Goal: Task Accomplishment & Management: Complete application form

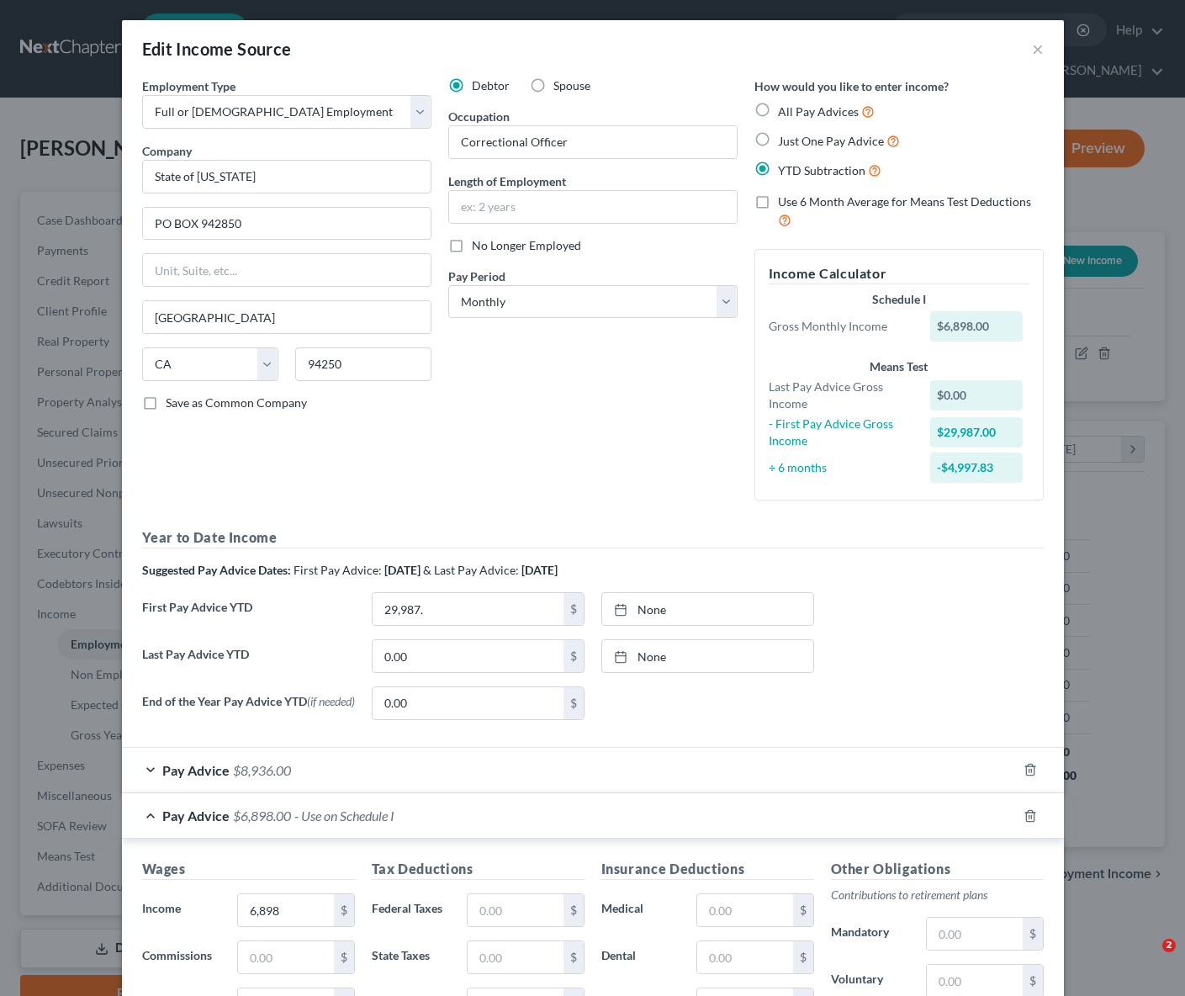
select select "0"
select select "4"
select select "0"
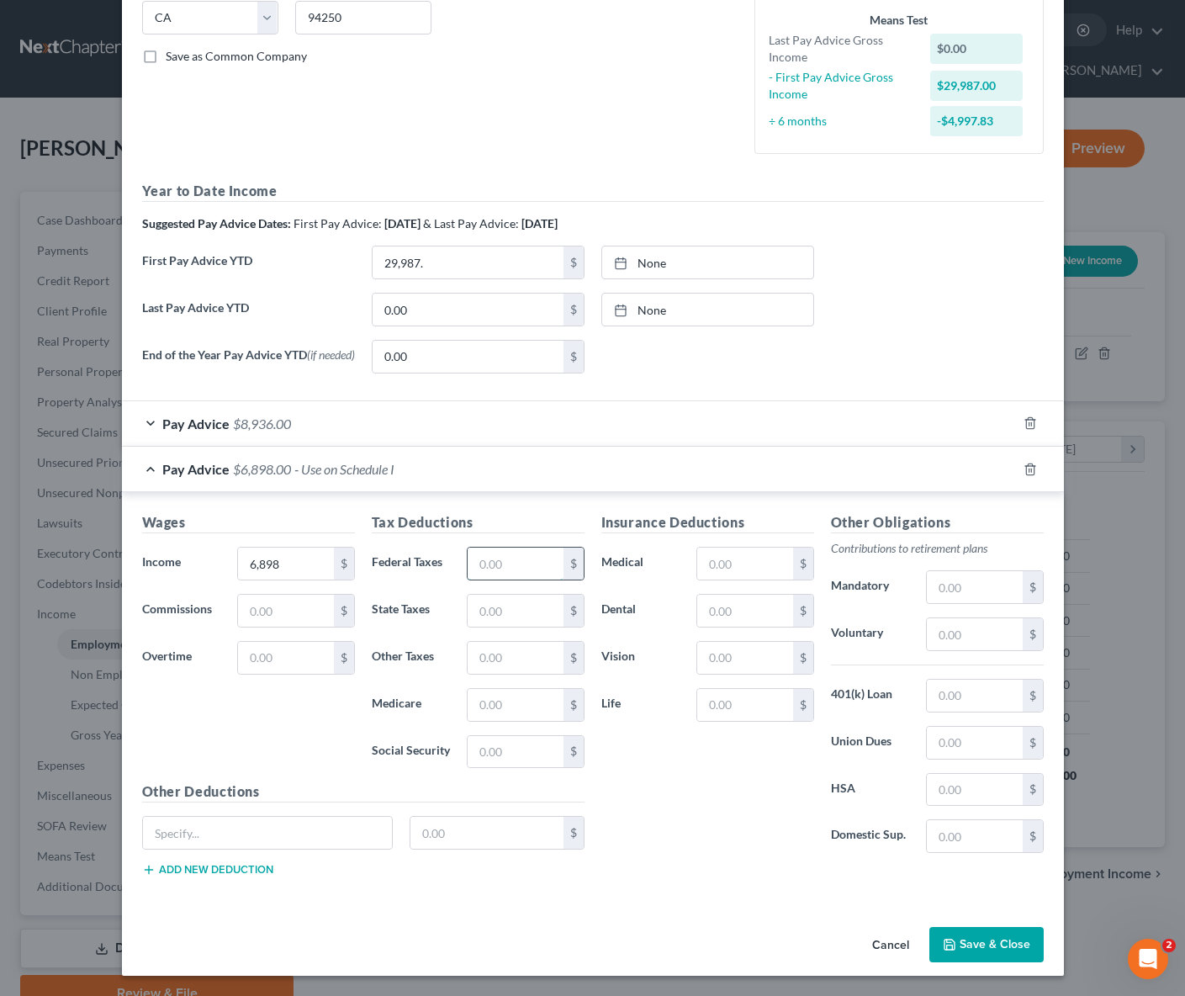
drag, startPoint x: 516, startPoint y: 559, endPoint x: 526, endPoint y: 557, distance: 10.4
click at [516, 559] on input "text" at bounding box center [515, 563] width 95 height 32
type input "342"
type input "116"
type input "784"
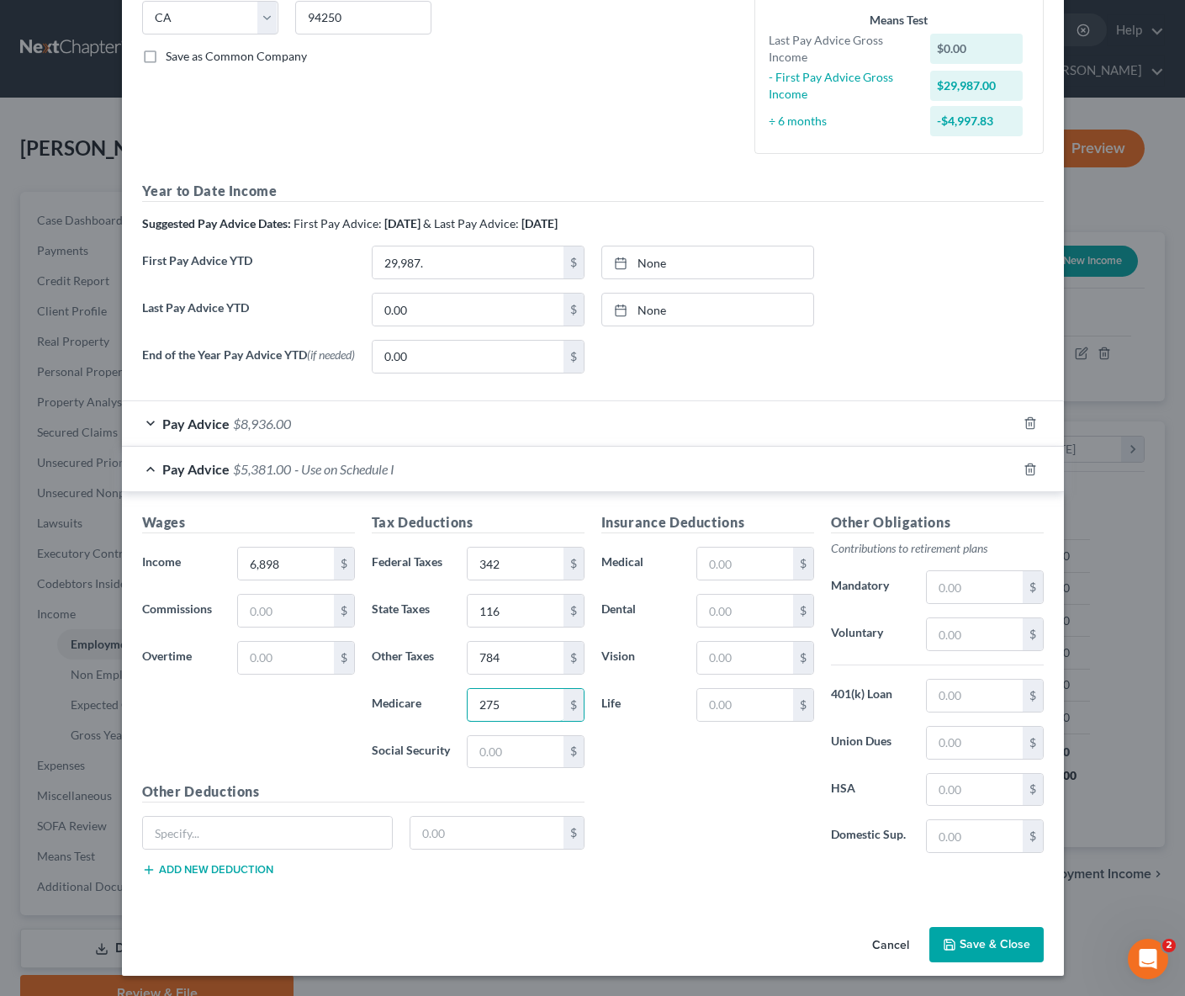
type input "275"
type input "93"
type input "149"
type input "126"
click at [996, 943] on button "Save & Close" at bounding box center [986, 944] width 114 height 35
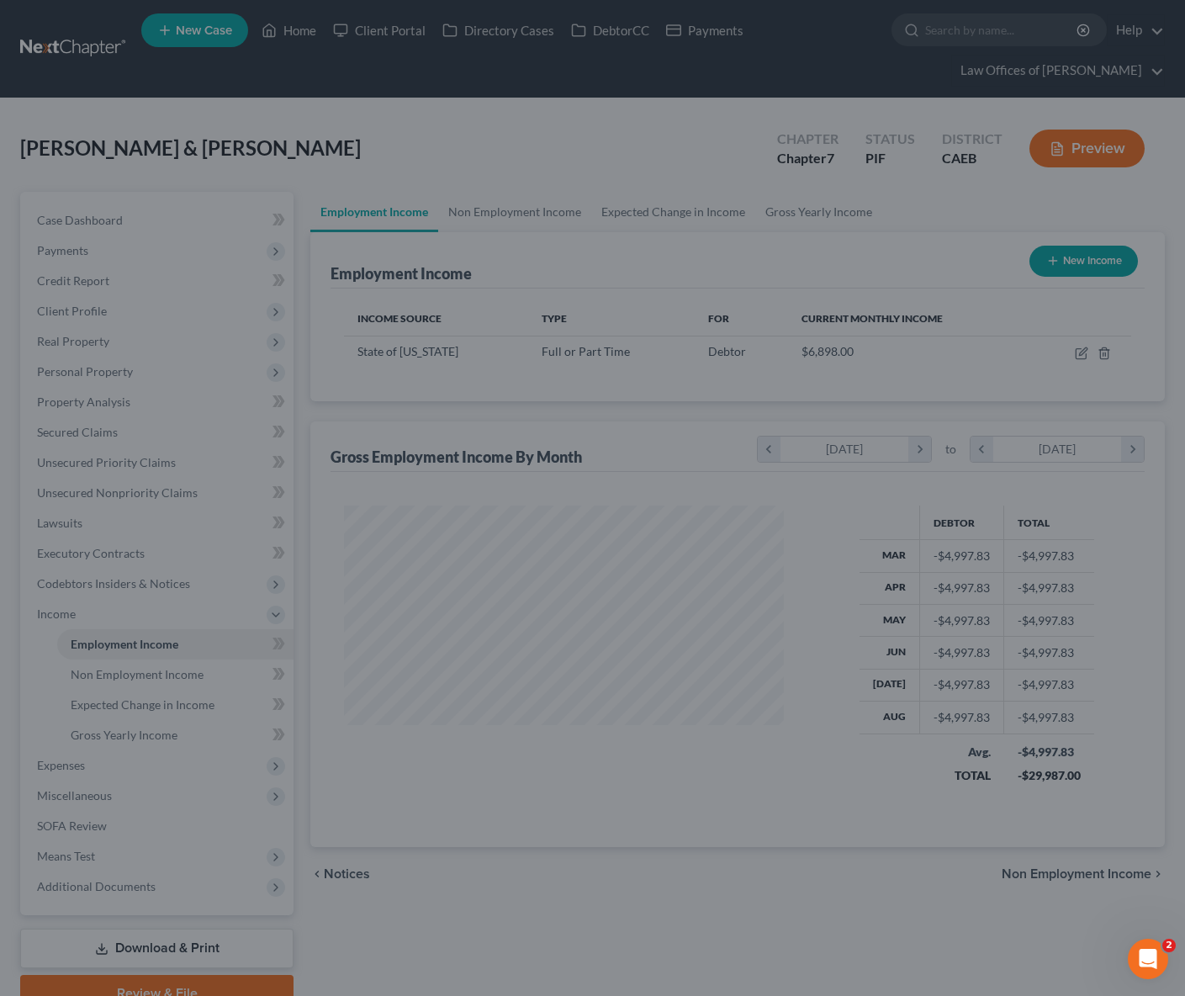
scroll to position [840562, 840391]
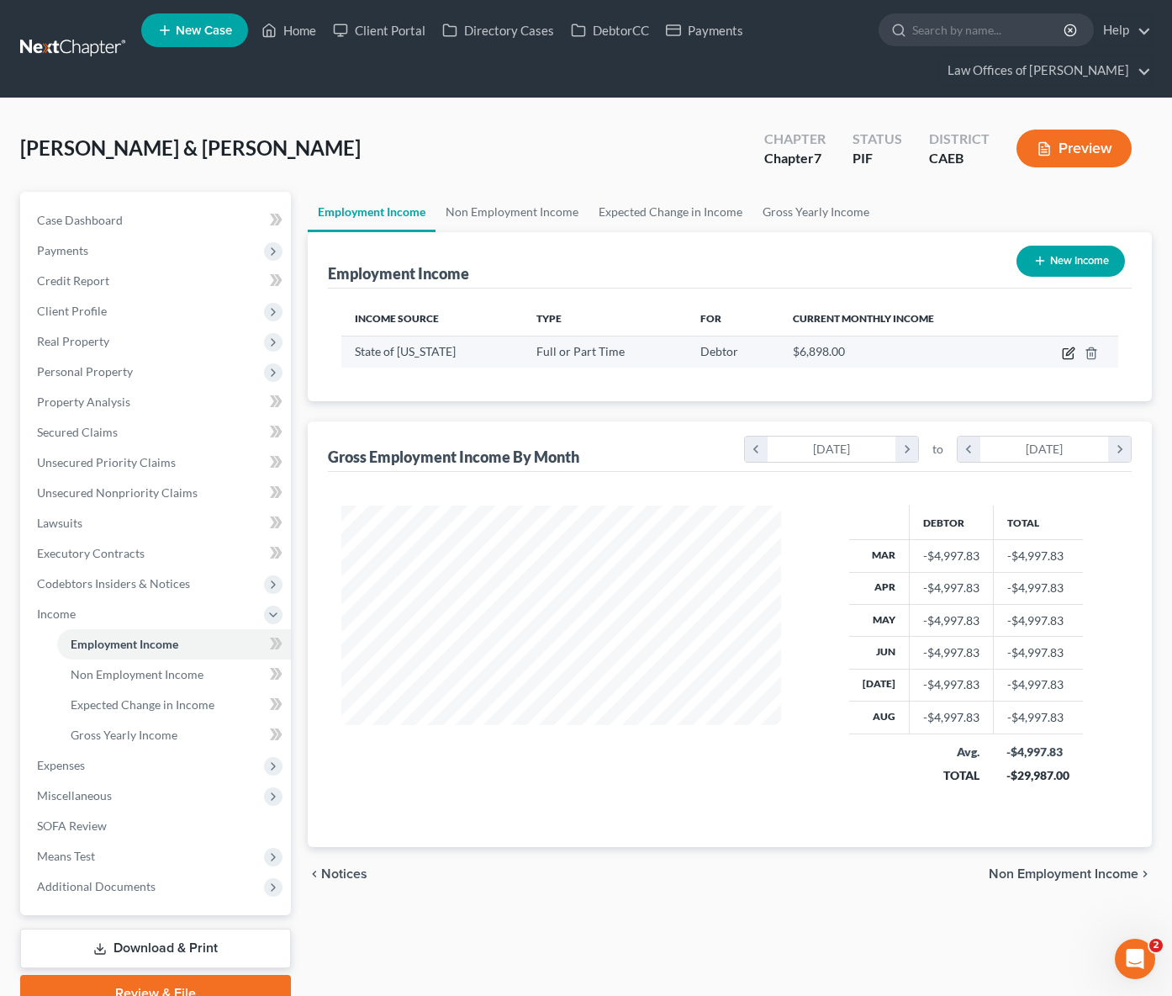
click at [1069, 352] on icon "button" at bounding box center [1068, 352] width 13 height 13
select select "0"
select select "4"
select select "0"
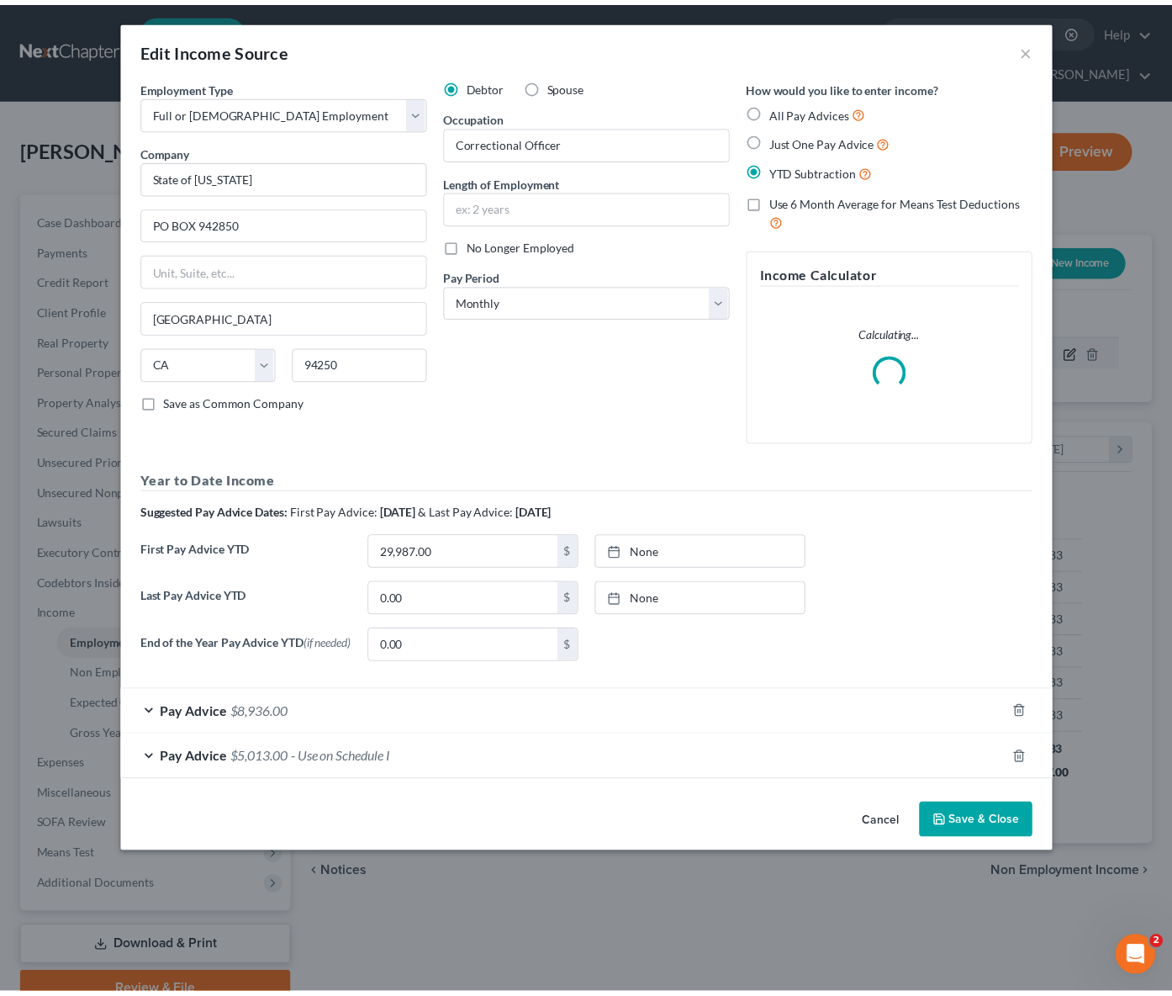
scroll to position [301, 478]
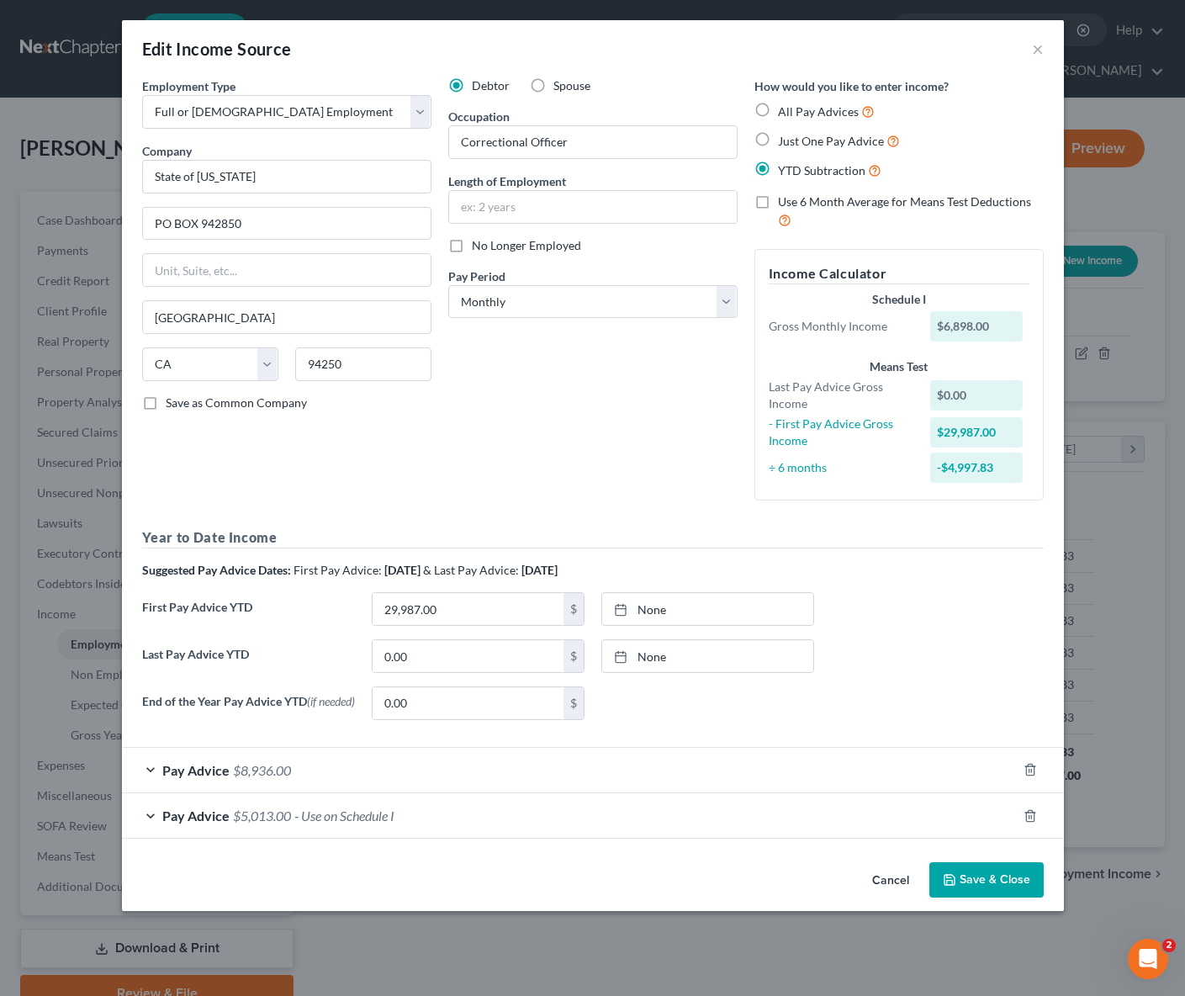
click at [997, 885] on button "Save & Close" at bounding box center [986, 879] width 114 height 35
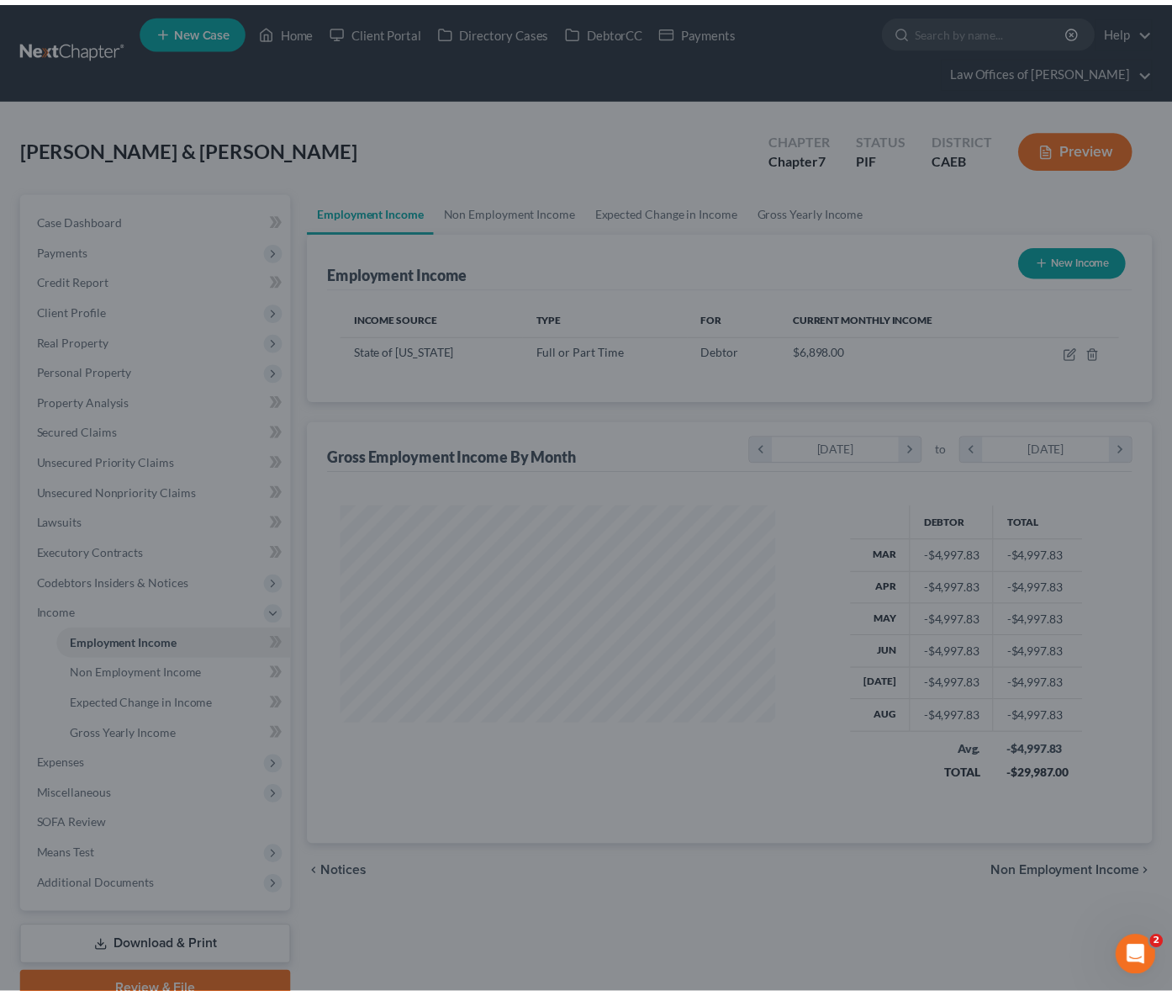
scroll to position [840562, 840391]
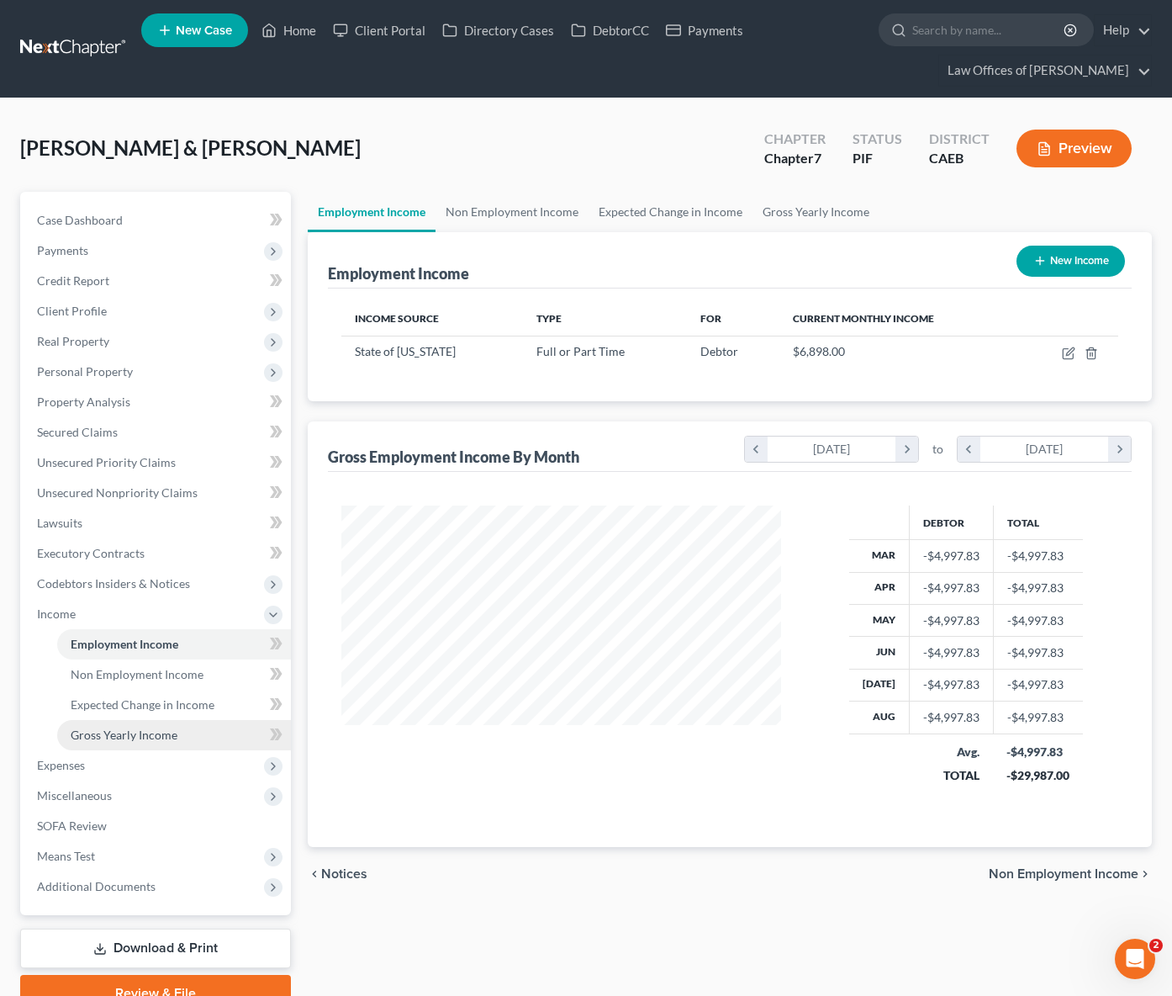
click at [152, 739] on span "Gross Yearly Income" at bounding box center [124, 734] width 107 height 14
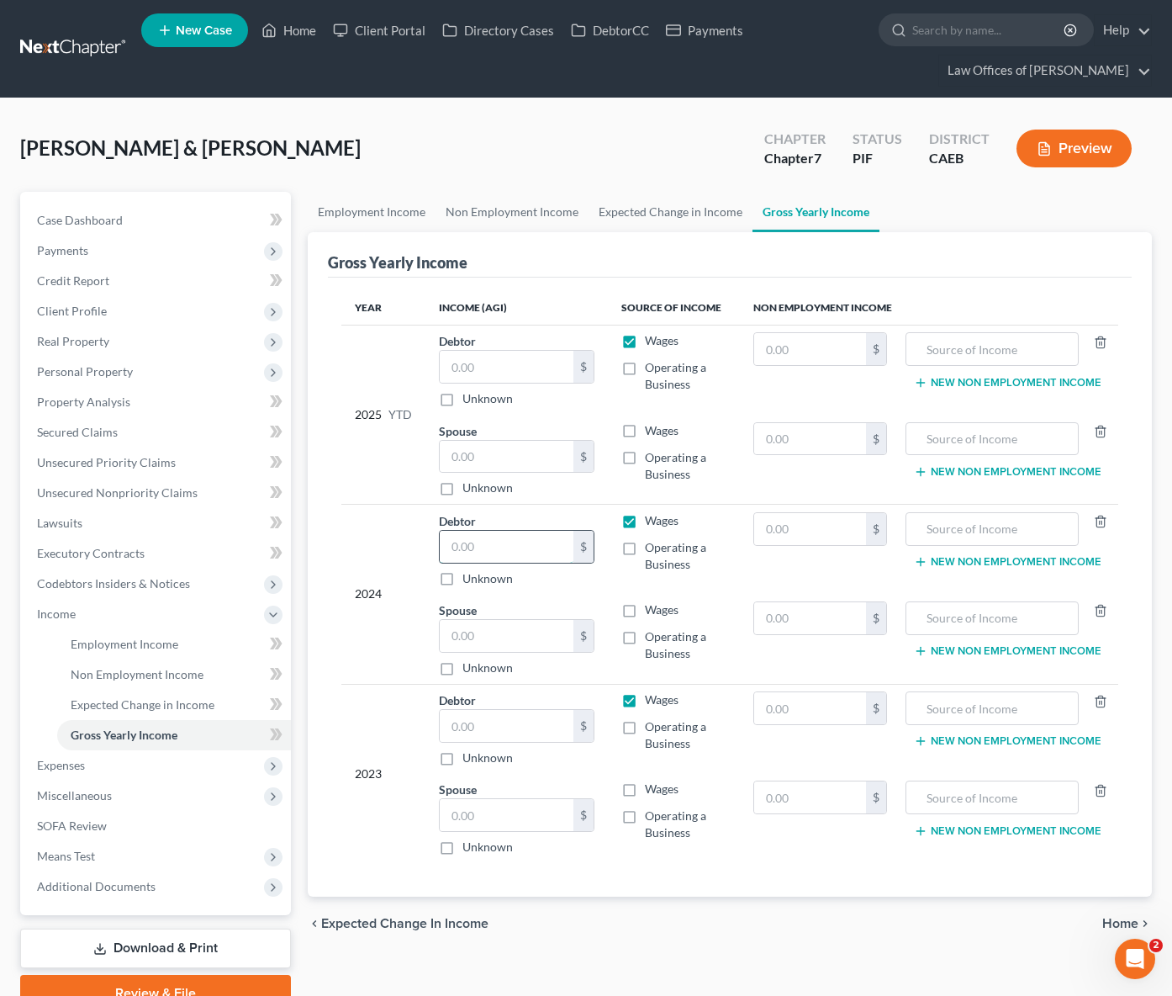
click at [502, 546] on input "text" at bounding box center [507, 547] width 135 height 32
type input "30,833"
click at [501, 722] on input "text" at bounding box center [507, 726] width 135 height 32
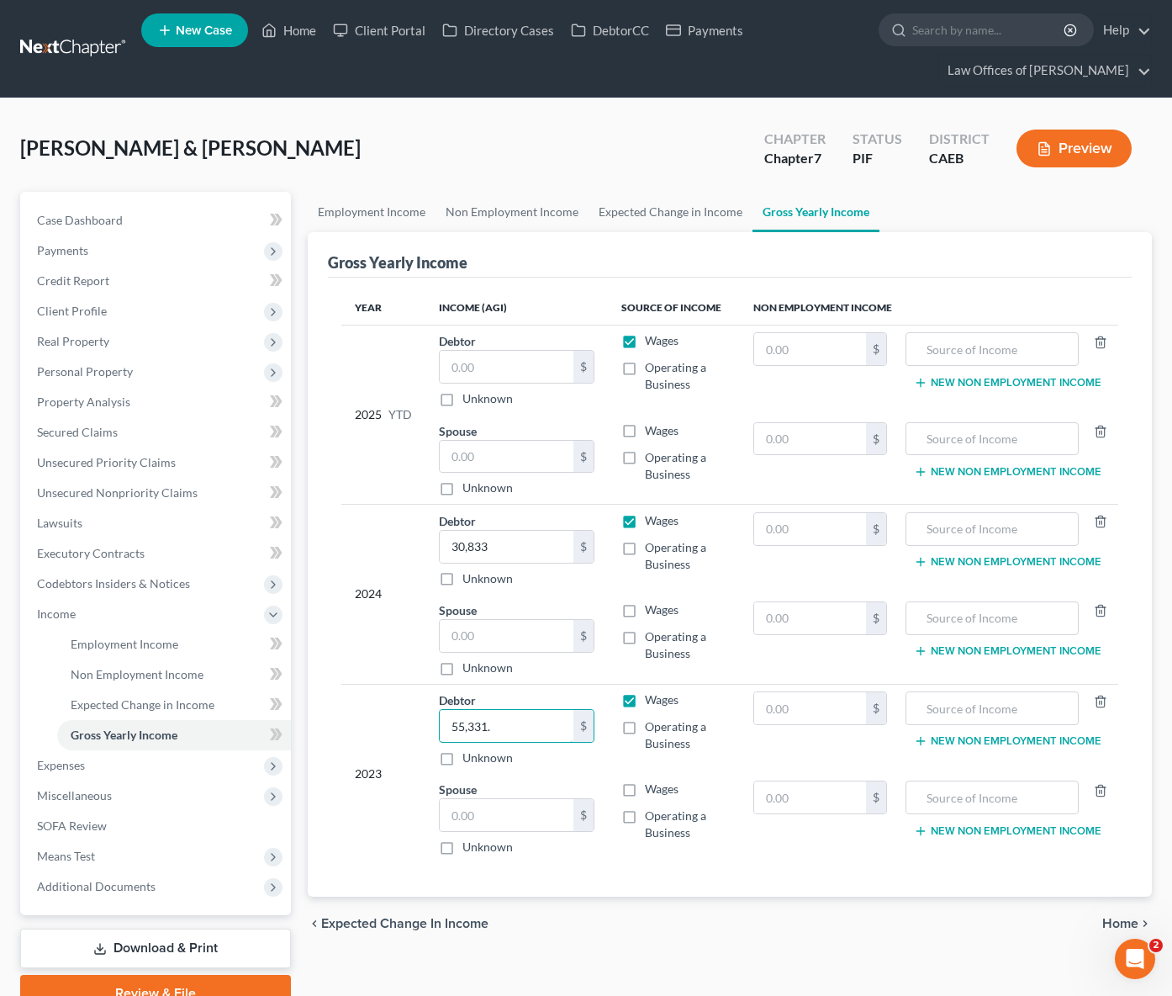
type input "55,331."
click at [135, 404] on link "Property Analysis" at bounding box center [157, 402] width 267 height 30
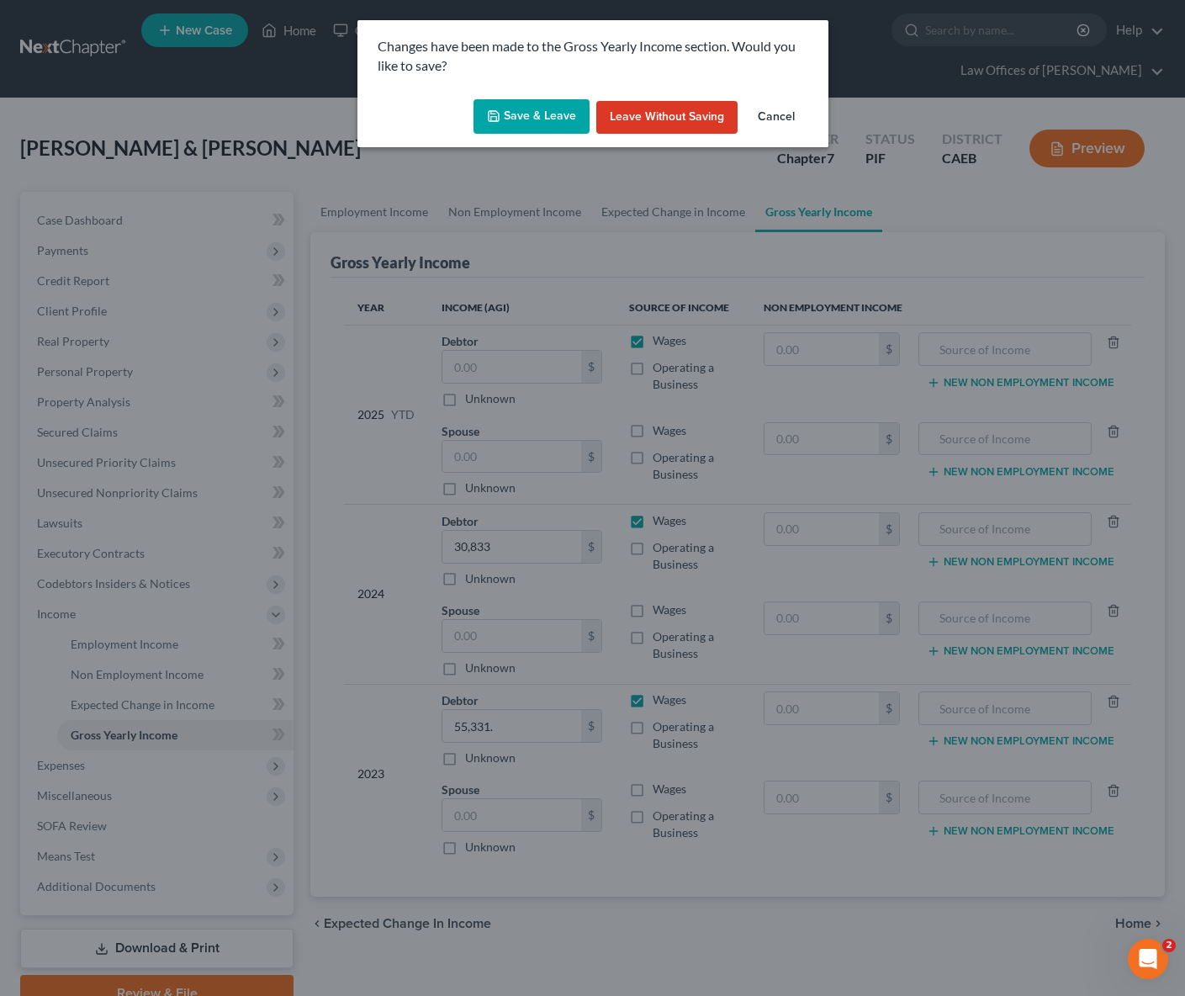
click at [516, 120] on button "Save & Leave" at bounding box center [531, 116] width 116 height 35
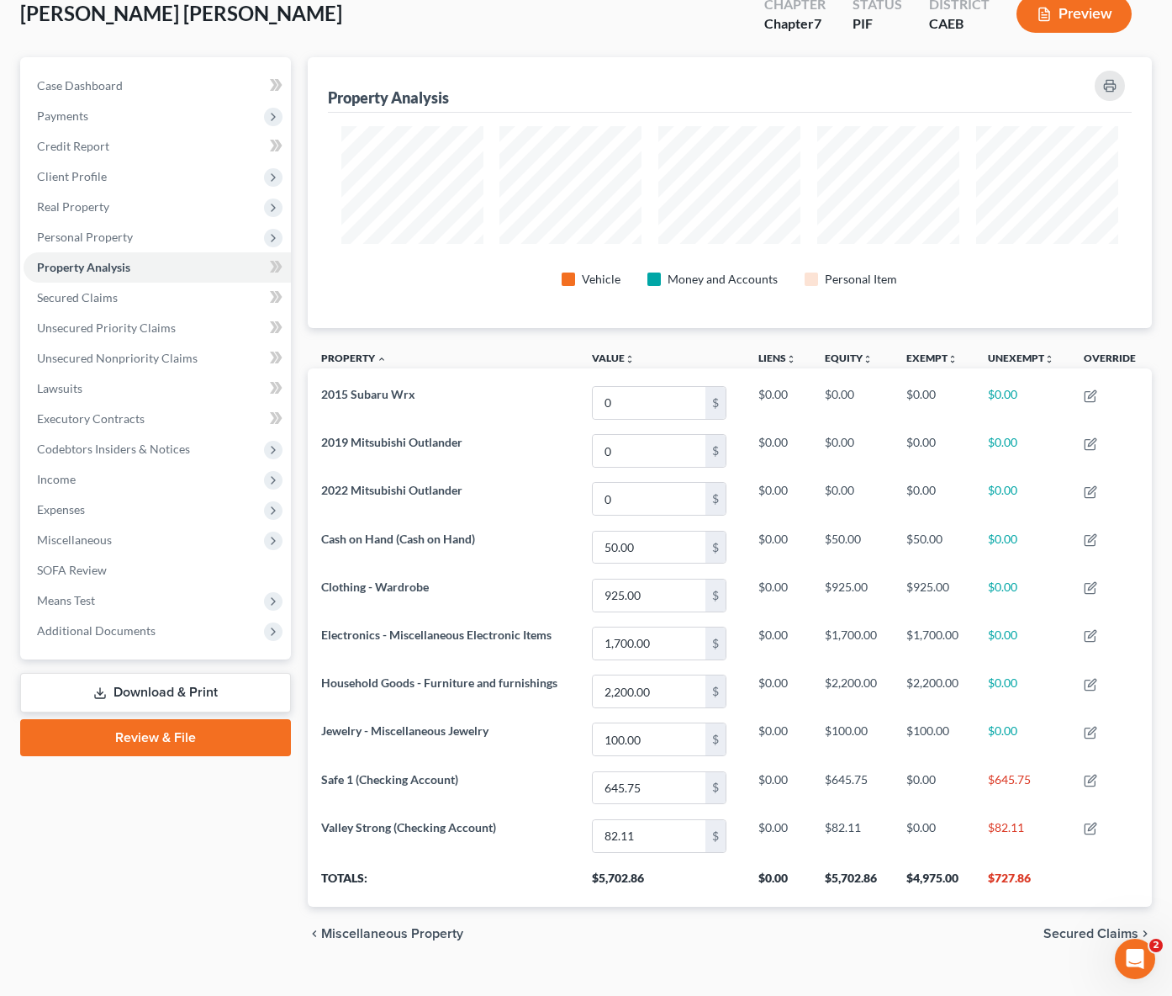
scroll to position [136, 0]
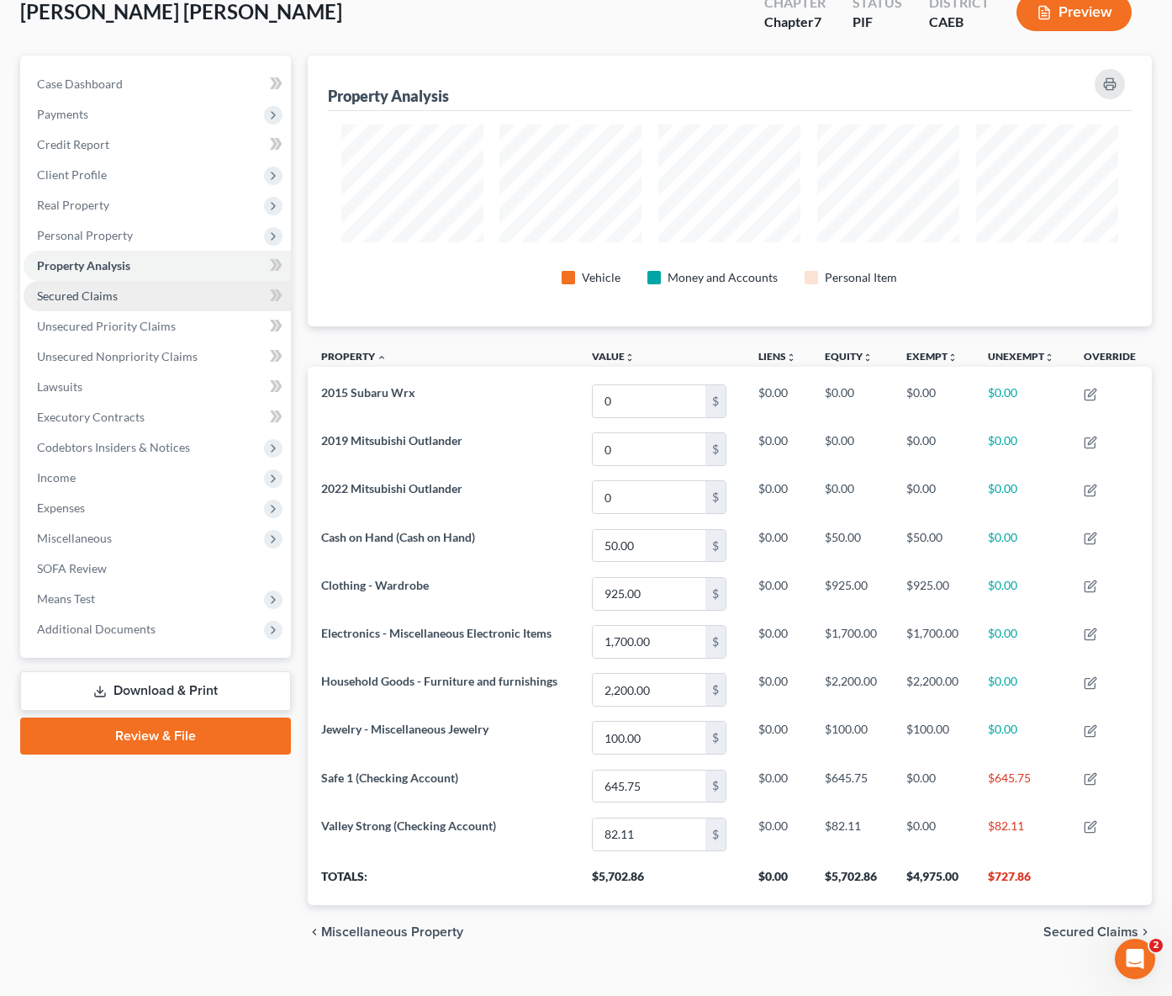
click at [161, 294] on link "Secured Claims" at bounding box center [157, 296] width 267 height 30
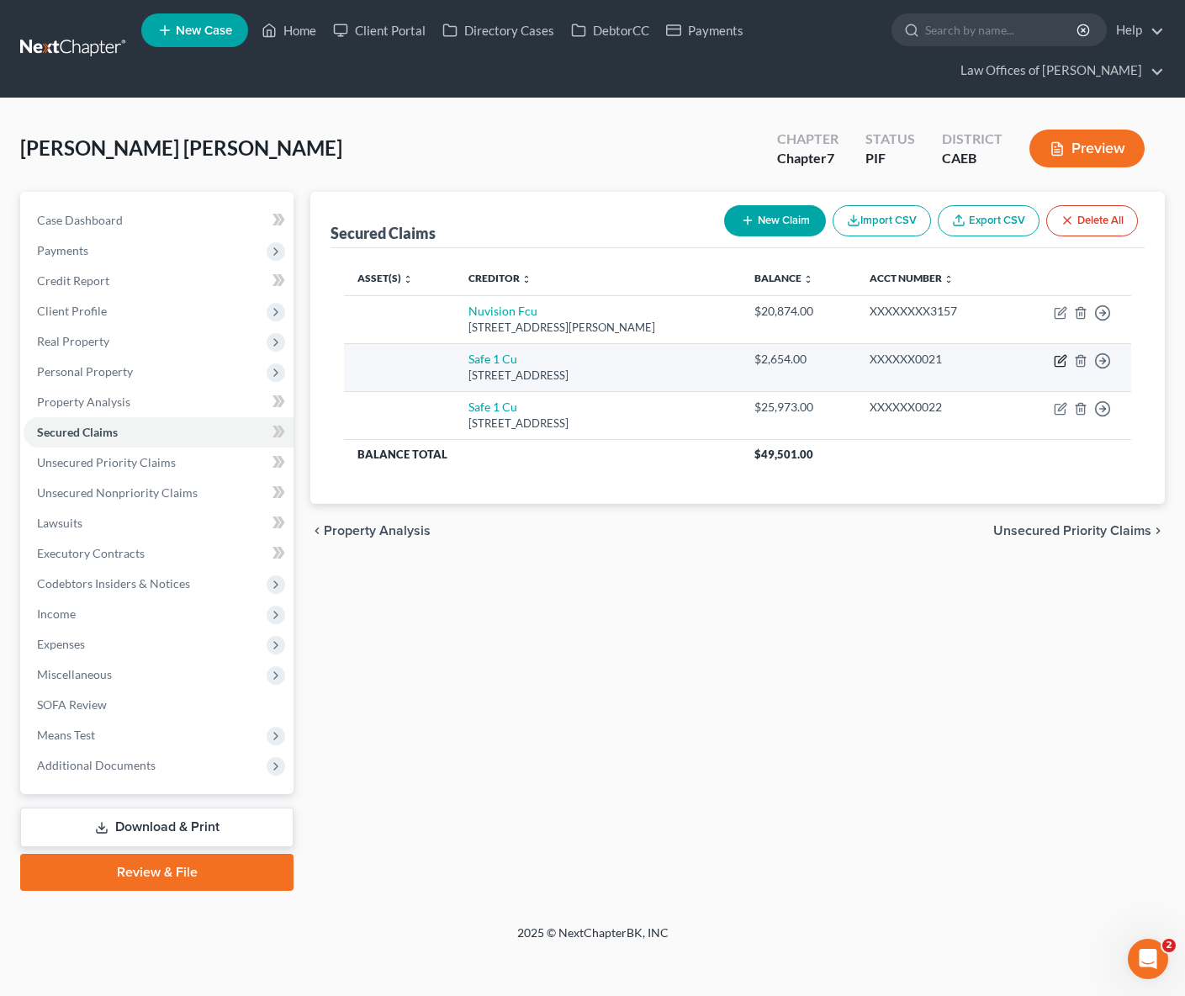
click at [1063, 361] on icon "button" at bounding box center [1060, 360] width 13 height 13
select select "4"
select select "2"
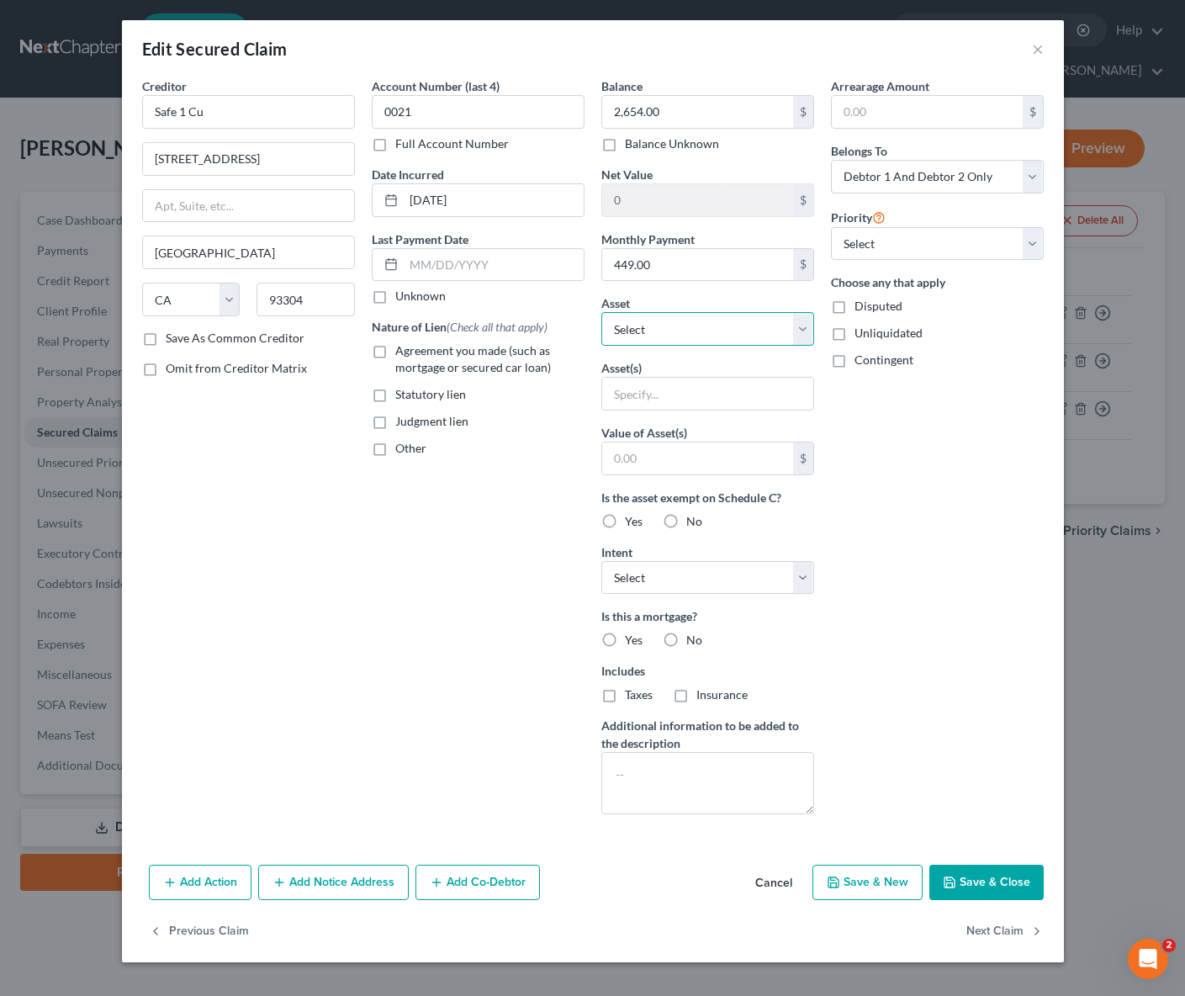
click at [801, 331] on select "Select Other Multiple Assets 2019 Mitsubishi Outlander - $0.0 2022 Mitsubishi O…" at bounding box center [707, 329] width 213 height 34
select select "2"
click at [601, 312] on select "Select Other Multiple Assets 2019 Mitsubishi Outlander - $0.0 2022 Mitsubishi O…" at bounding box center [707, 329] width 213 height 34
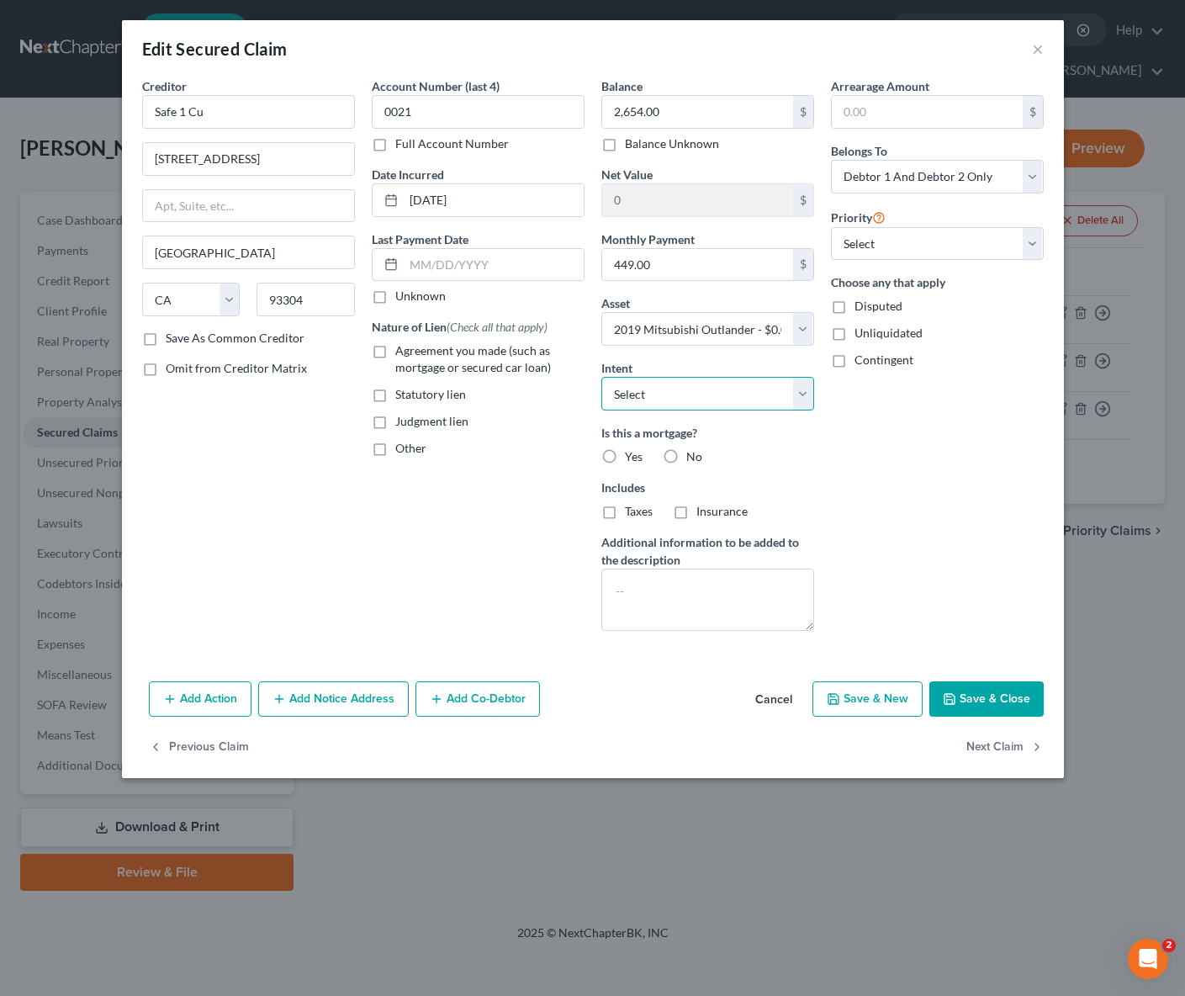
click at [803, 393] on select "Select Surrender Redeem Reaffirm Avoid Other" at bounding box center [707, 394] width 213 height 34
select select "4"
click at [601, 377] on select "Select Surrender Redeem Reaffirm Avoid Other" at bounding box center [707, 394] width 213 height 34
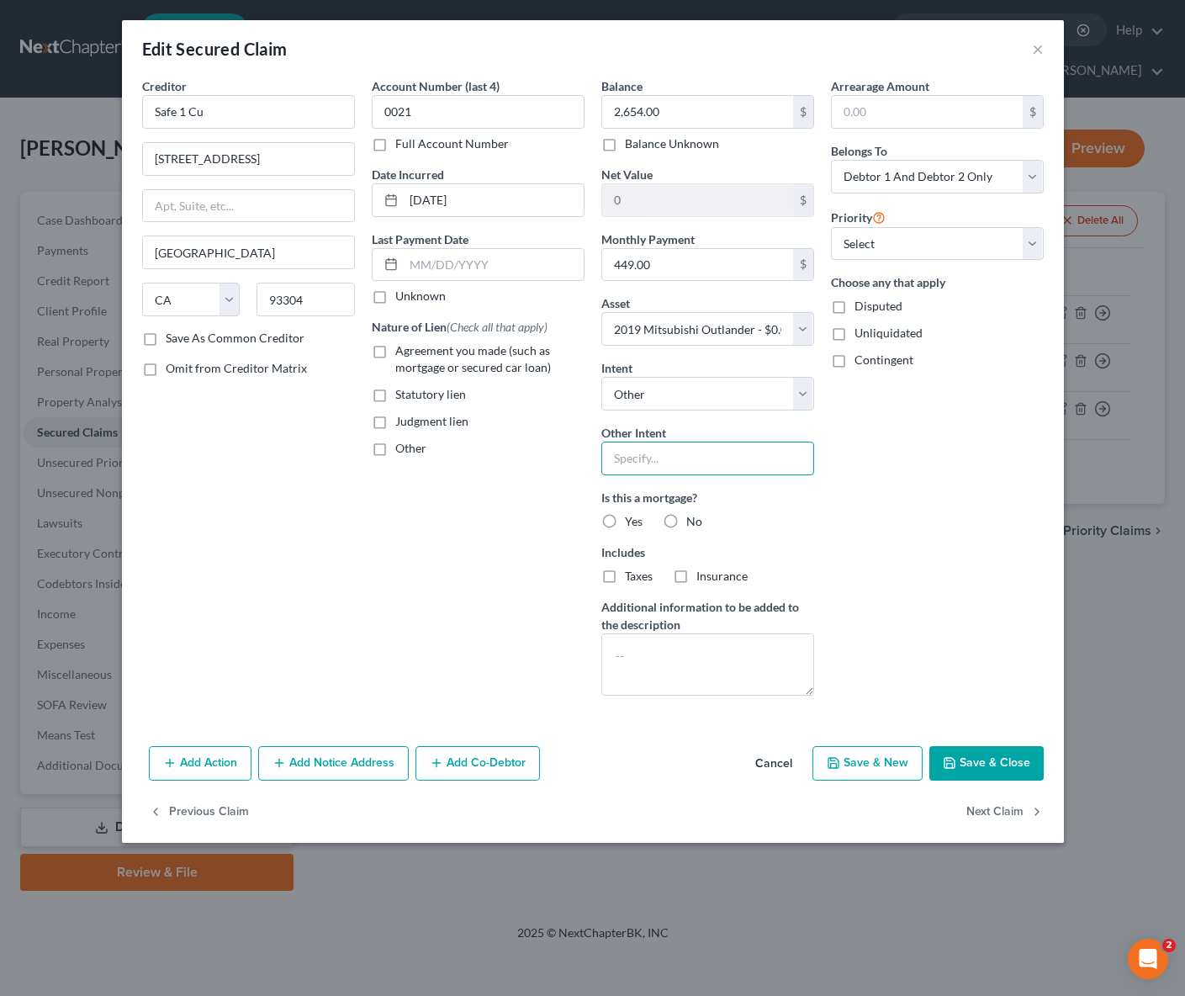
click at [668, 461] on input "text" at bounding box center [707, 458] width 213 height 34
type input "Retain & Pay"
click at [536, 269] on input "text" at bounding box center [494, 265] width 180 height 32
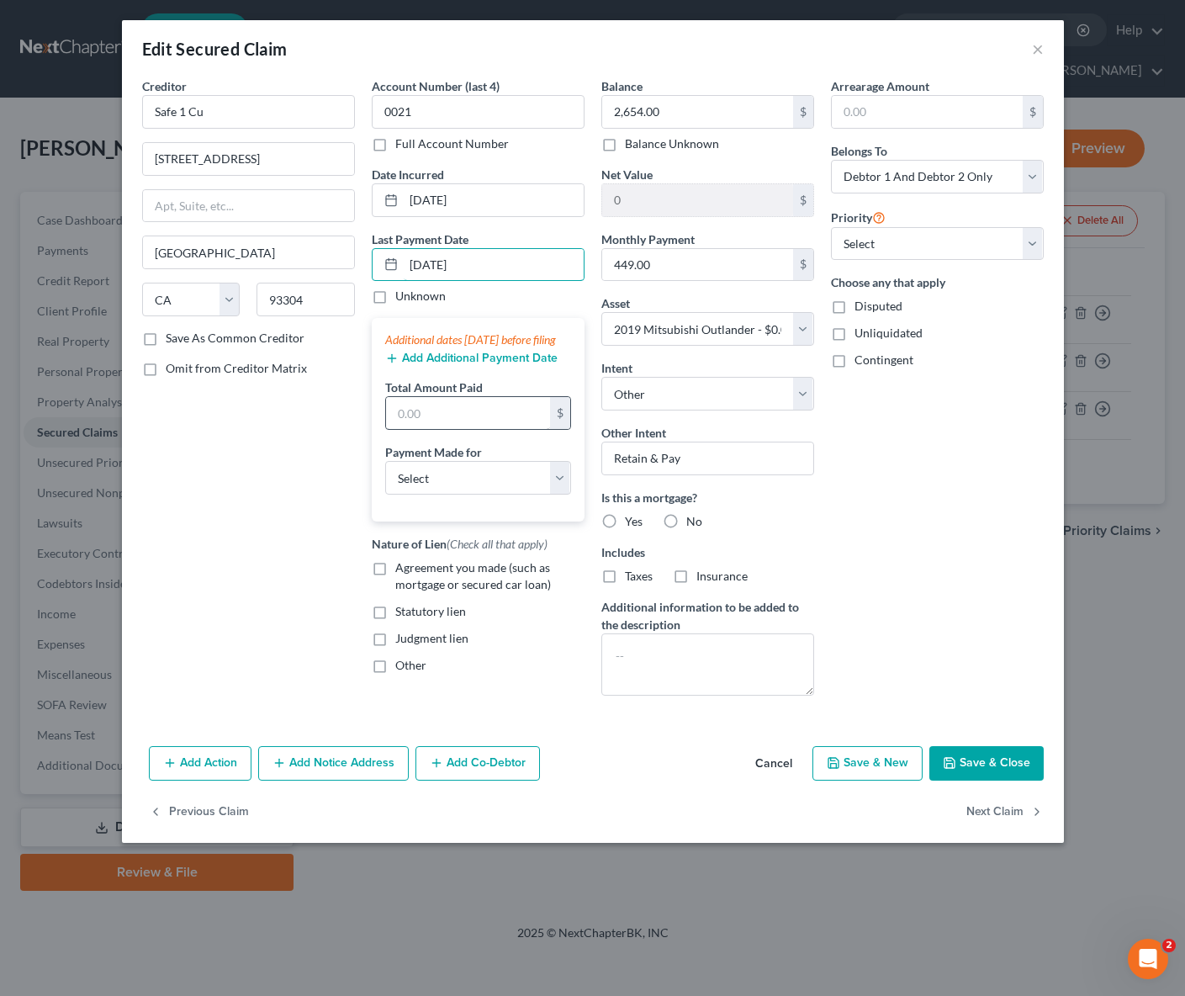
type input "[DATE]"
click at [466, 428] on input "text" at bounding box center [468, 413] width 164 height 32
type input "1,497."
click at [560, 494] on select "Select Car Credit Card Loan Repayment Mortgage Other Suppliers Or Vendors" at bounding box center [478, 478] width 186 height 34
select select "0"
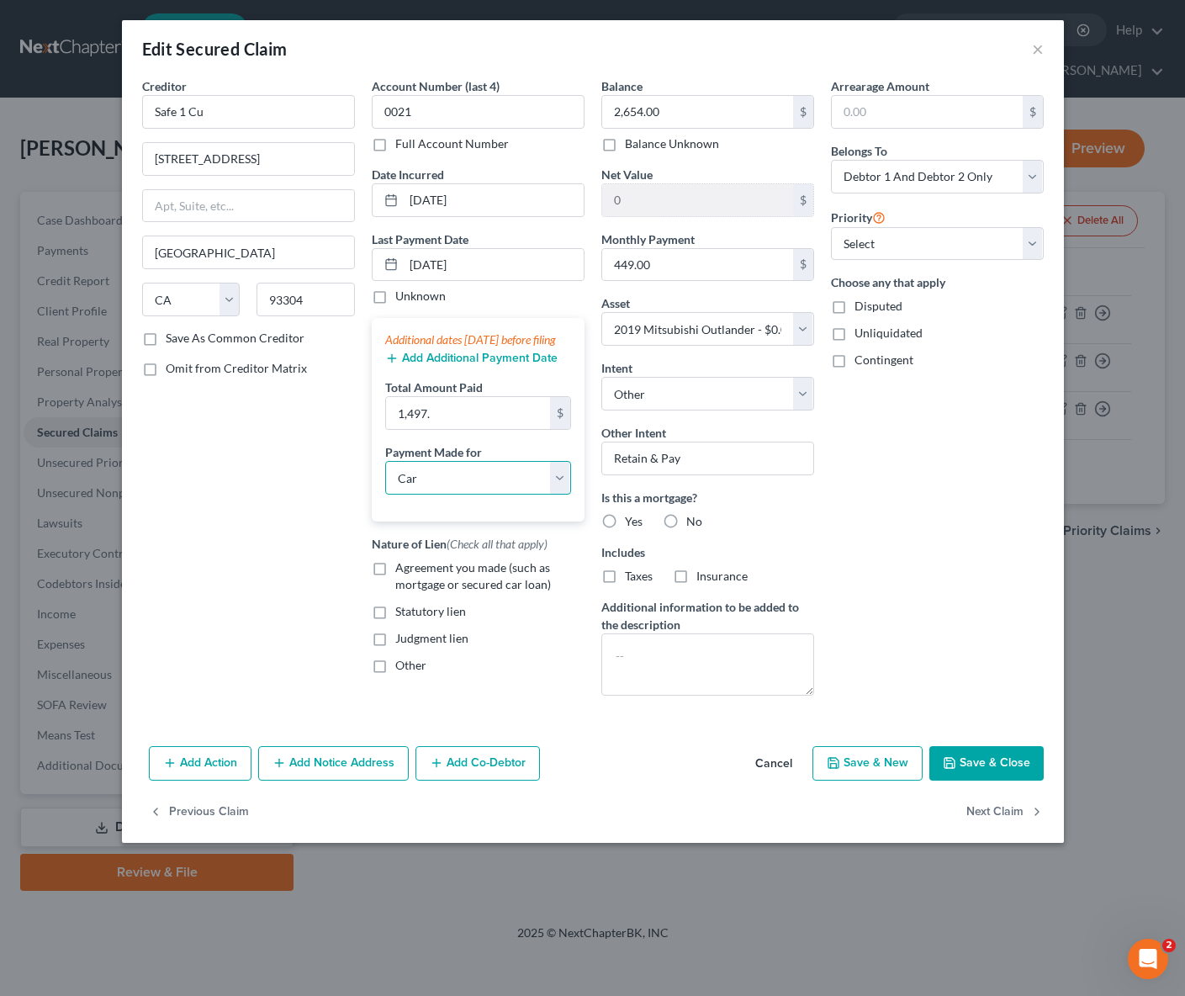
click at [385, 478] on select "Select Car Credit Card Loan Repayment Mortgage Other Suppliers Or Vendors" at bounding box center [478, 478] width 186 height 34
click at [395, 585] on label "Agreement you made (such as mortgage or secured car loan)" at bounding box center [489, 576] width 189 height 34
click at [402, 570] on input "Agreement you made (such as mortgage or secured car loan)" at bounding box center [407, 564] width 11 height 11
checkbox input "true"
click at [1037, 244] on select "Select 1st 2nd 3rd 4th 5th 6th 7th 8th 9th 10th 11th 12th 13th 14th 15th 16th 1…" at bounding box center [937, 244] width 213 height 34
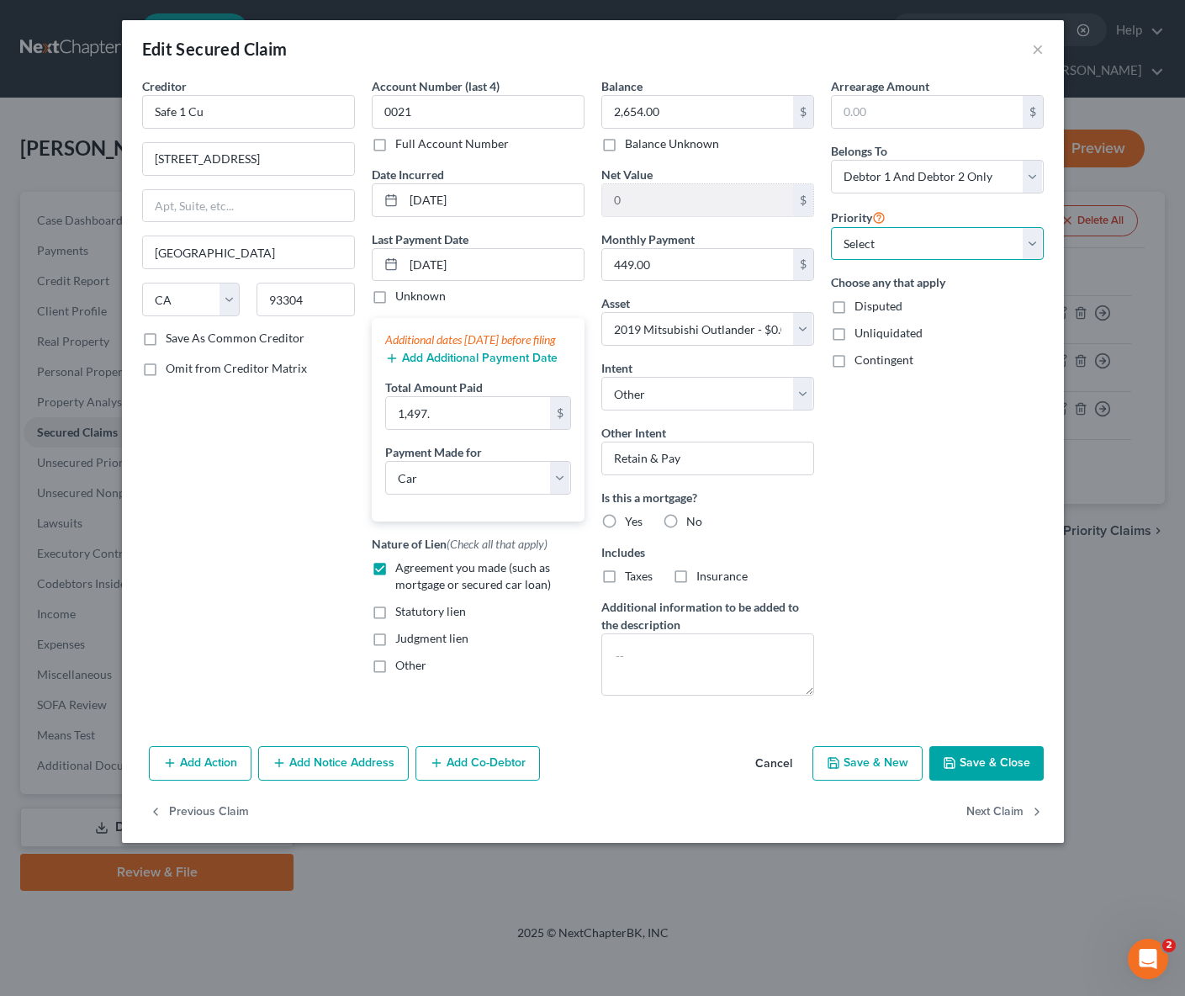
select select "0"
click at [831, 227] on select "Select 1st 2nd 3rd 4th 5th 6th 7th 8th 9th 10th 11th 12th 13th 14th 15th 16th 1…" at bounding box center [937, 244] width 213 height 34
click at [959, 763] on button "Save & Close" at bounding box center [986, 763] width 114 height 35
select select
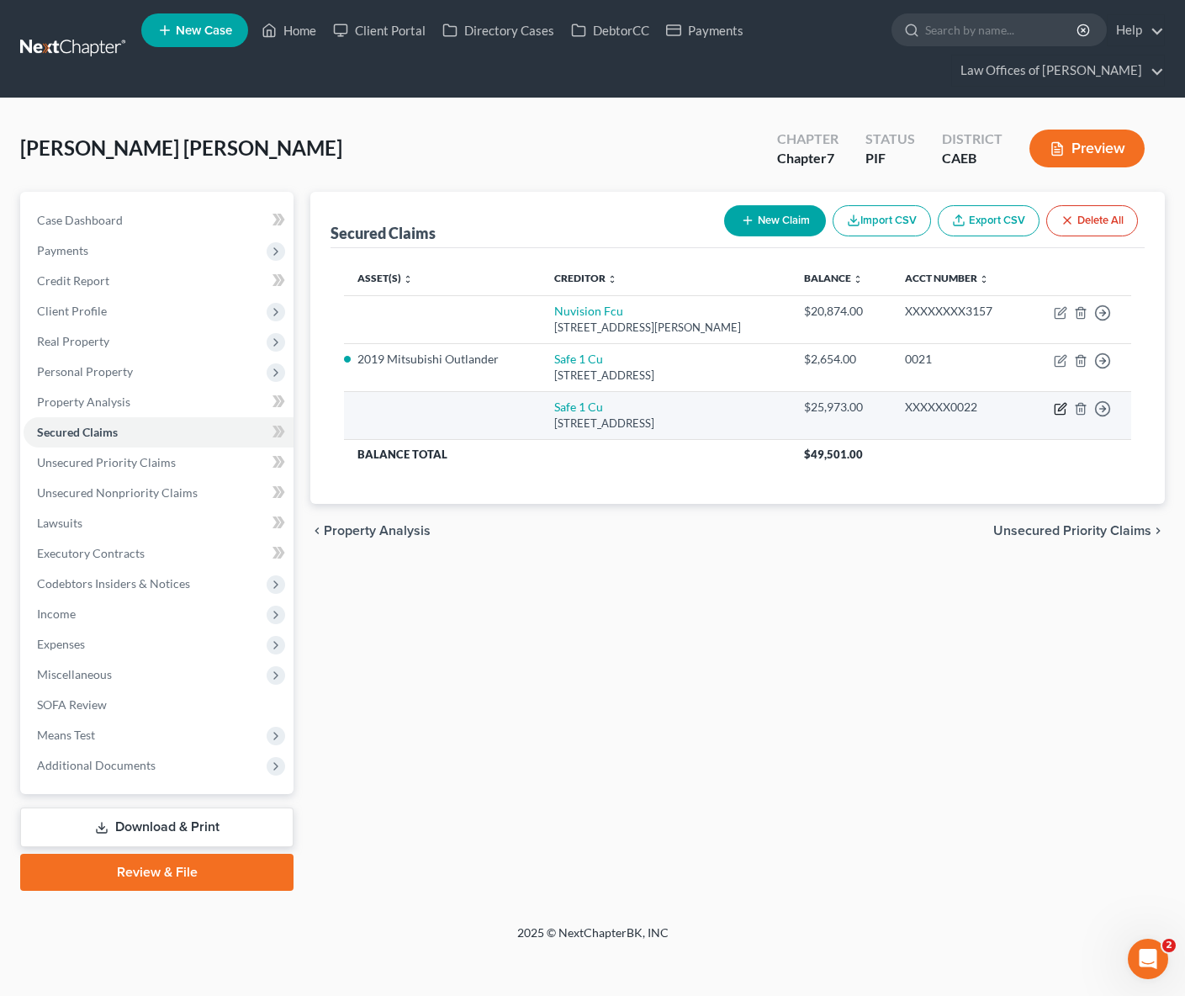
click at [1057, 406] on icon "button" at bounding box center [1060, 408] width 13 height 13
select select "4"
select select "0"
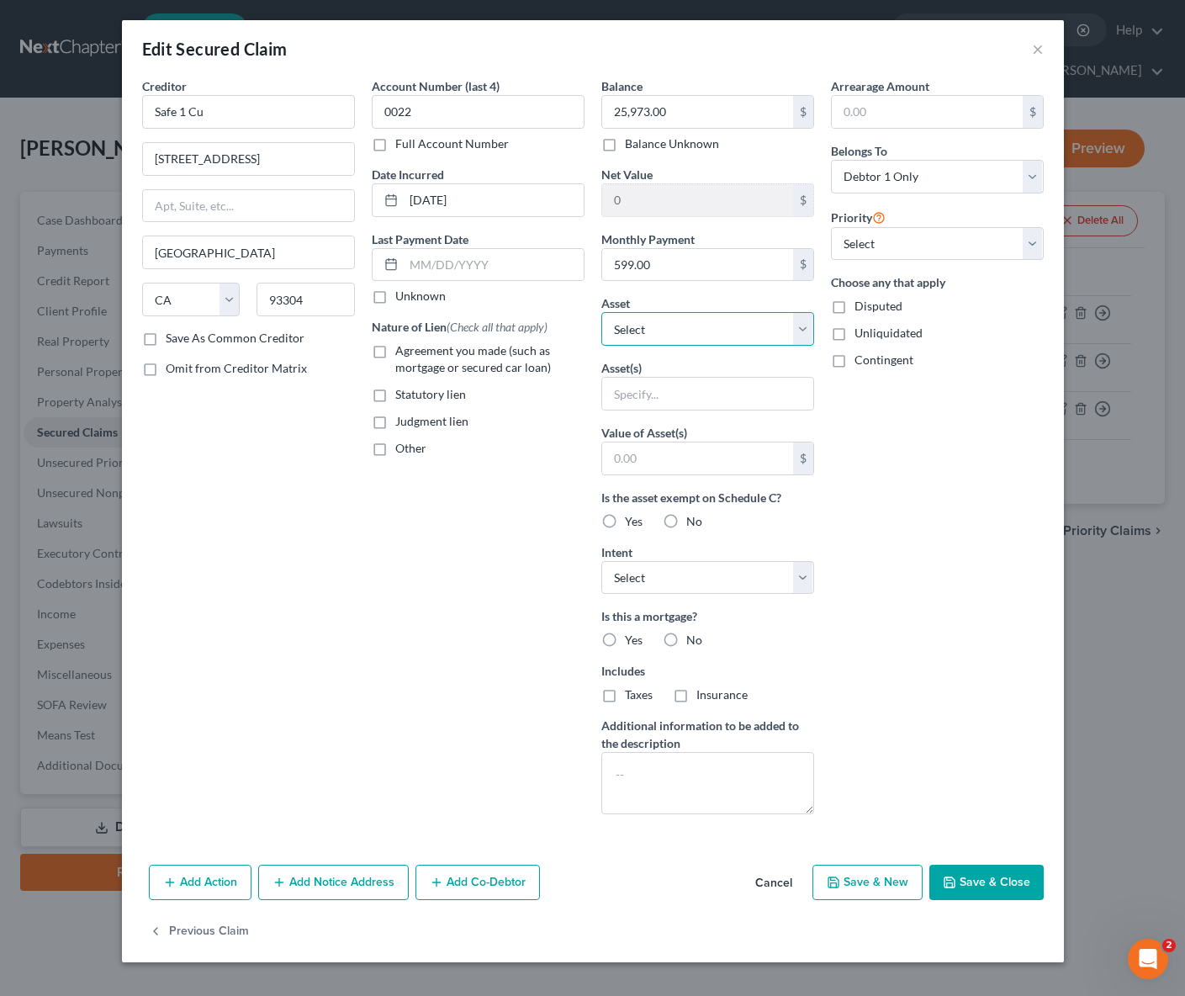
click at [803, 331] on select "Select Other Multiple Assets 2019 Mitsubishi Outlander - $0.0 2022 Mitsubishi O…" at bounding box center [707, 329] width 213 height 34
select select "4"
click at [601, 312] on select "Select Other Multiple Assets 2019 Mitsubishi Outlander - $0.0 2022 Mitsubishi O…" at bounding box center [707, 329] width 213 height 34
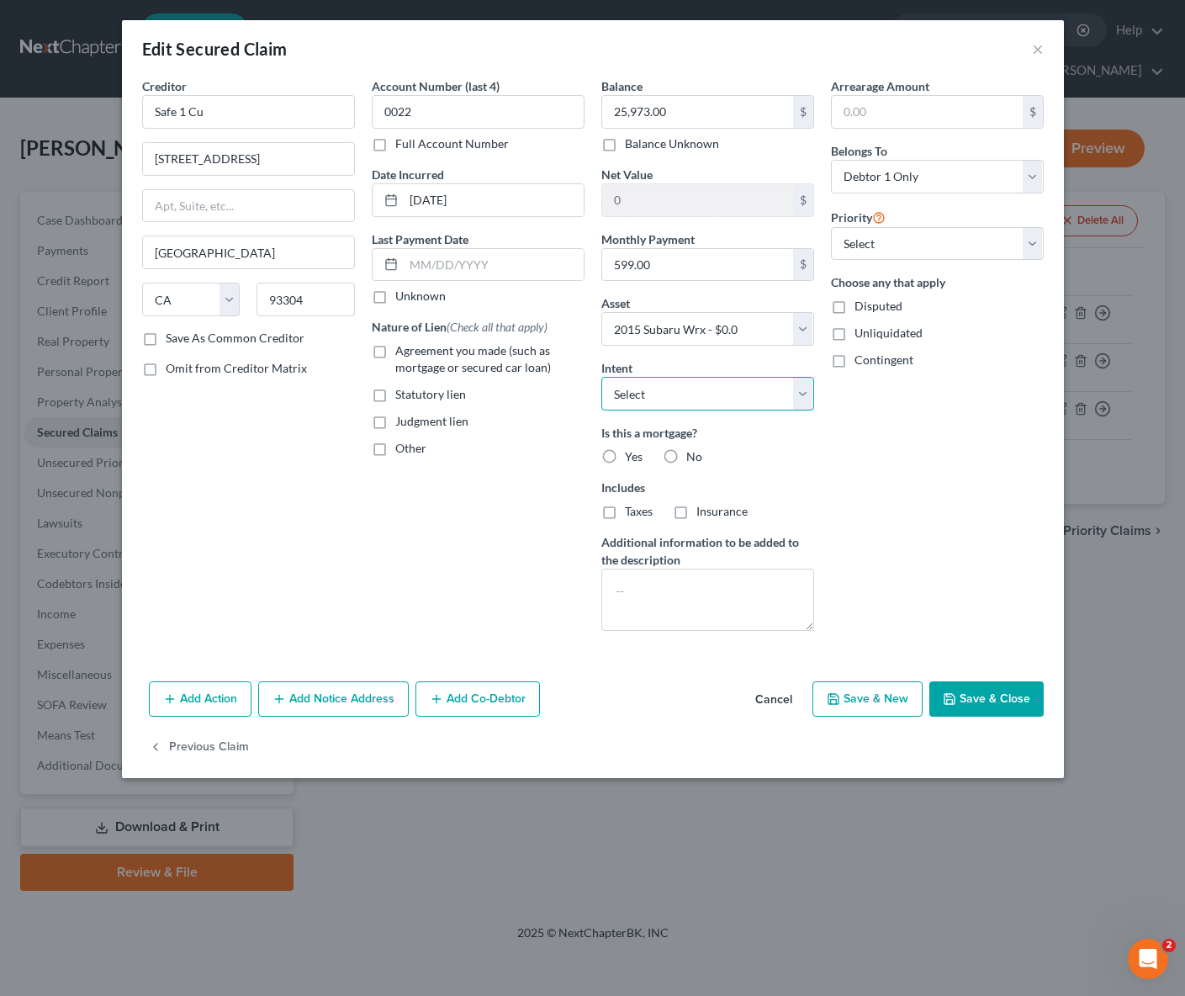
click at [802, 392] on select "Select Surrender Redeem Reaffirm Avoid Other" at bounding box center [707, 394] width 213 height 34
select select "0"
click at [601, 377] on select "Select Surrender Redeem Reaffirm Avoid Other" at bounding box center [707, 394] width 213 height 34
click at [395, 351] on label "Agreement you made (such as mortgage or secured car loan)" at bounding box center [489, 359] width 189 height 34
click at [402, 351] on input "Agreement you made (such as mortgage or secured car loan)" at bounding box center [407, 347] width 11 height 11
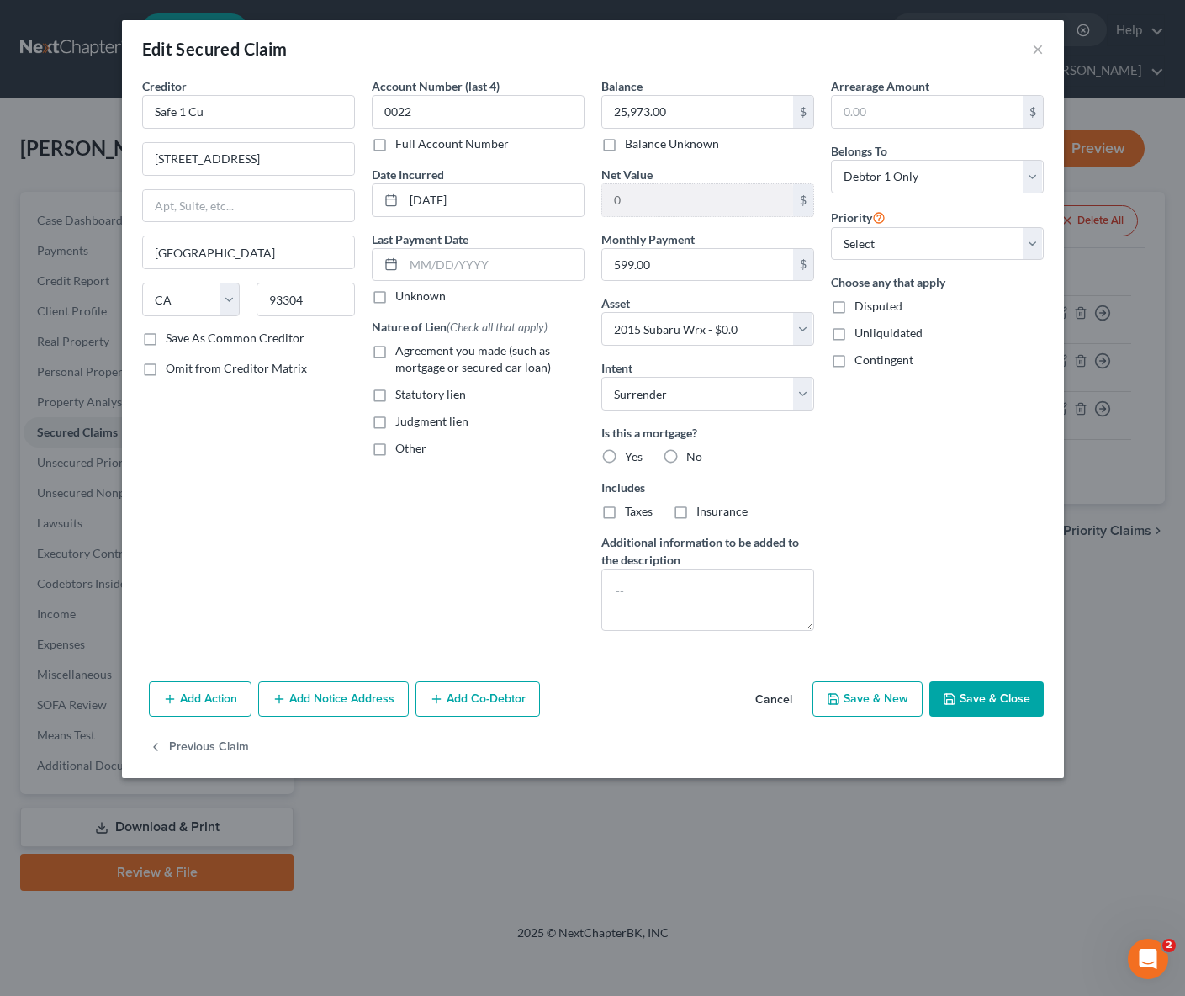
checkbox input "true"
click at [991, 692] on button "Save & Close" at bounding box center [986, 698] width 114 height 35
select select
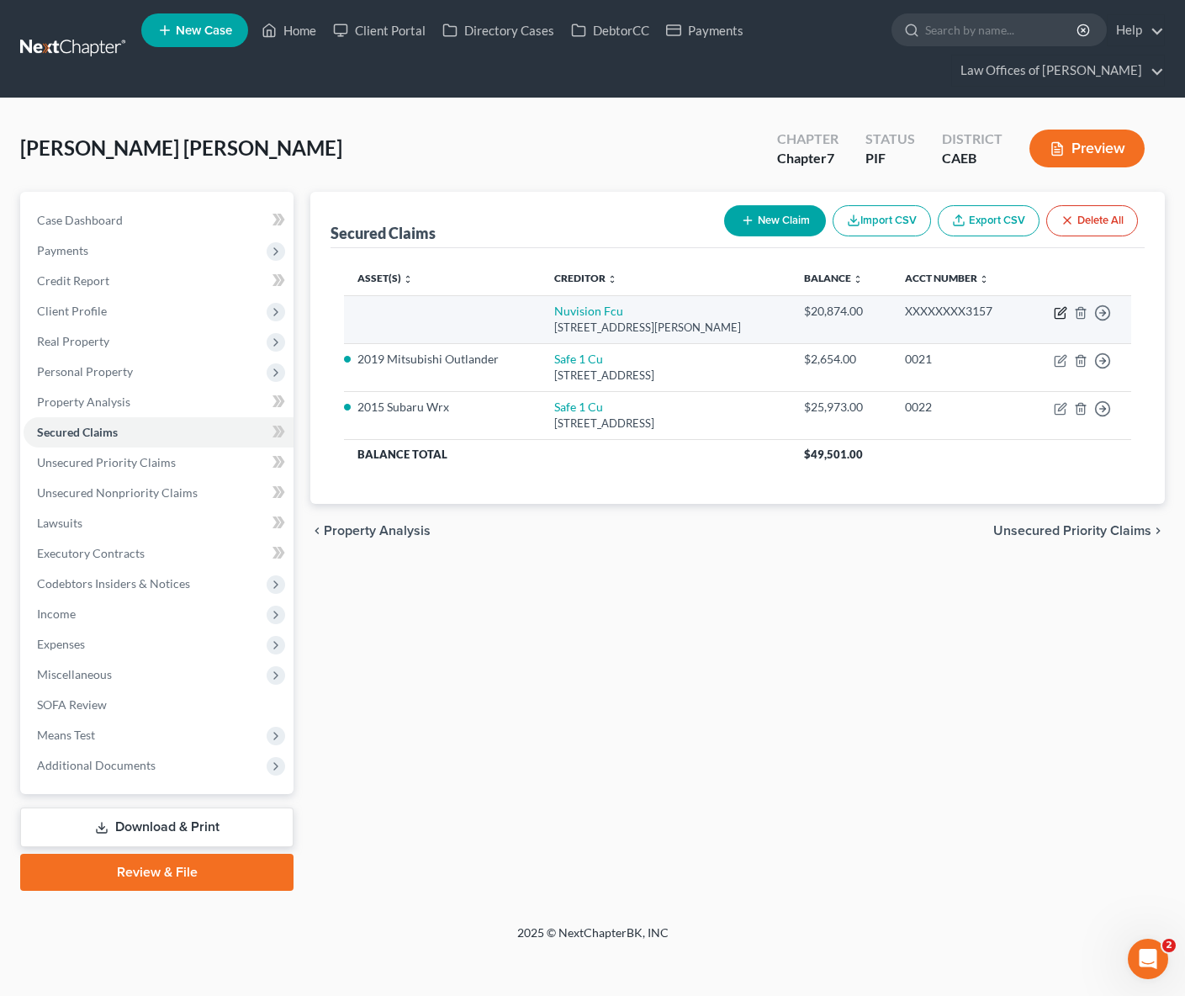
click at [1055, 306] on icon "button" at bounding box center [1060, 312] width 13 height 13
select select "4"
select select "2"
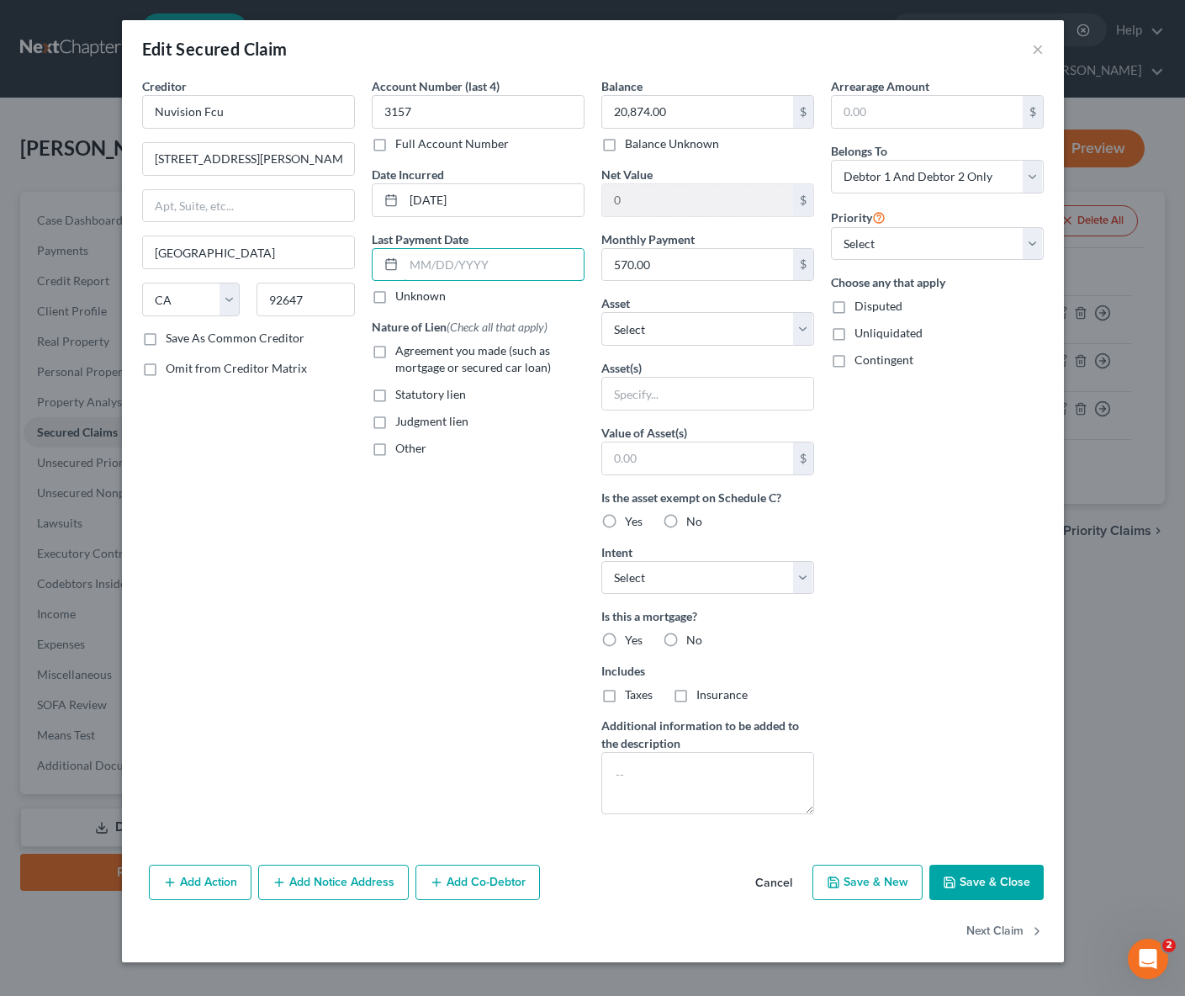
drag, startPoint x: 516, startPoint y: 264, endPoint x: 588, endPoint y: 260, distance: 71.6
click at [552, 262] on input "text" at bounding box center [494, 265] width 180 height 32
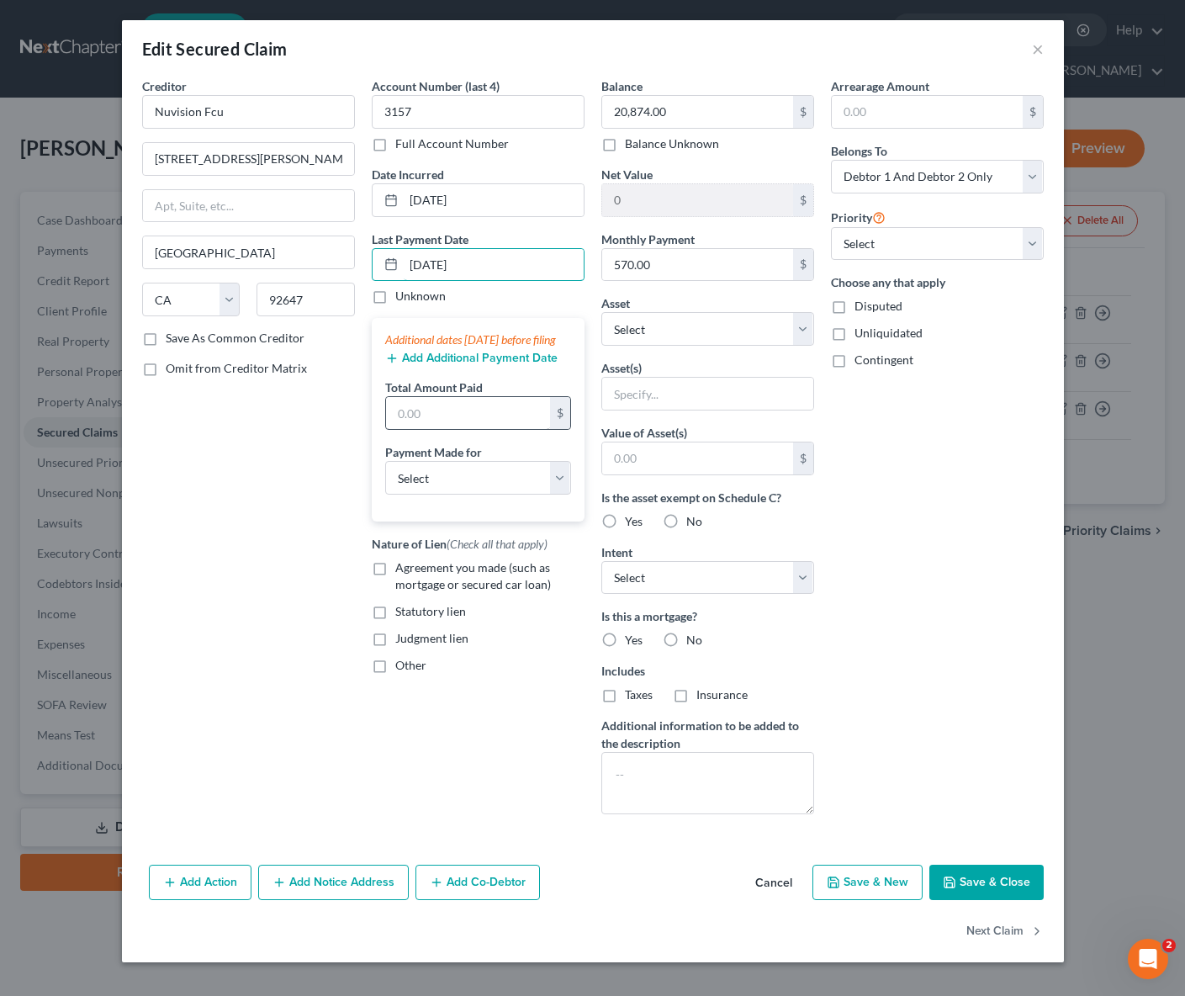
type input "[DATE]"
click at [473, 429] on input "text" at bounding box center [468, 413] width 164 height 32
type input "1,710."
click at [395, 586] on label "Agreement you made (such as mortgage or secured car loan)" at bounding box center [489, 576] width 189 height 34
click at [402, 570] on input "Agreement you made (such as mortgage or secured car loan)" at bounding box center [407, 564] width 11 height 11
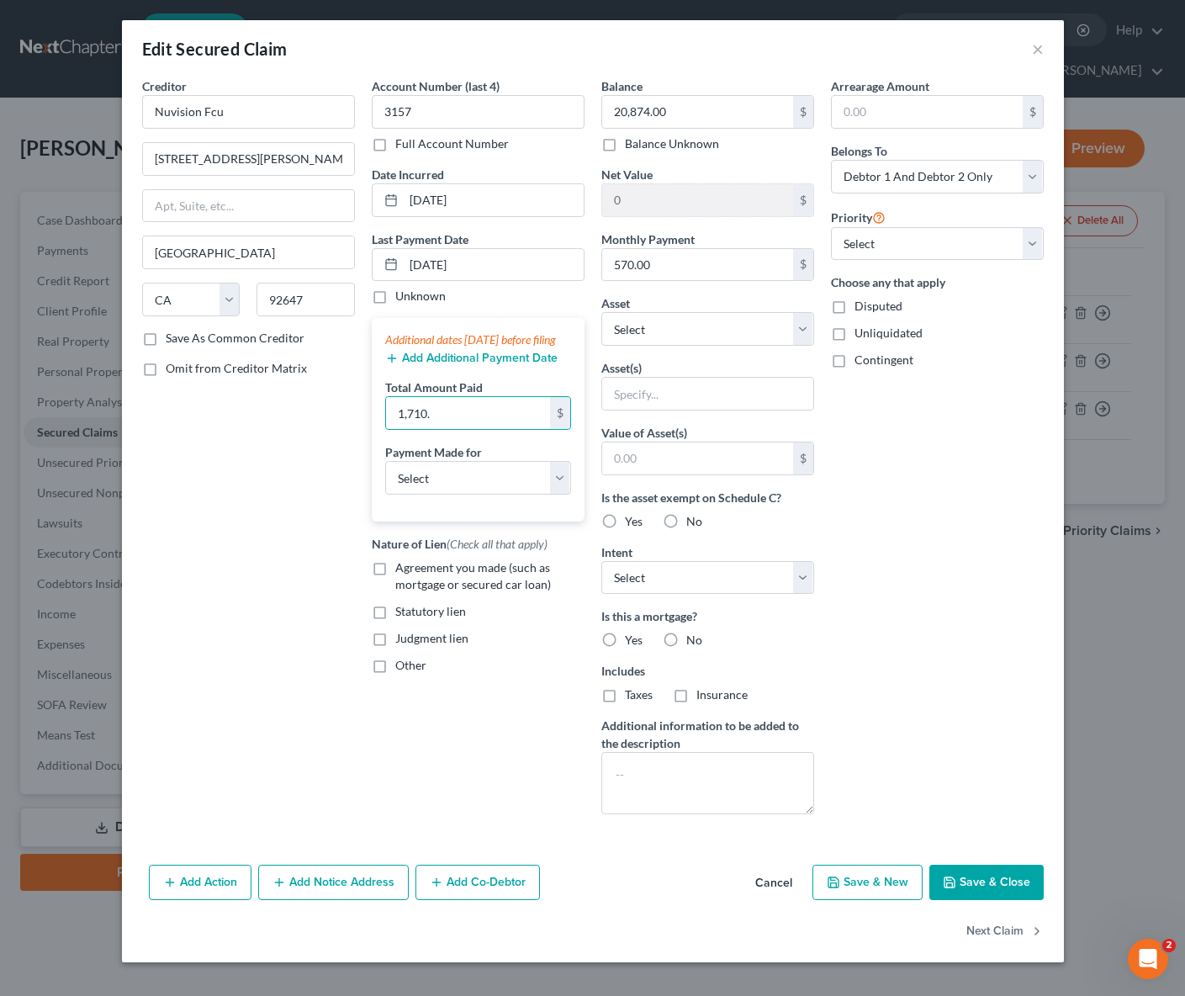
checkbox input "true"
click at [806, 330] on select "Select Other Multiple Assets 2019 Mitsubishi Outlander - $0.0 2022 Mitsubishi O…" at bounding box center [707, 329] width 213 height 34
select select "3"
click at [601, 312] on select "Select Other Multiple Assets 2019 Mitsubishi Outlander - $0.0 2022 Mitsubishi O…" at bounding box center [707, 329] width 213 height 34
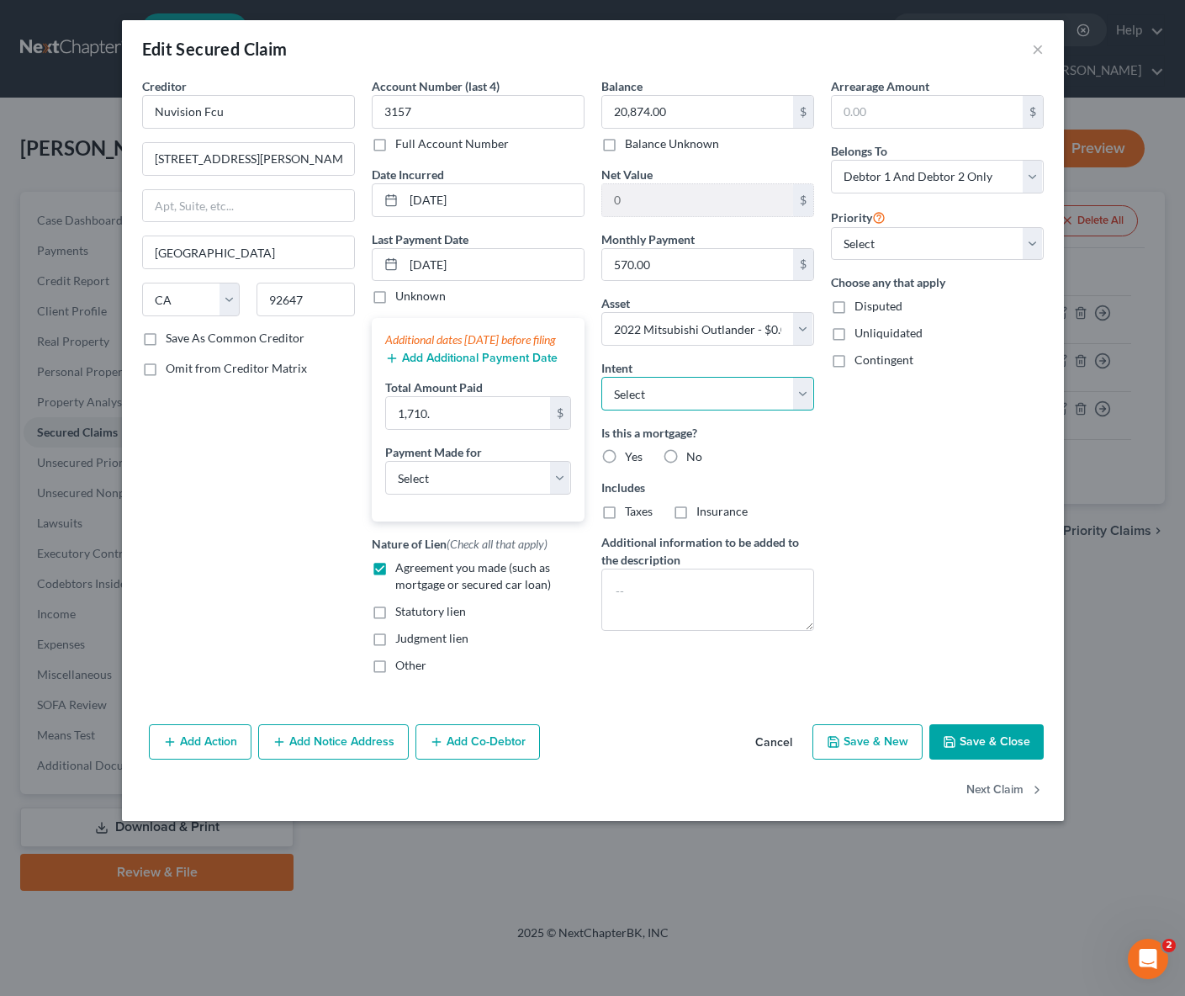
click at [795, 390] on select "Select Surrender Redeem Reaffirm Avoid Other" at bounding box center [707, 394] width 213 height 34
select select "4"
click at [601, 377] on select "Select Surrender Redeem Reaffirm Avoid Other" at bounding box center [707, 394] width 213 height 34
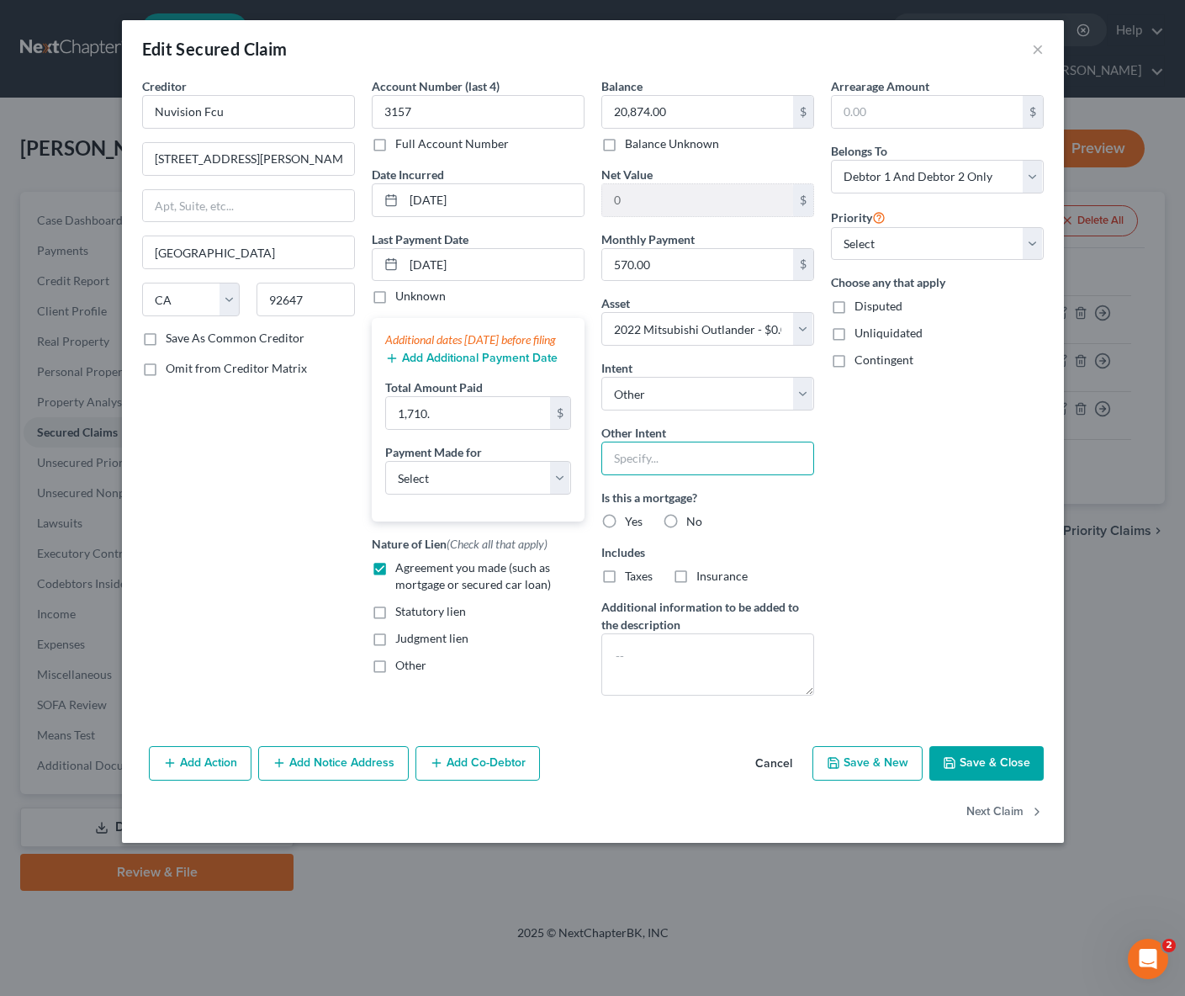
click at [656, 463] on input "text" at bounding box center [707, 458] width 213 height 34
type input "Retain & Pay"
click at [1033, 247] on select "Select 1st 2nd 3rd 4th 5th 6th 7th 8th 9th 10th 11th 12th 13th 14th 15th 16th 1…" at bounding box center [937, 244] width 213 height 34
select select "0"
click at [831, 227] on select "Select 1st 2nd 3rd 4th 5th 6th 7th 8th 9th 10th 11th 12th 13th 14th 15th 16th 1…" at bounding box center [937, 244] width 213 height 34
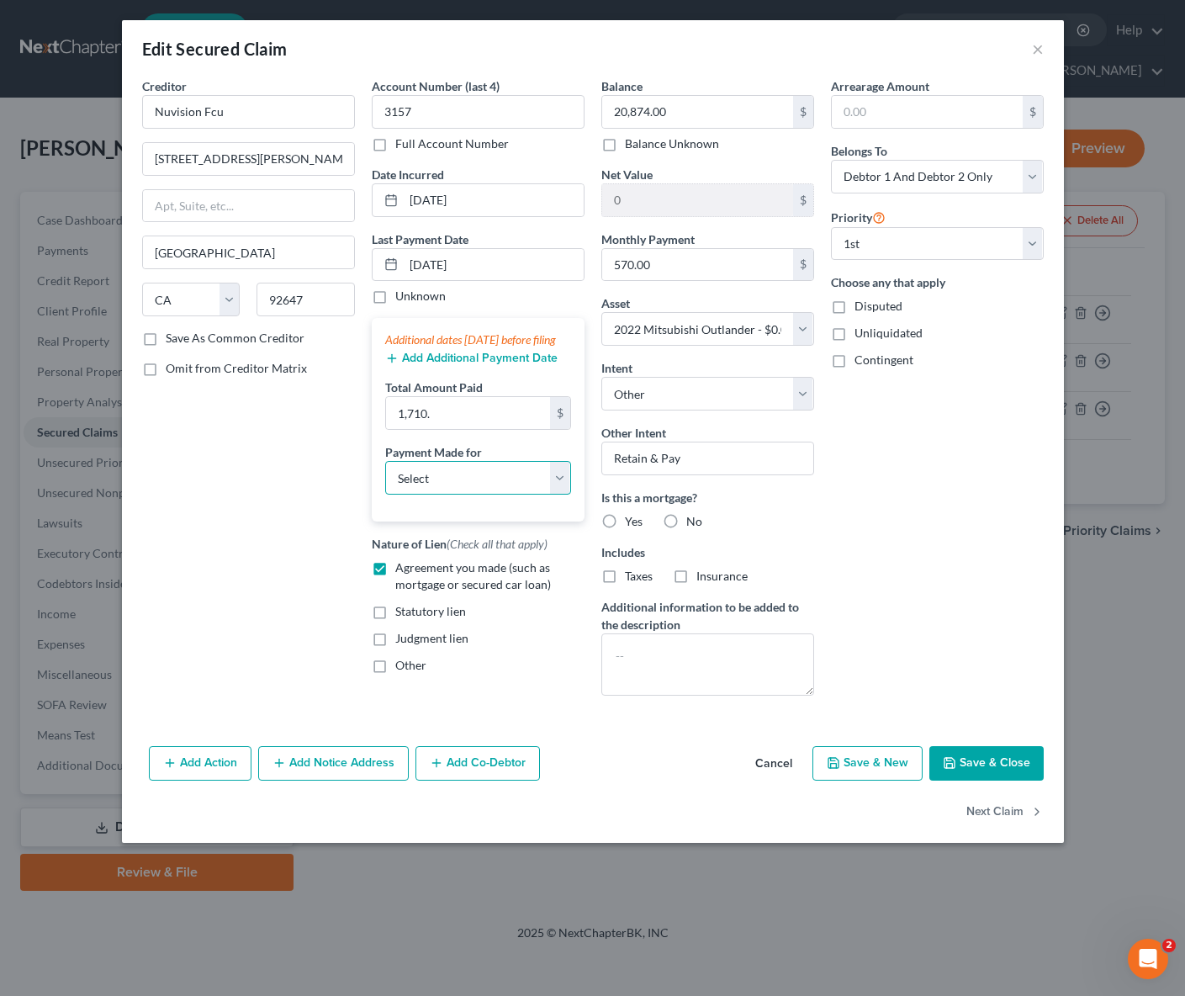
click at [562, 490] on select "Select Car Credit Card Loan Repayment Mortgage Other Suppliers Or Vendors" at bounding box center [478, 478] width 186 height 34
select select "0"
click at [385, 478] on select "Select Car Credit Card Loan Repayment Mortgage Other Suppliers Or Vendors" at bounding box center [478, 478] width 186 height 34
click at [981, 760] on button "Save & Close" at bounding box center [986, 763] width 114 height 35
select select
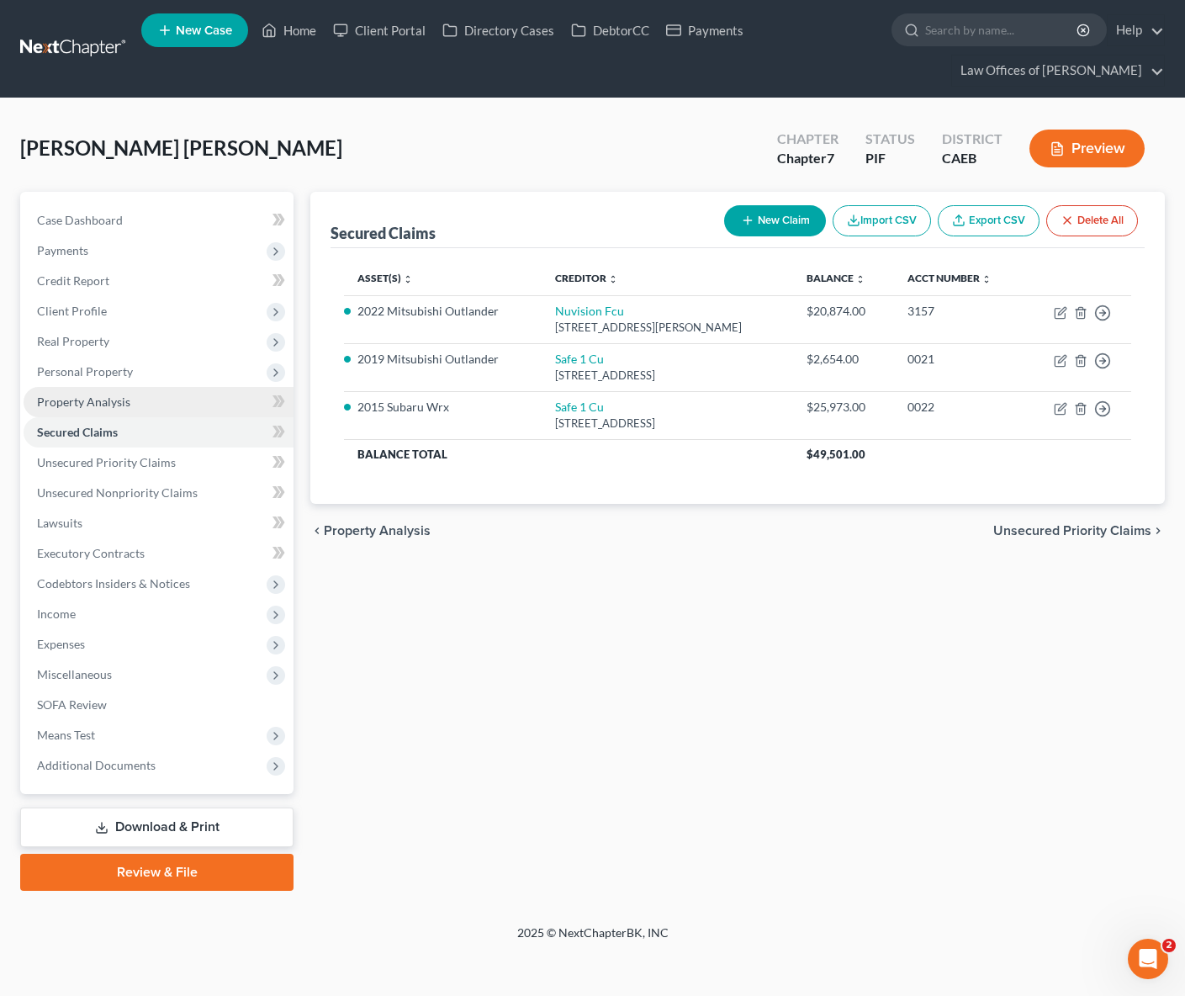
click at [116, 400] on span "Property Analysis" at bounding box center [83, 401] width 93 height 14
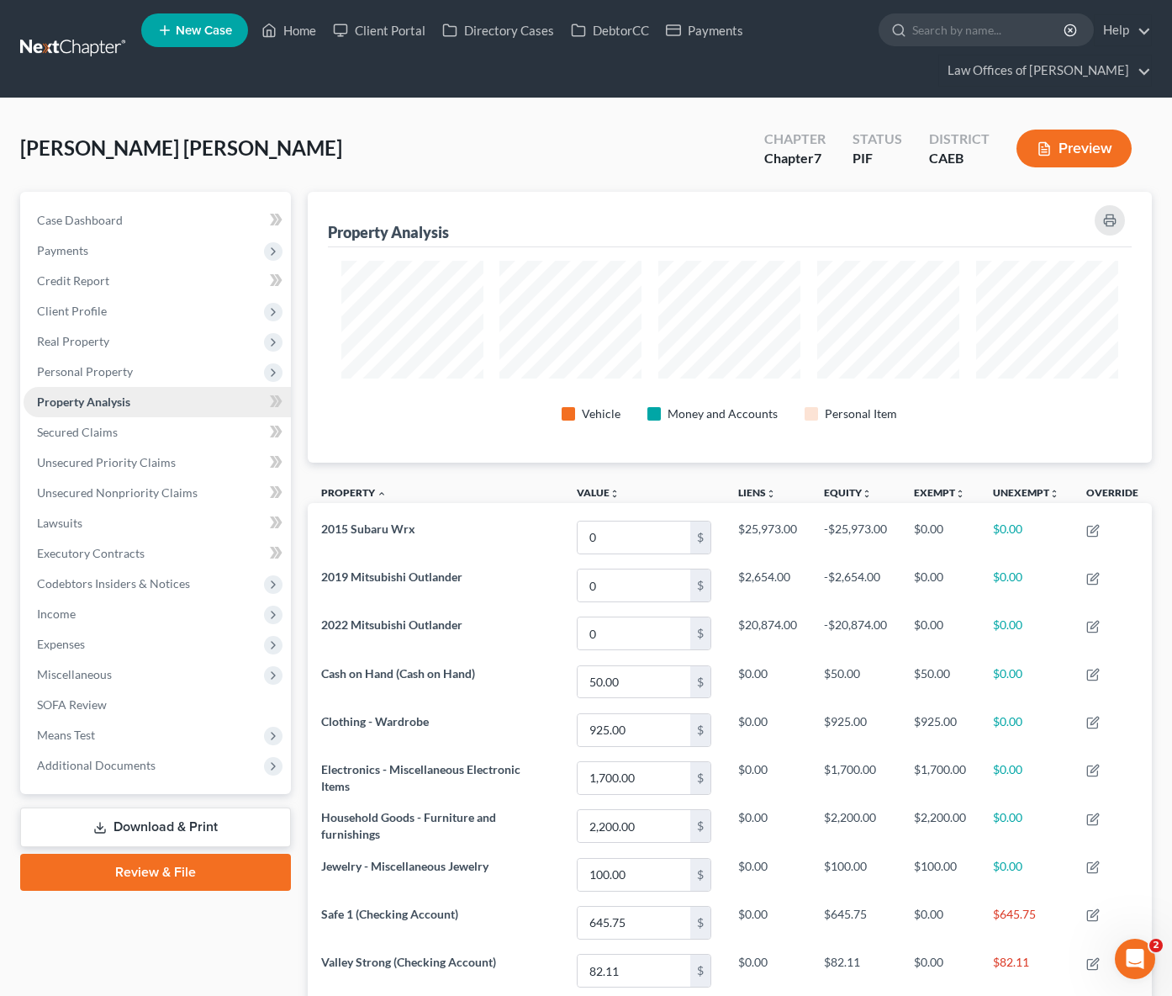
scroll to position [271, 844]
click at [87, 305] on span "Client Profile" at bounding box center [72, 311] width 70 height 14
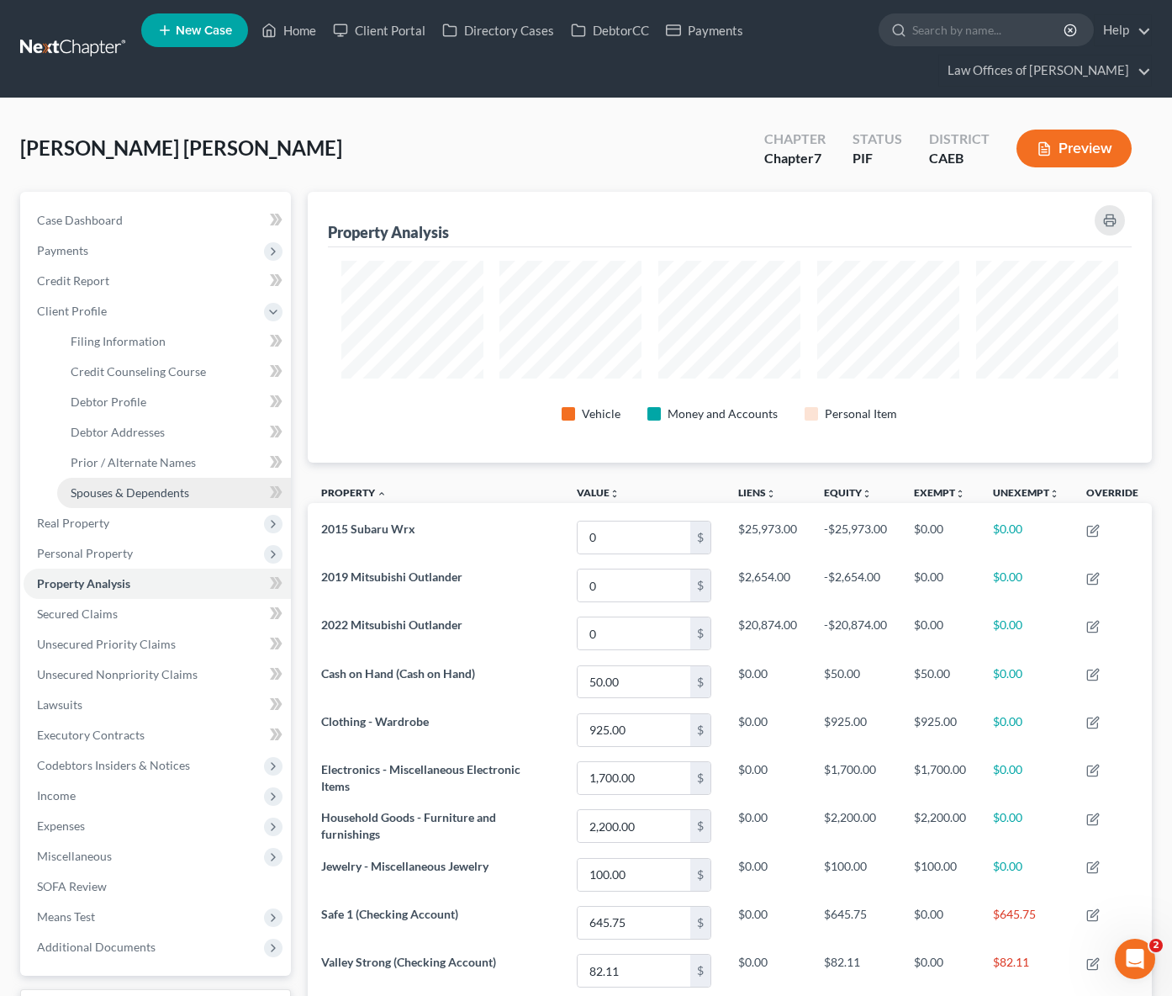
click at [177, 495] on span "Spouses & Dependents" at bounding box center [130, 492] width 119 height 14
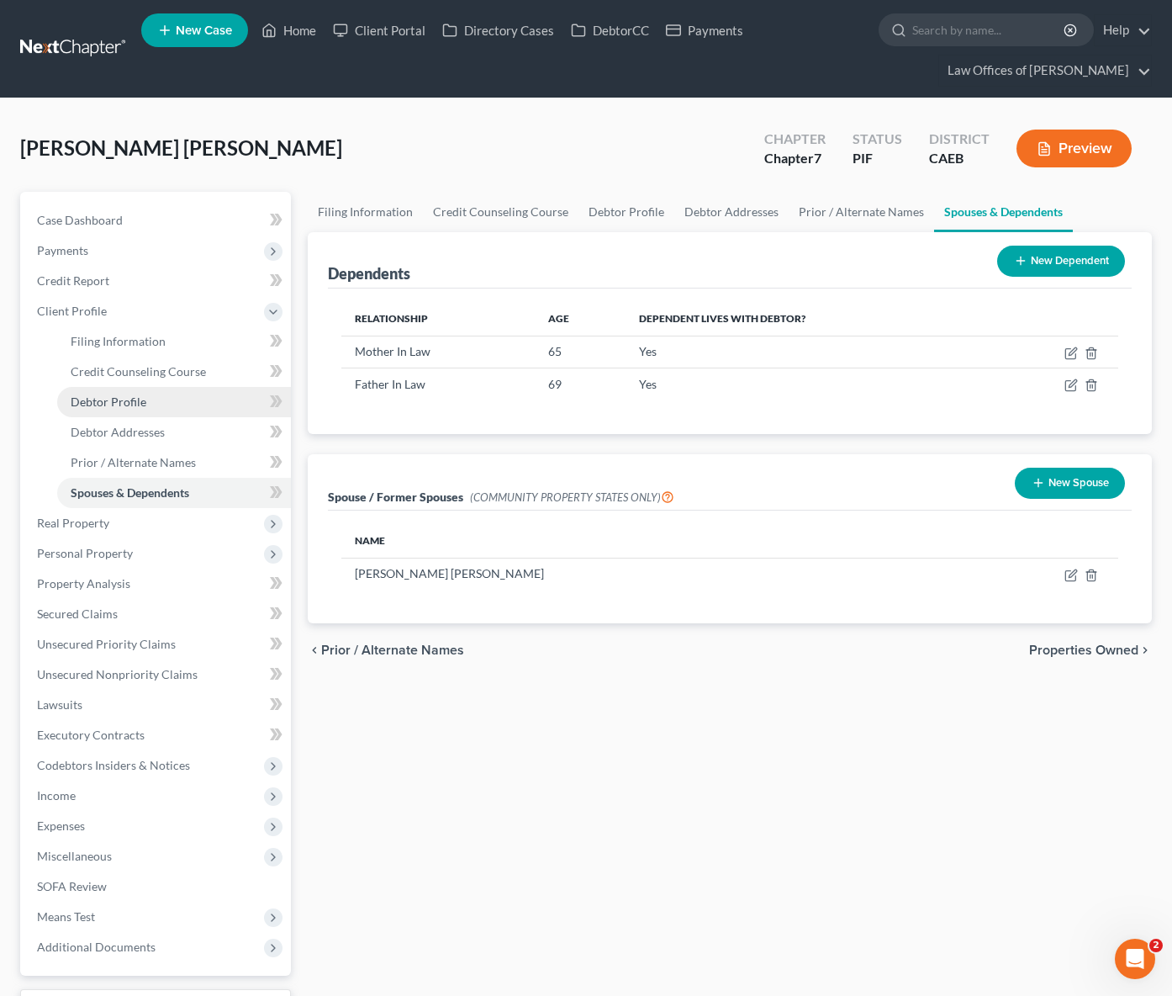
click at [160, 395] on link "Debtor Profile" at bounding box center [174, 402] width 234 height 30
select select "1"
select select "3"
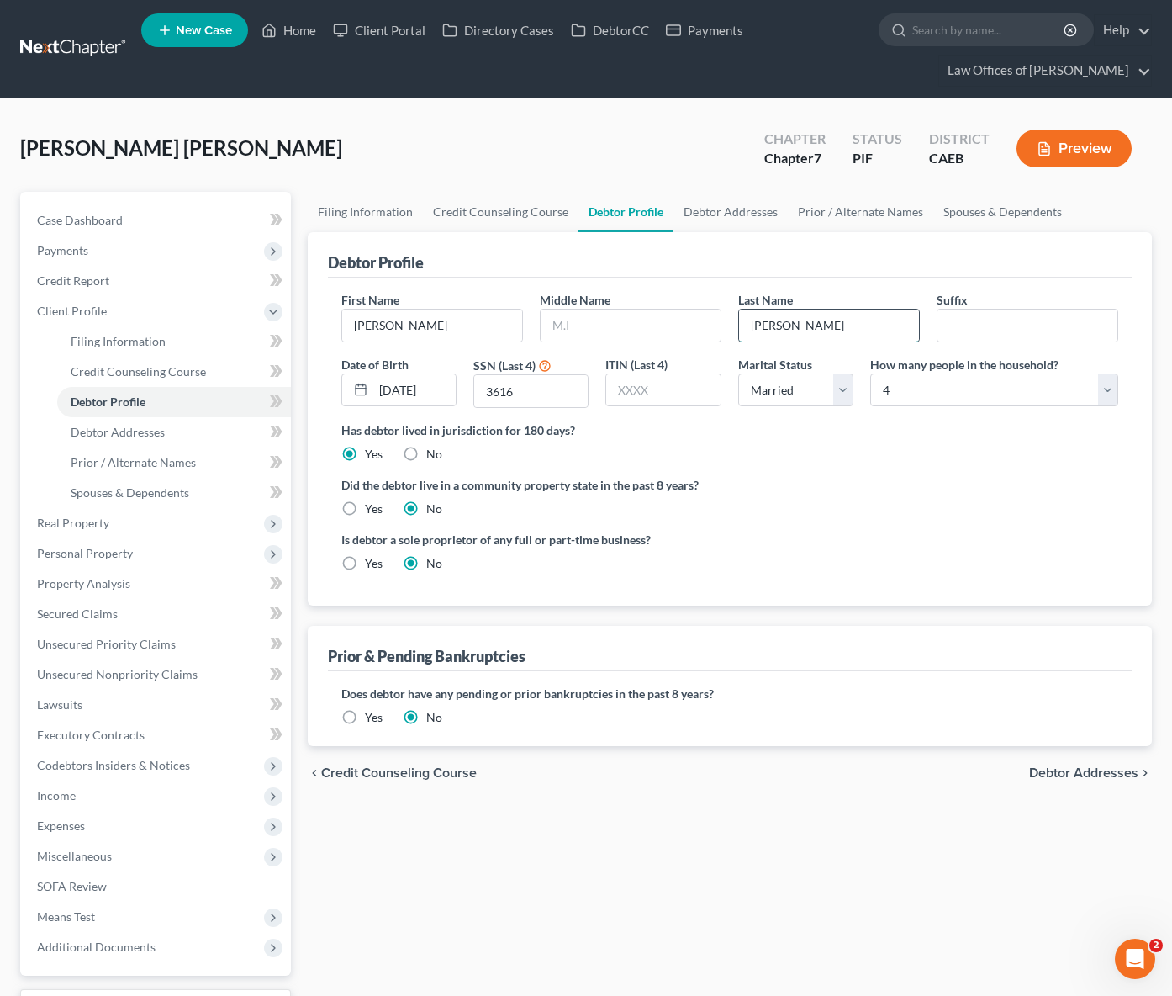
click at [834, 328] on input "[PERSON_NAME]" at bounding box center [829, 325] width 180 height 32
type input "[PERSON_NAME]"
click at [115, 314] on span "Client Profile" at bounding box center [157, 311] width 267 height 30
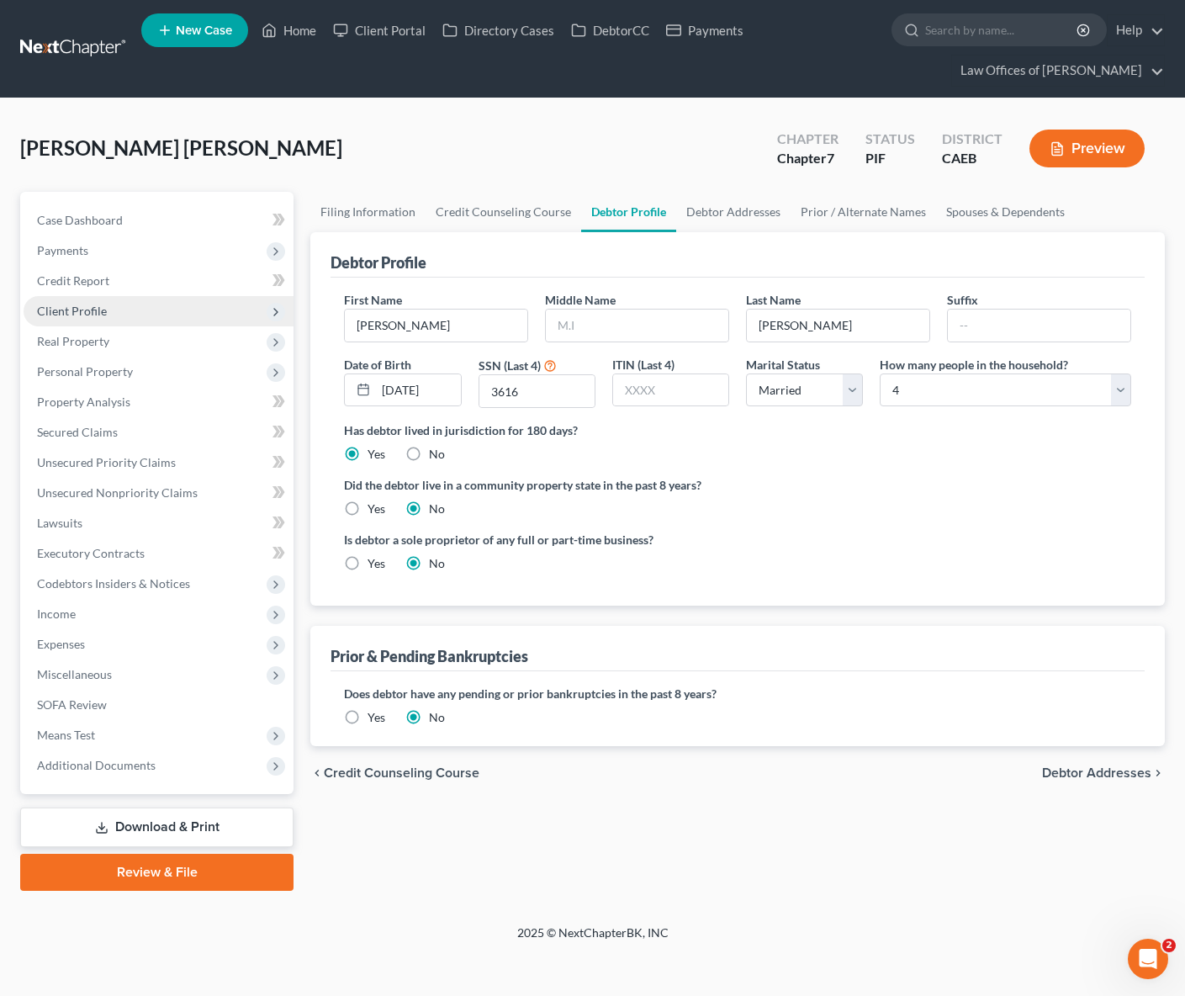
click at [120, 311] on span "Client Profile" at bounding box center [159, 311] width 270 height 30
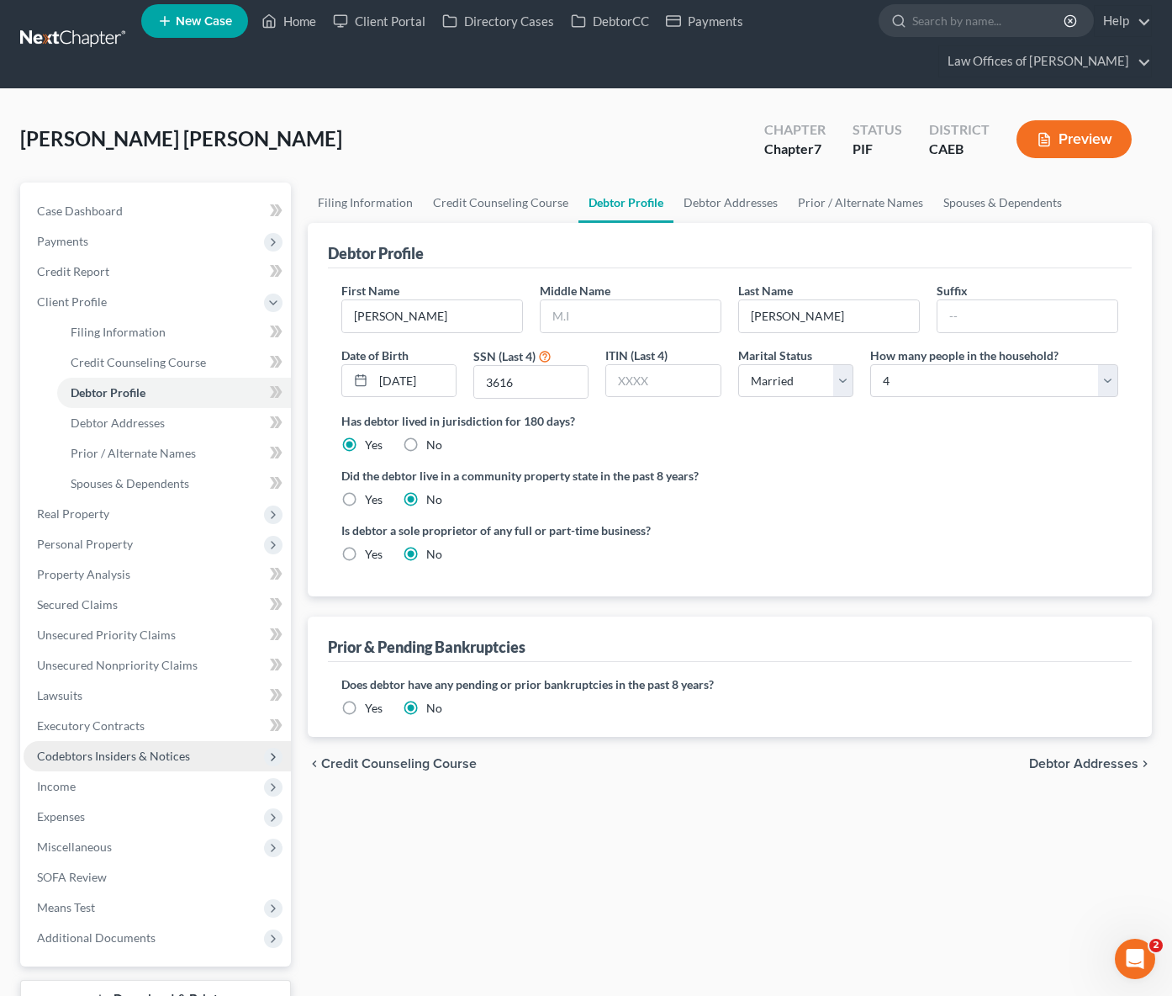
scroll to position [10, 0]
click at [156, 333] on span "Filing Information" at bounding box center [118, 331] width 95 height 14
select select "1"
select select "0"
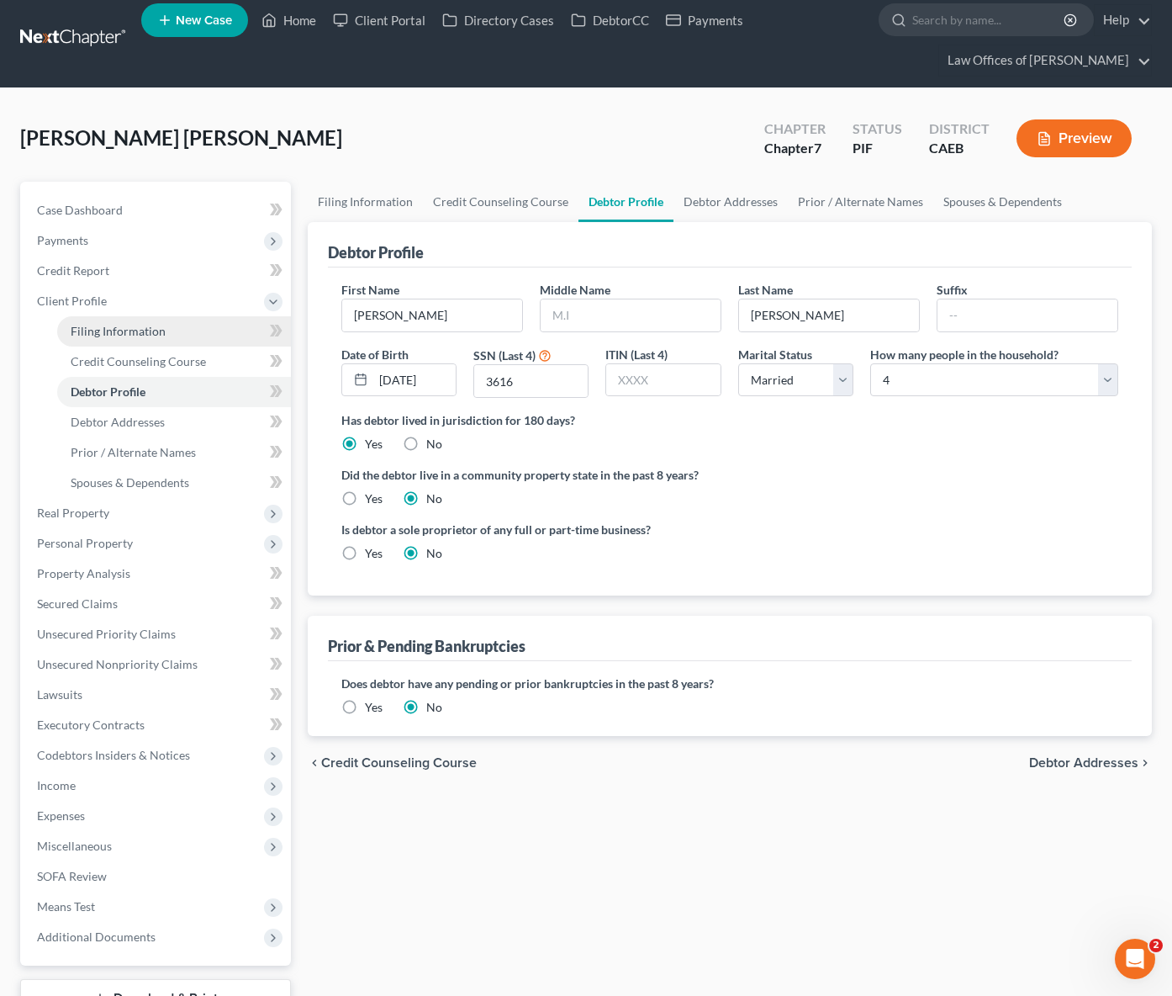
select select "4"
select select "0"
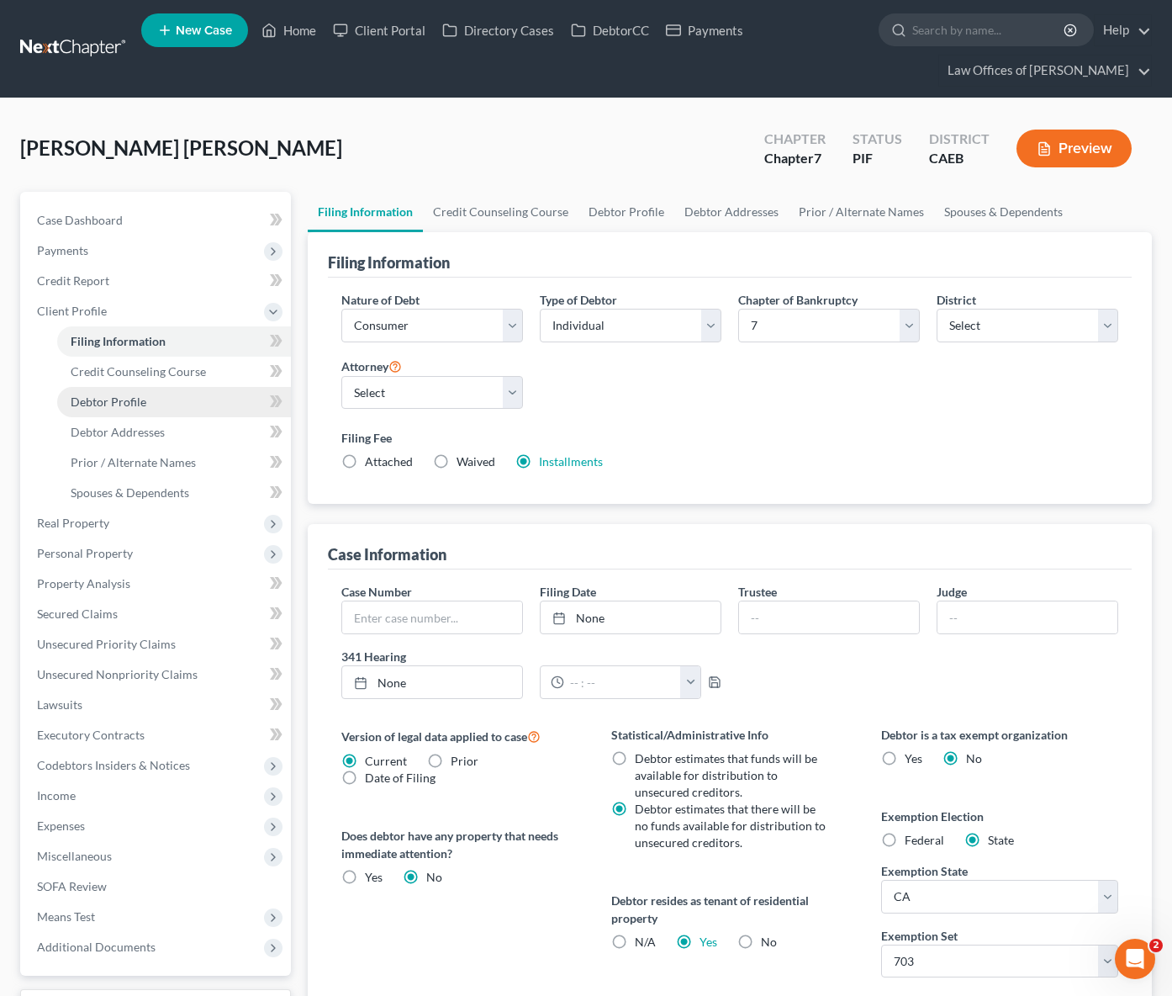
click at [125, 399] on span "Debtor Profile" at bounding box center [109, 401] width 76 height 14
select select "1"
select select "3"
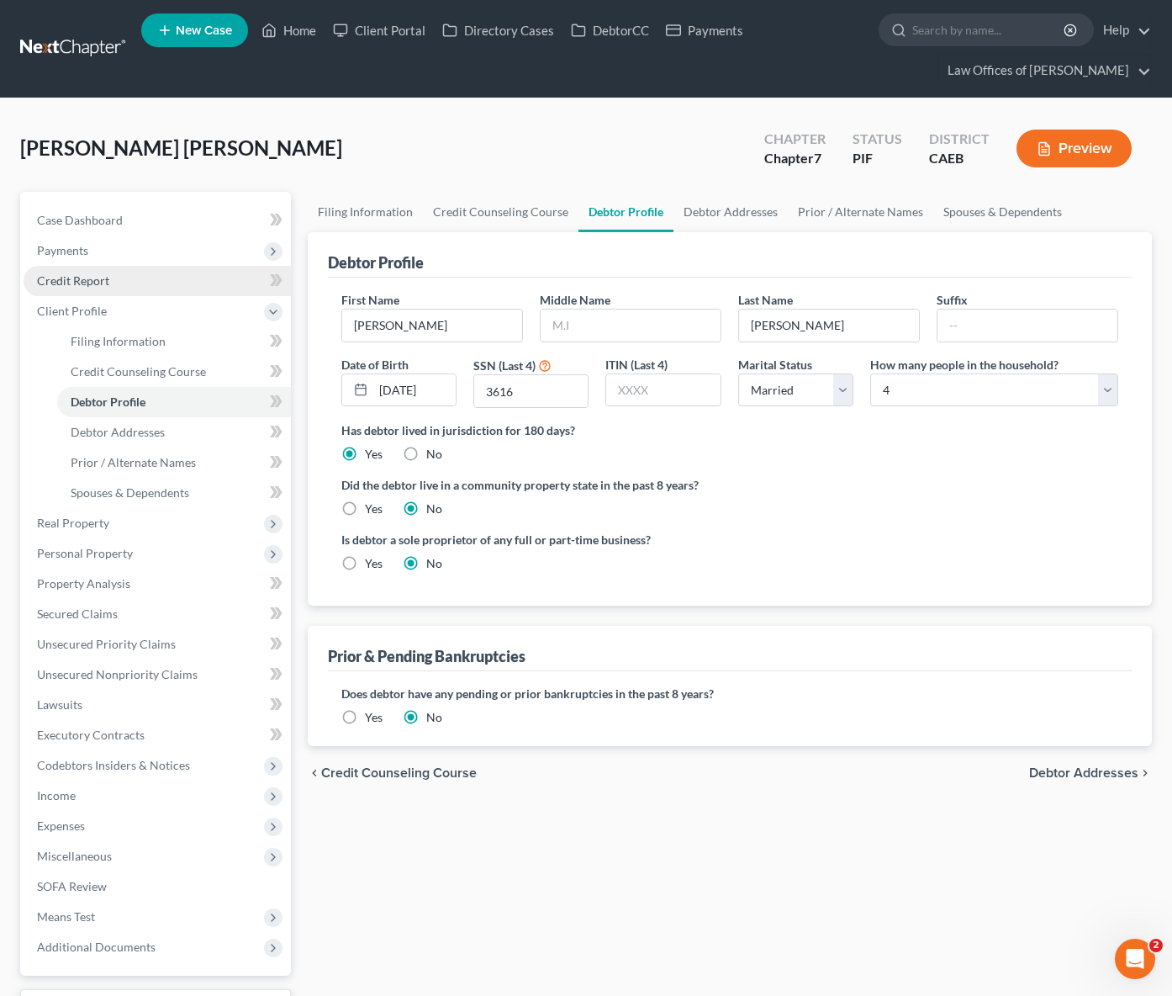
click at [103, 290] on link "Credit Report" at bounding box center [157, 281] width 267 height 30
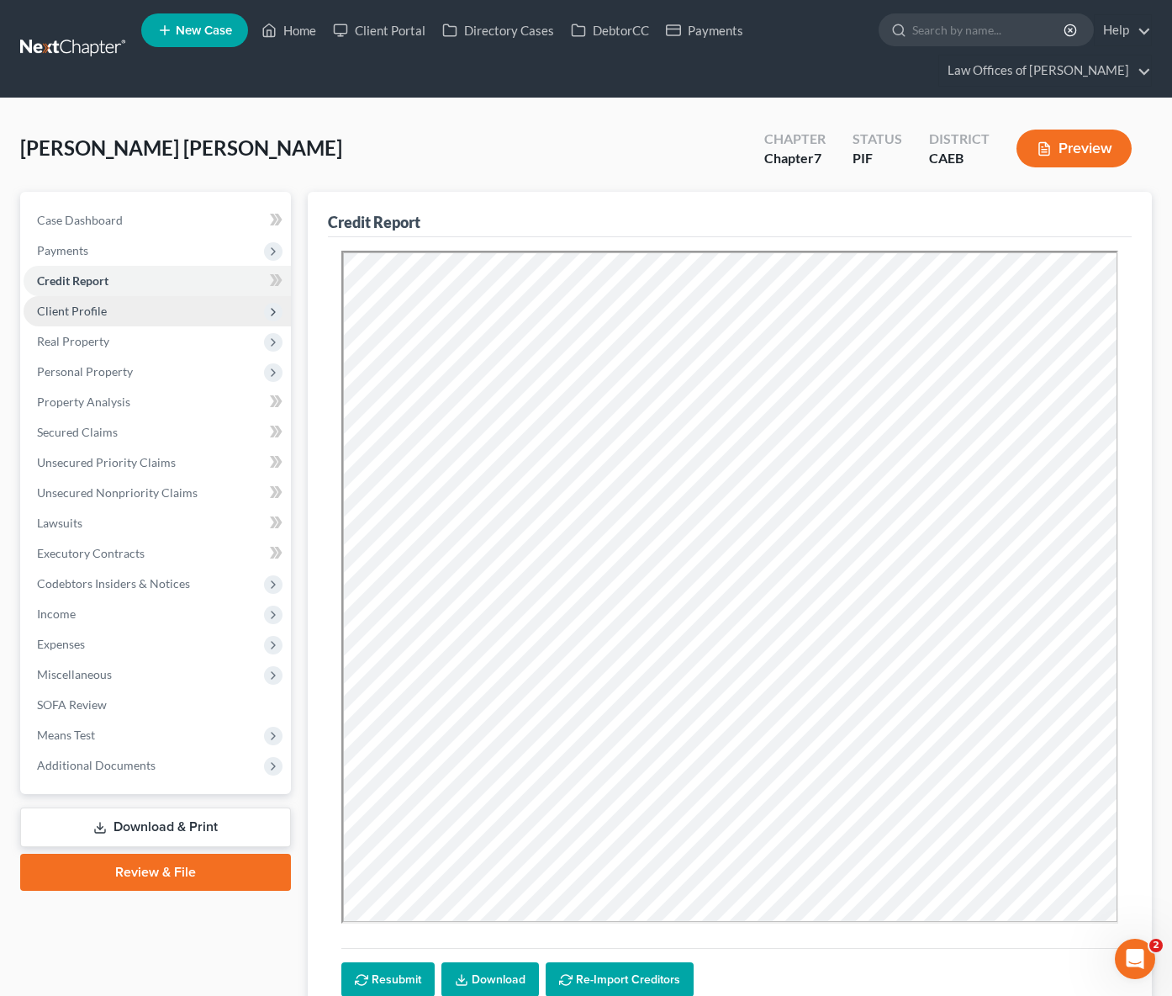
click at [124, 317] on span "Client Profile" at bounding box center [157, 311] width 267 height 30
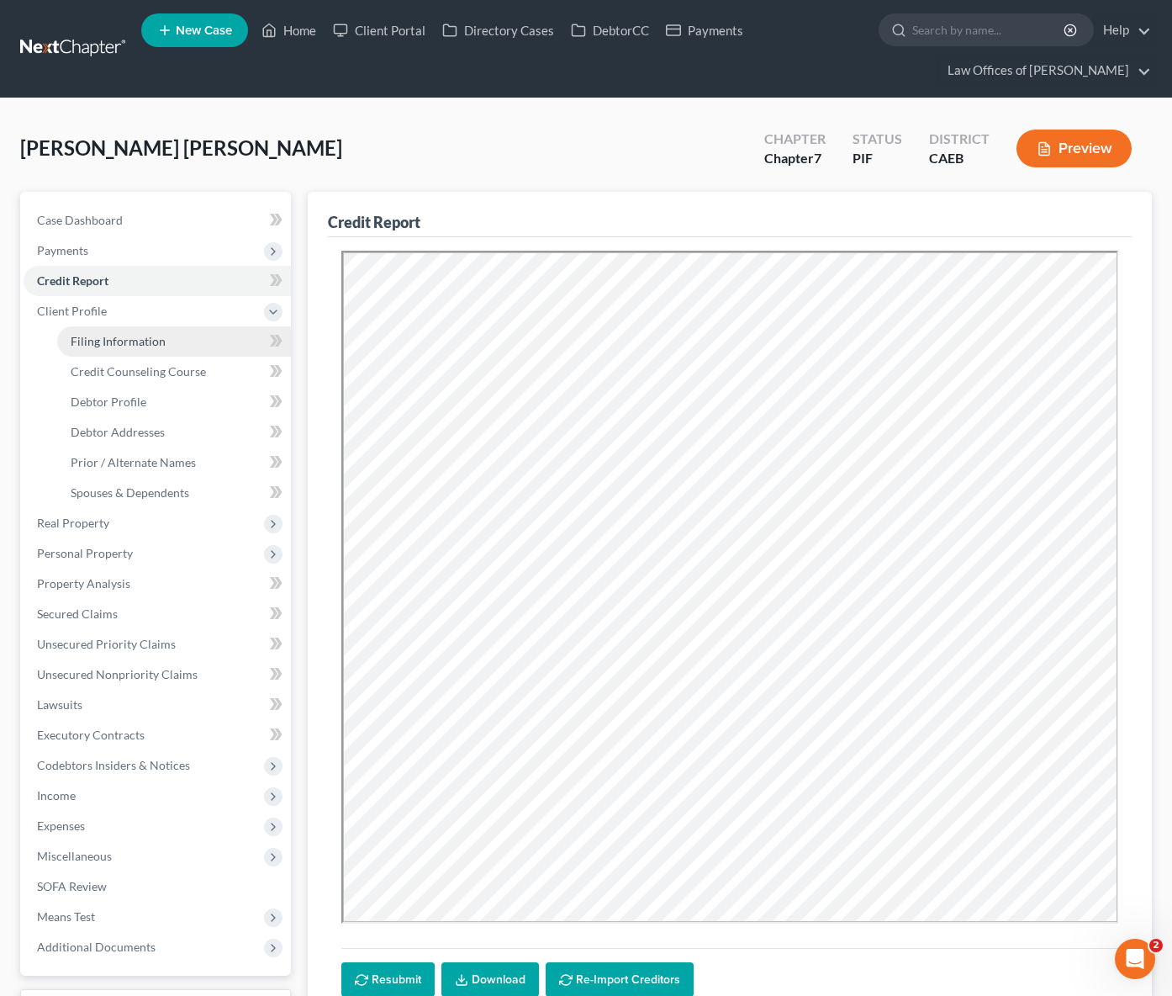
click at [131, 330] on link "Filing Information" at bounding box center [174, 341] width 234 height 30
select select "1"
select select "0"
select select "8"
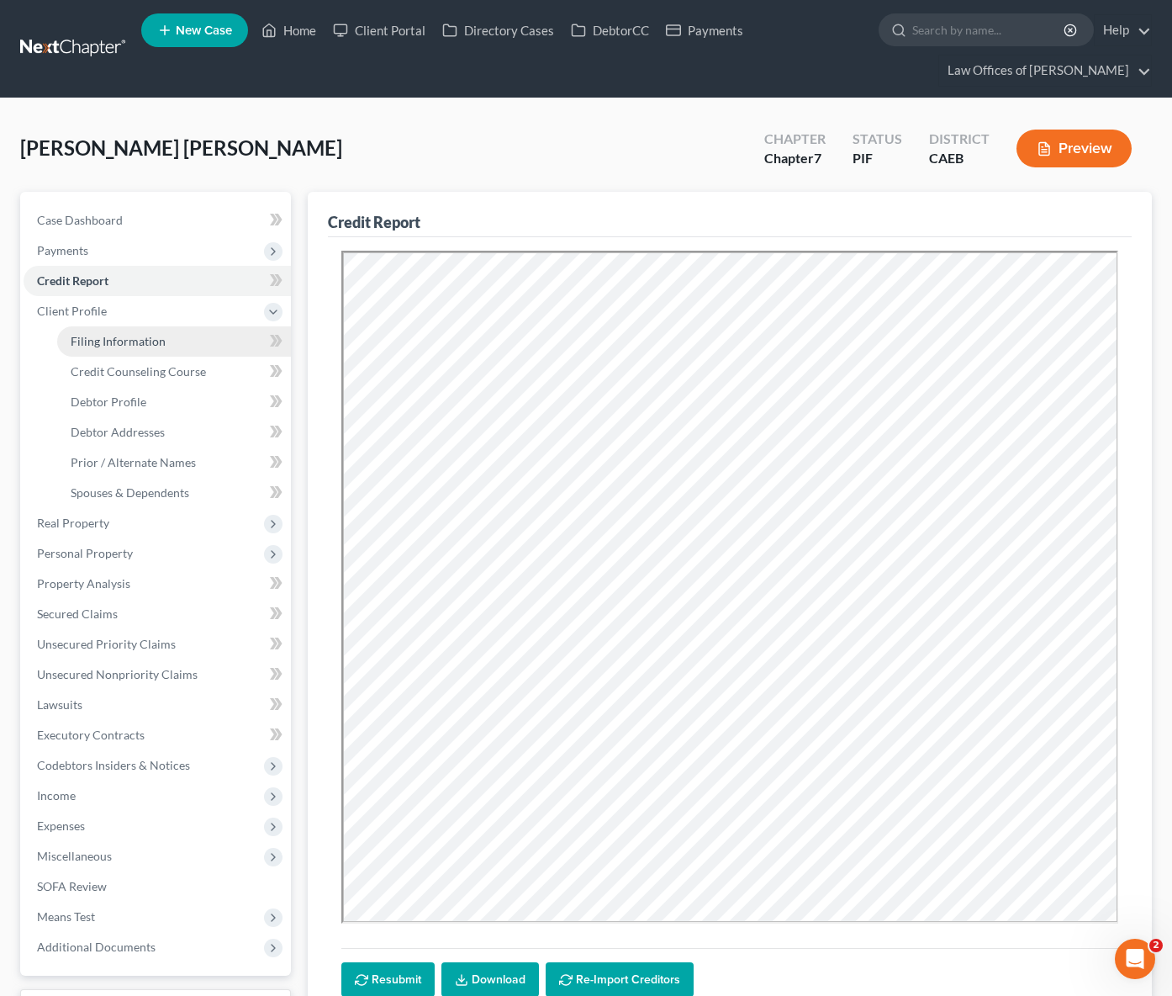
select select "0"
select select "4"
select select "0"
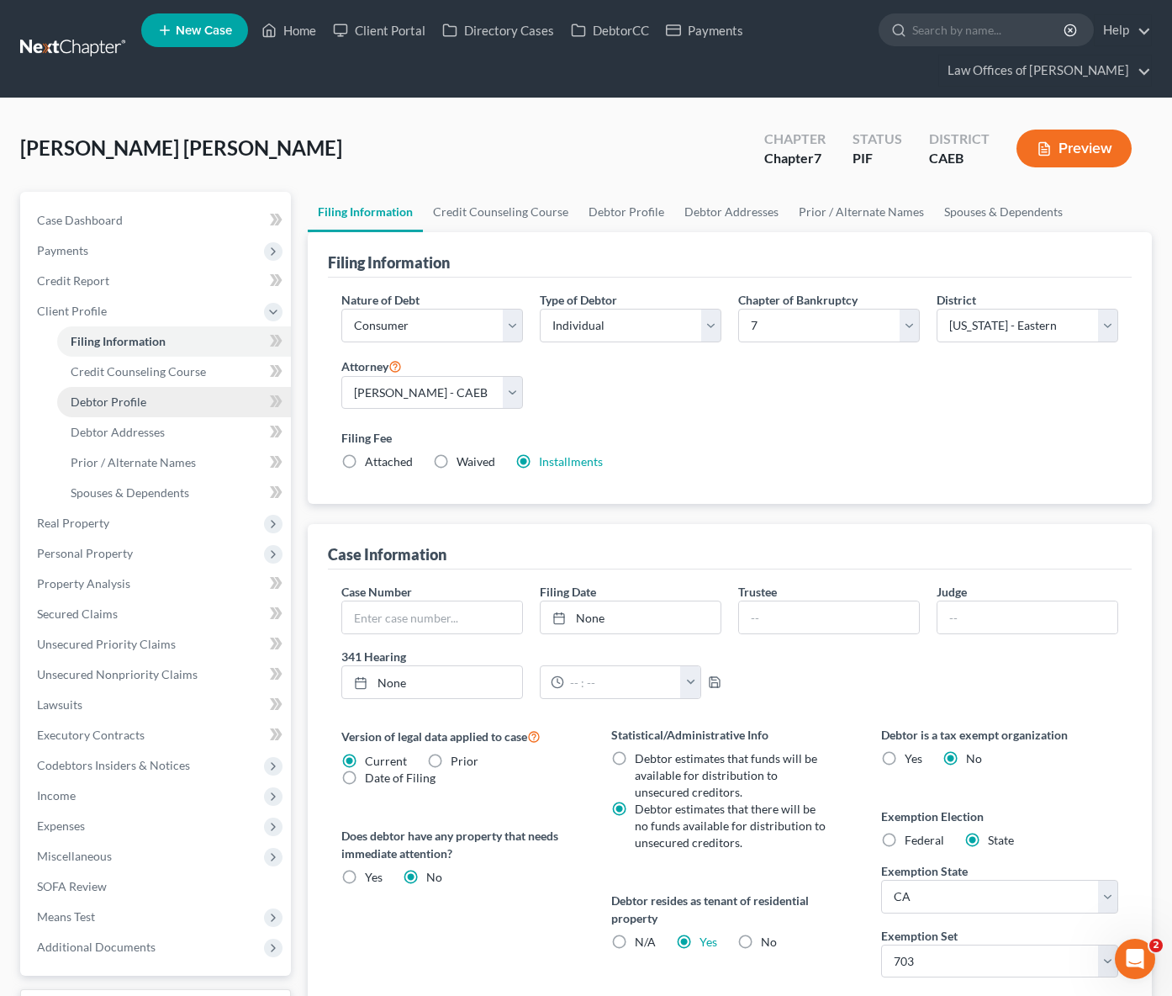
click at [194, 401] on link "Debtor Profile" at bounding box center [174, 402] width 234 height 30
select select "1"
select select "3"
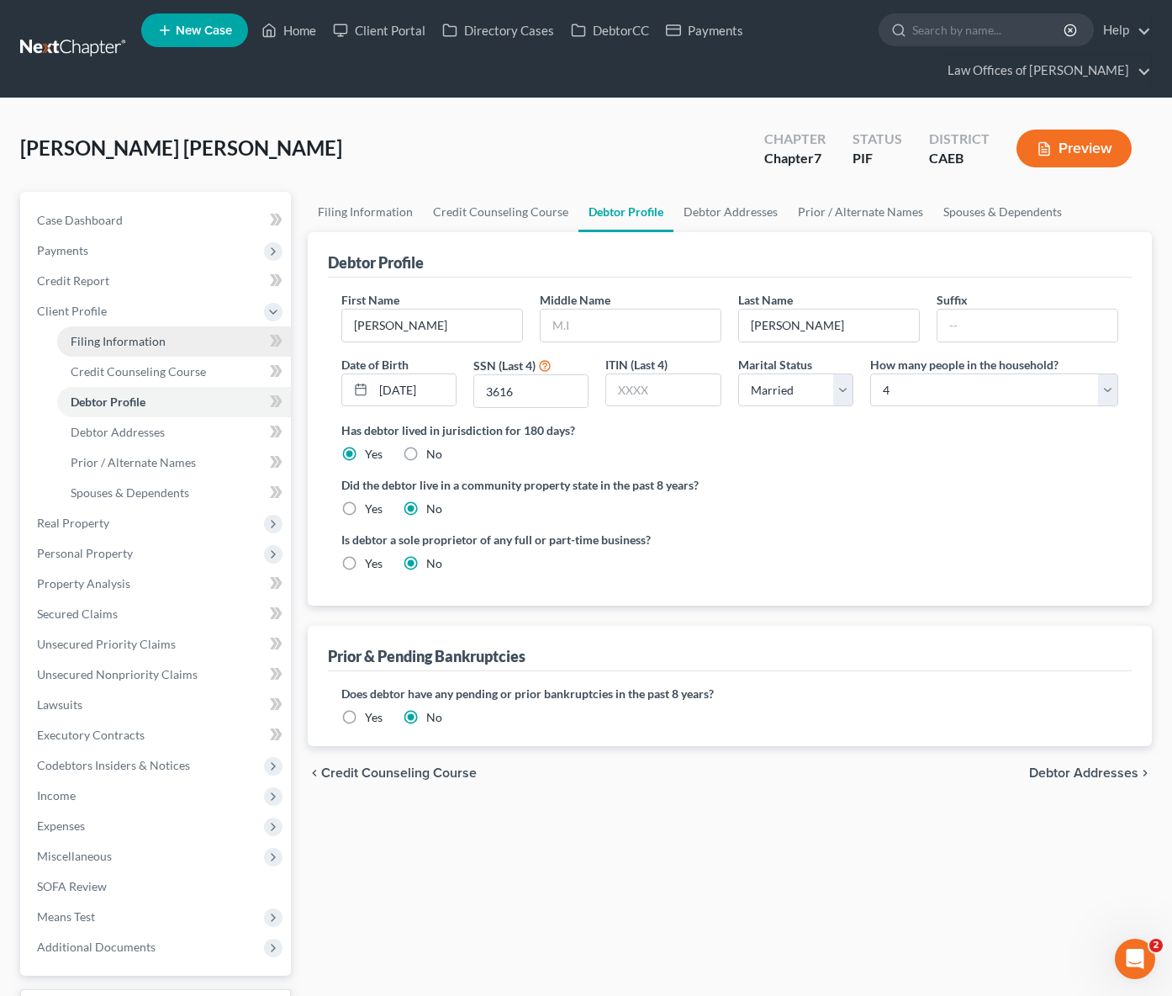
click at [175, 341] on link "Filing Information" at bounding box center [174, 341] width 234 height 30
select select "1"
select select "0"
select select "8"
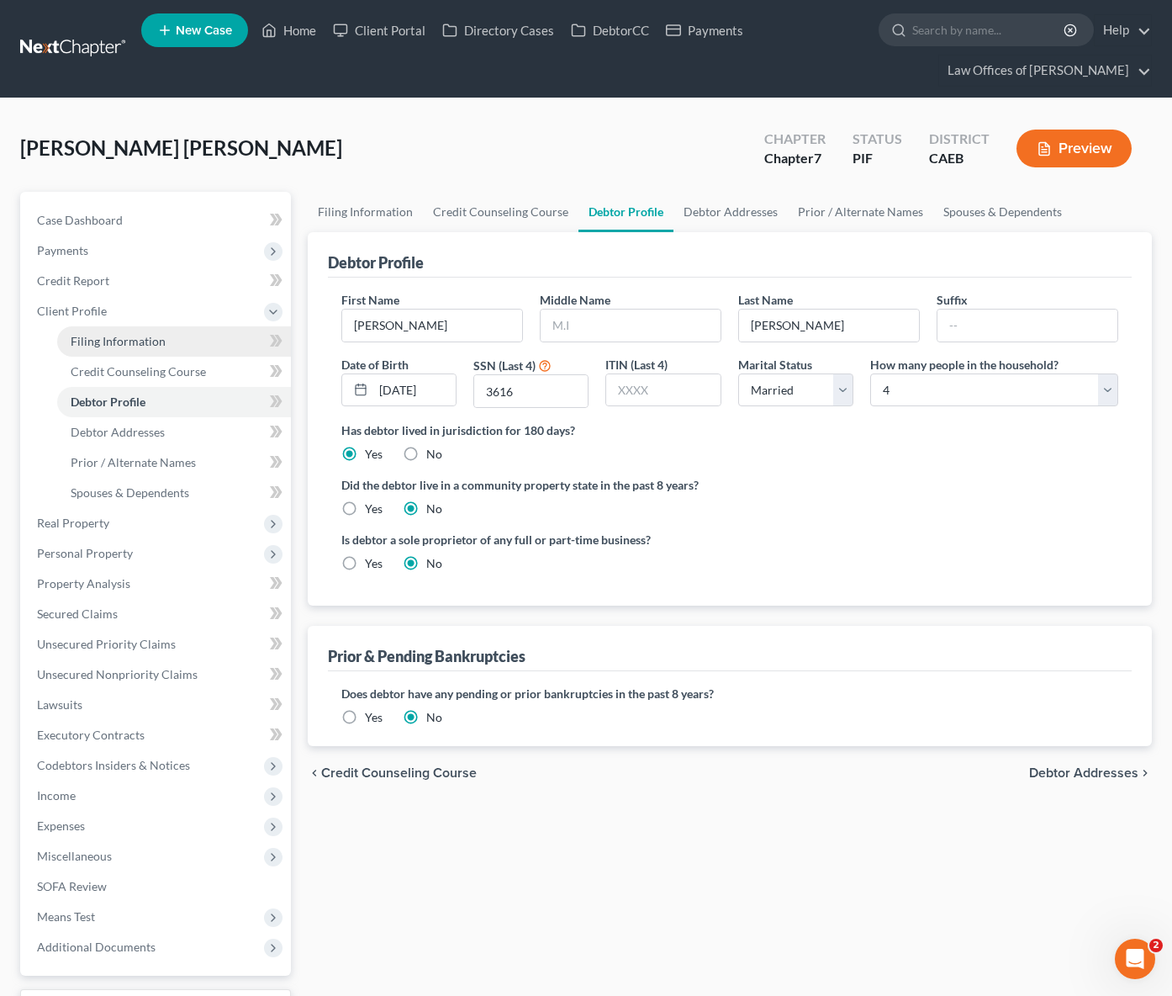
select select "0"
select select "4"
select select "0"
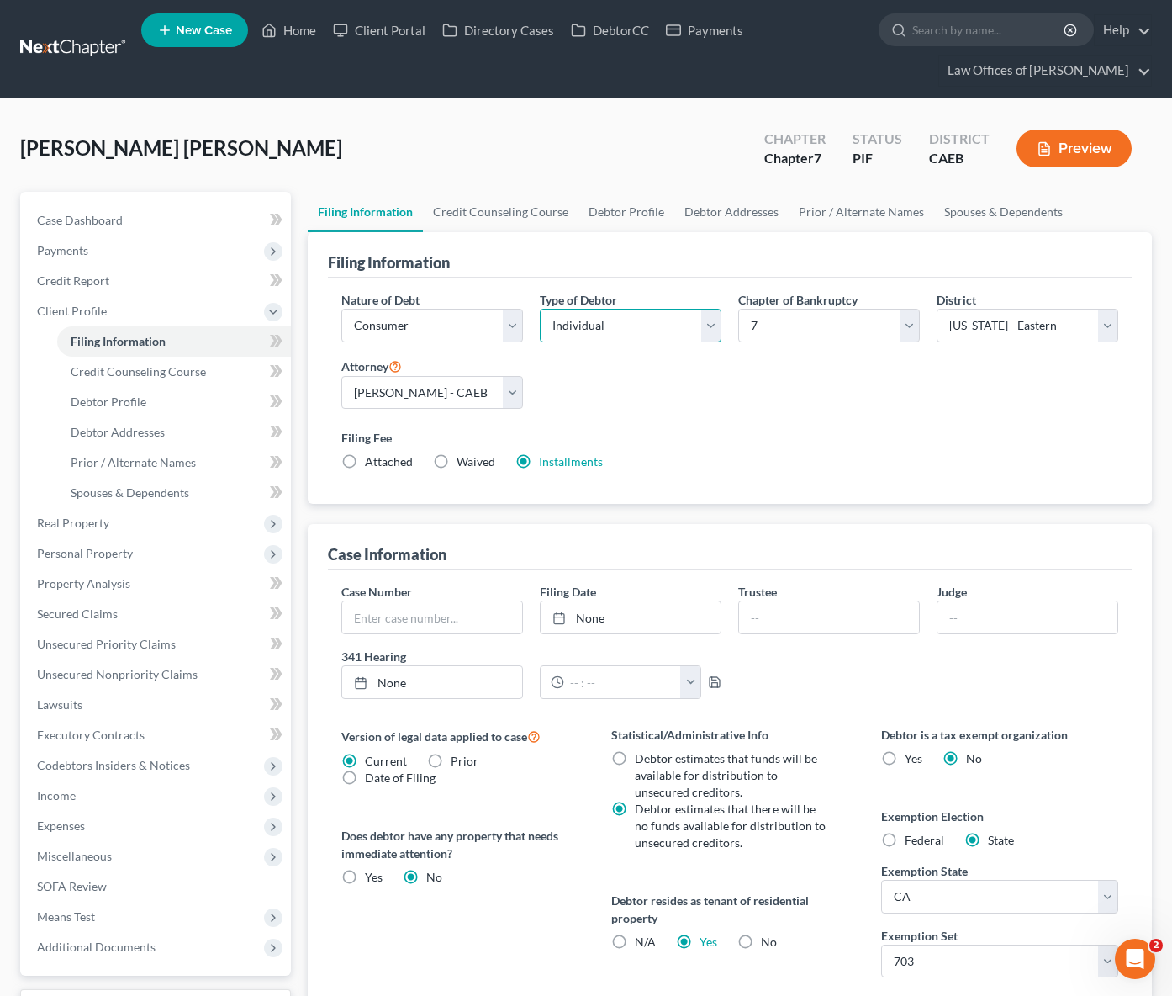
click at [706, 321] on select "Select Individual Joint" at bounding box center [631, 326] width 182 height 34
select select "1"
click at [540, 342] on select "Select Individual Joint" at bounding box center [631, 326] width 182 height 34
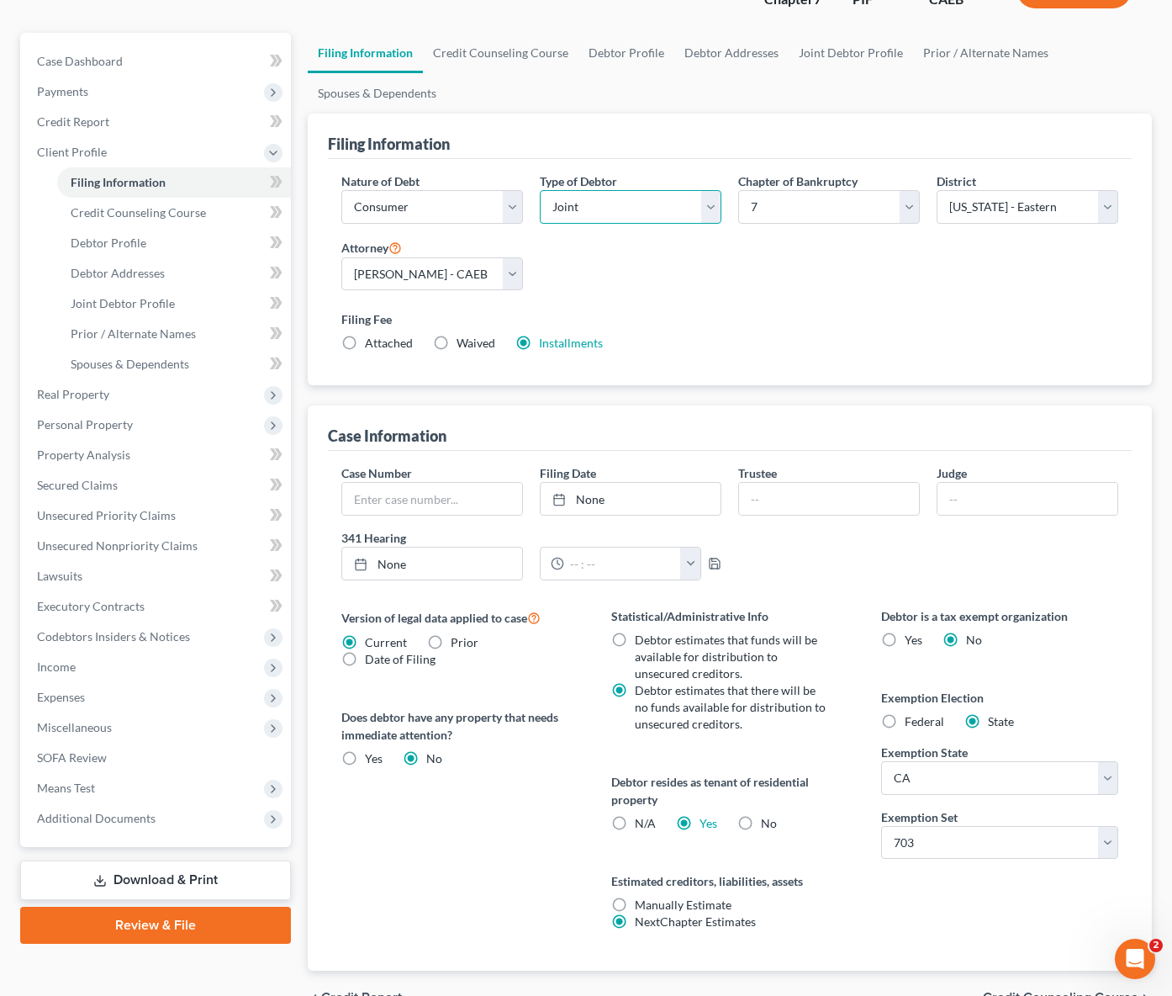
scroll to position [99, 0]
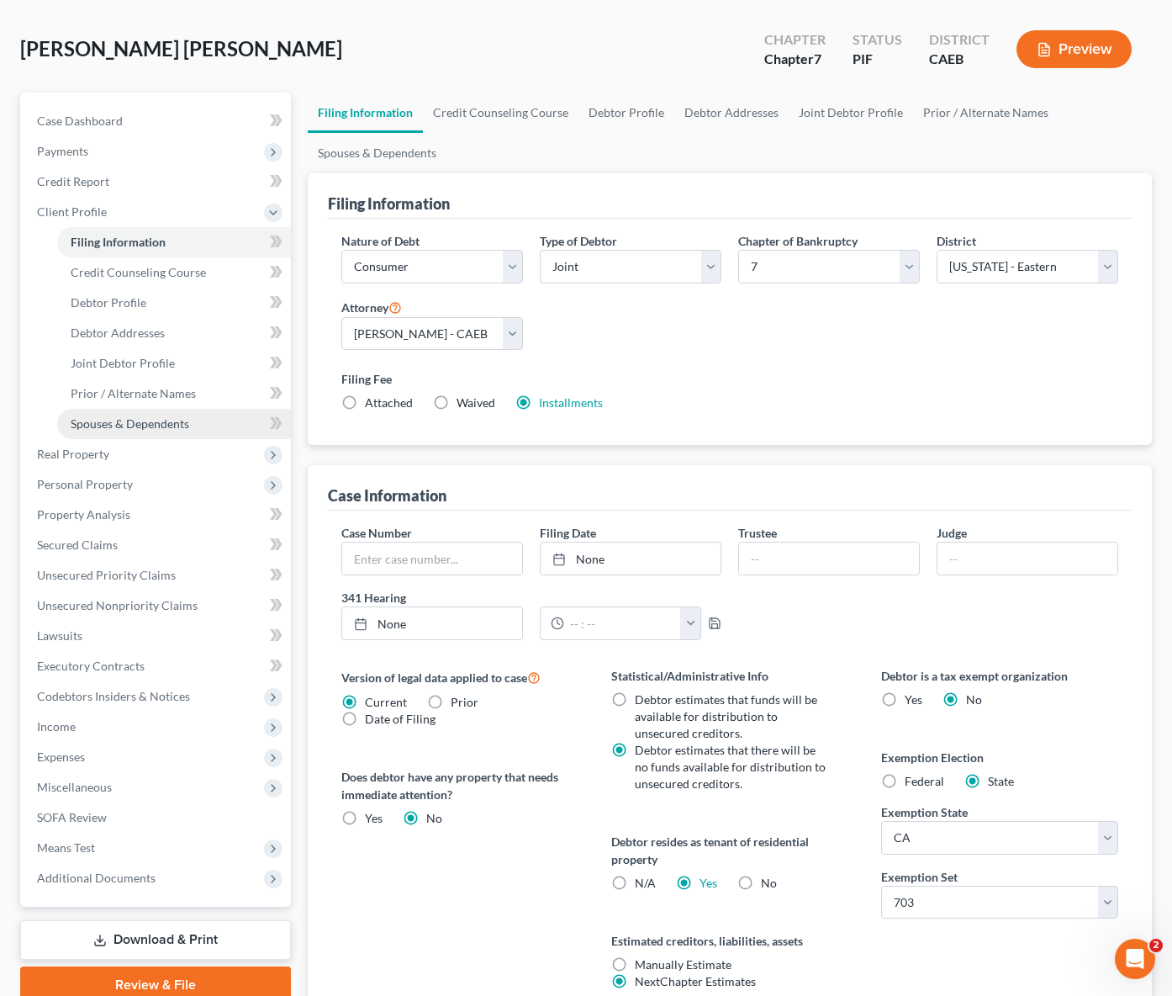
click at [219, 424] on link "Spouses & Dependents" at bounding box center [174, 424] width 234 height 30
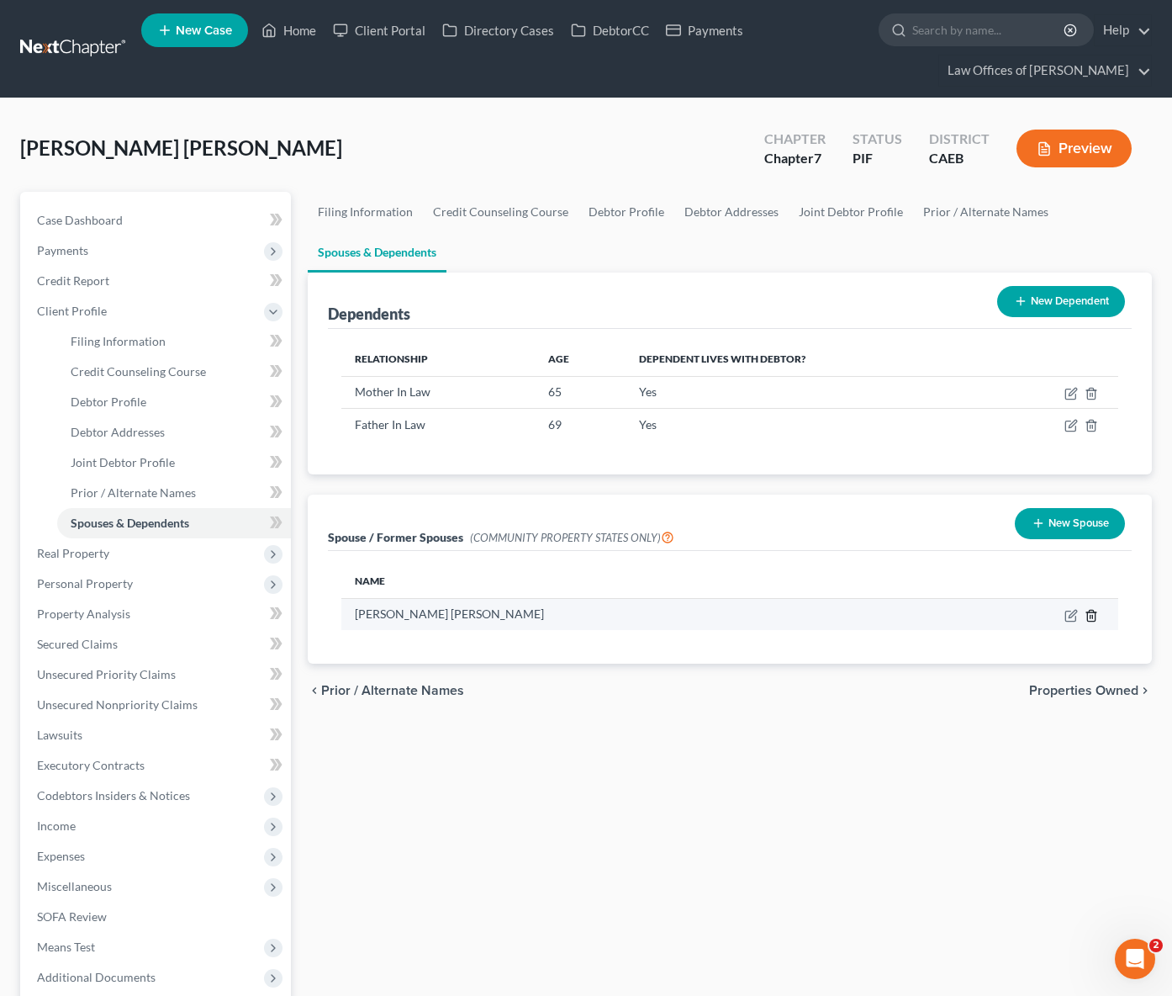
click at [1096, 610] on icon "button" at bounding box center [1091, 615] width 13 height 13
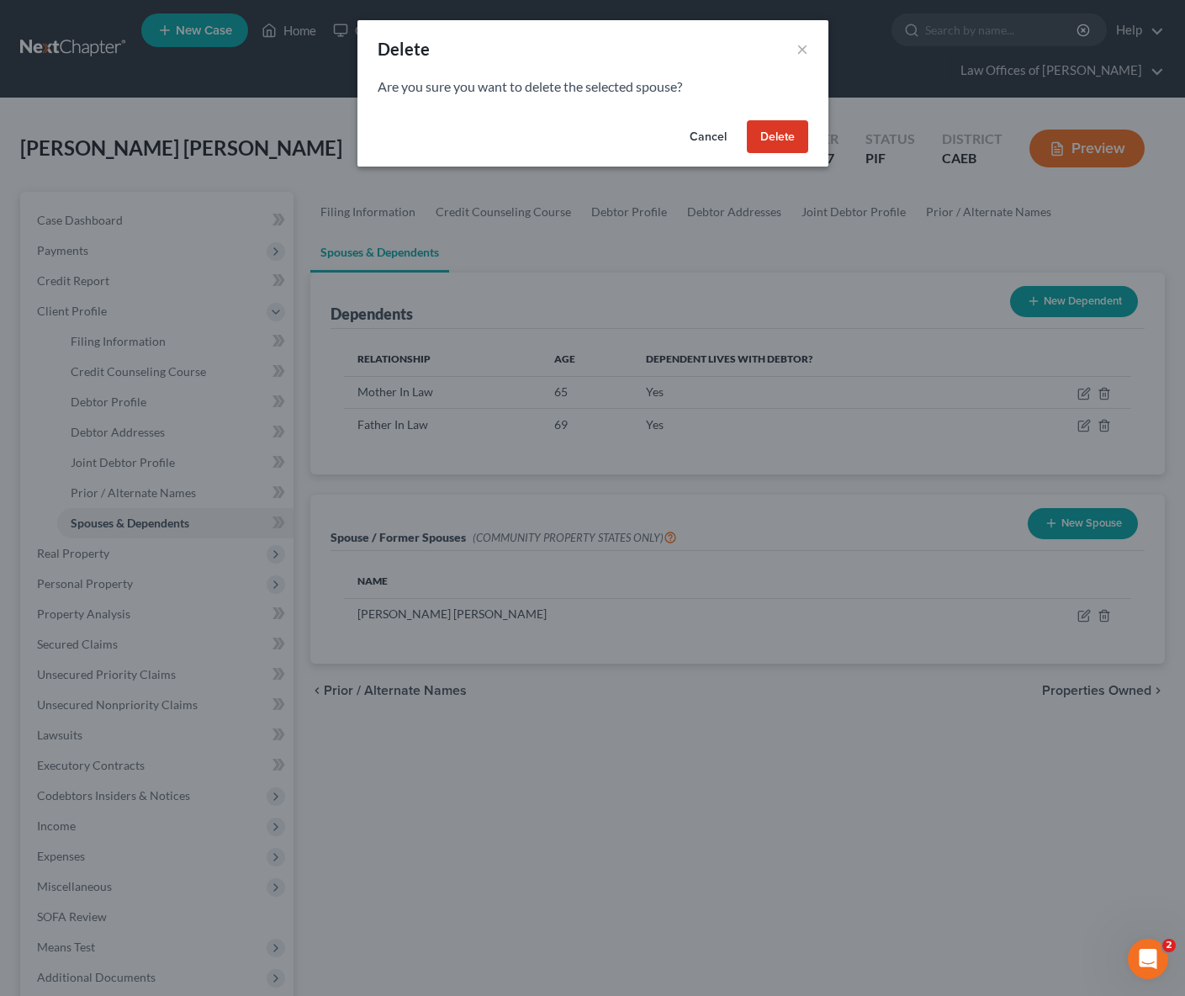
click at [788, 142] on button "Delete" at bounding box center [777, 137] width 61 height 34
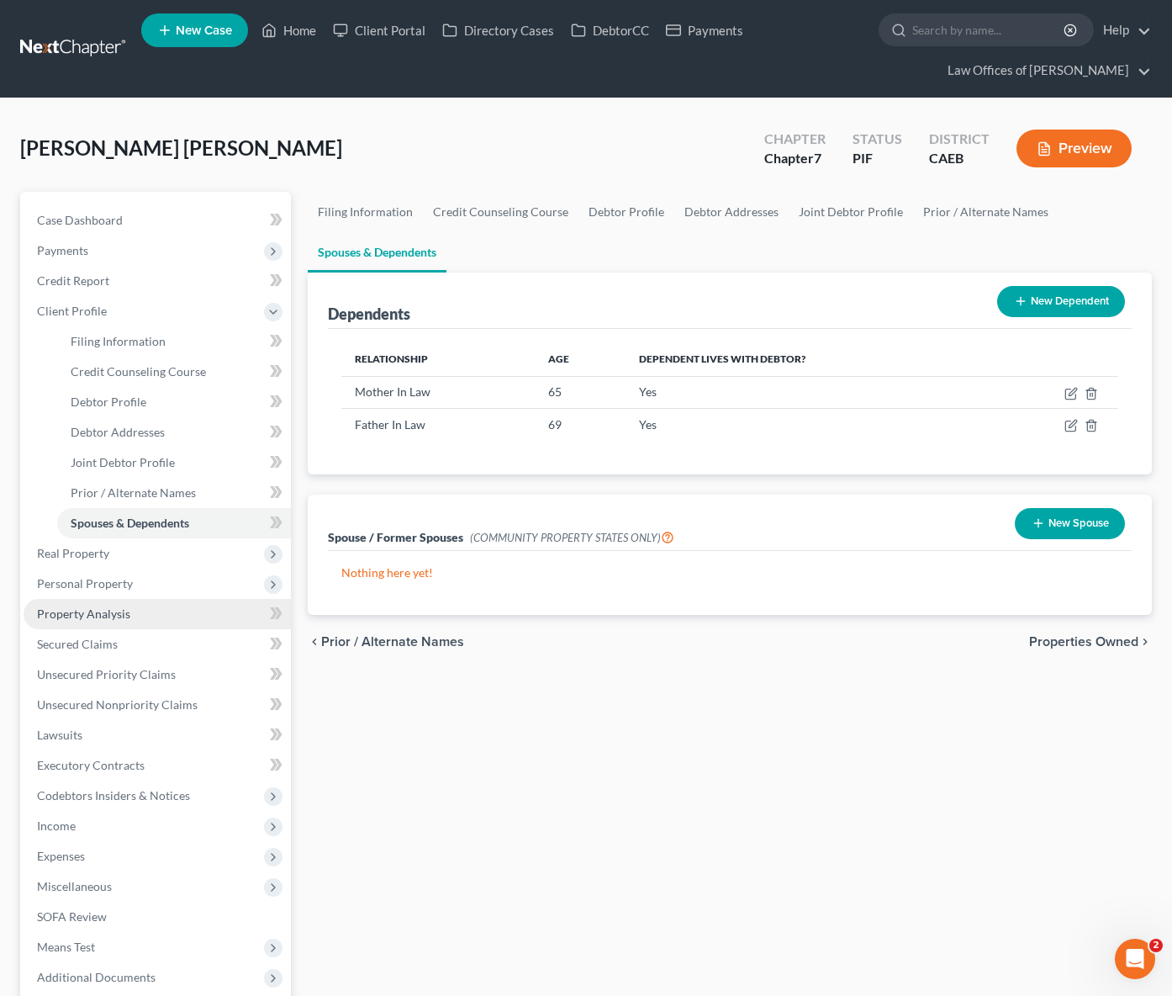
click at [150, 613] on link "Property Analysis" at bounding box center [157, 614] width 267 height 30
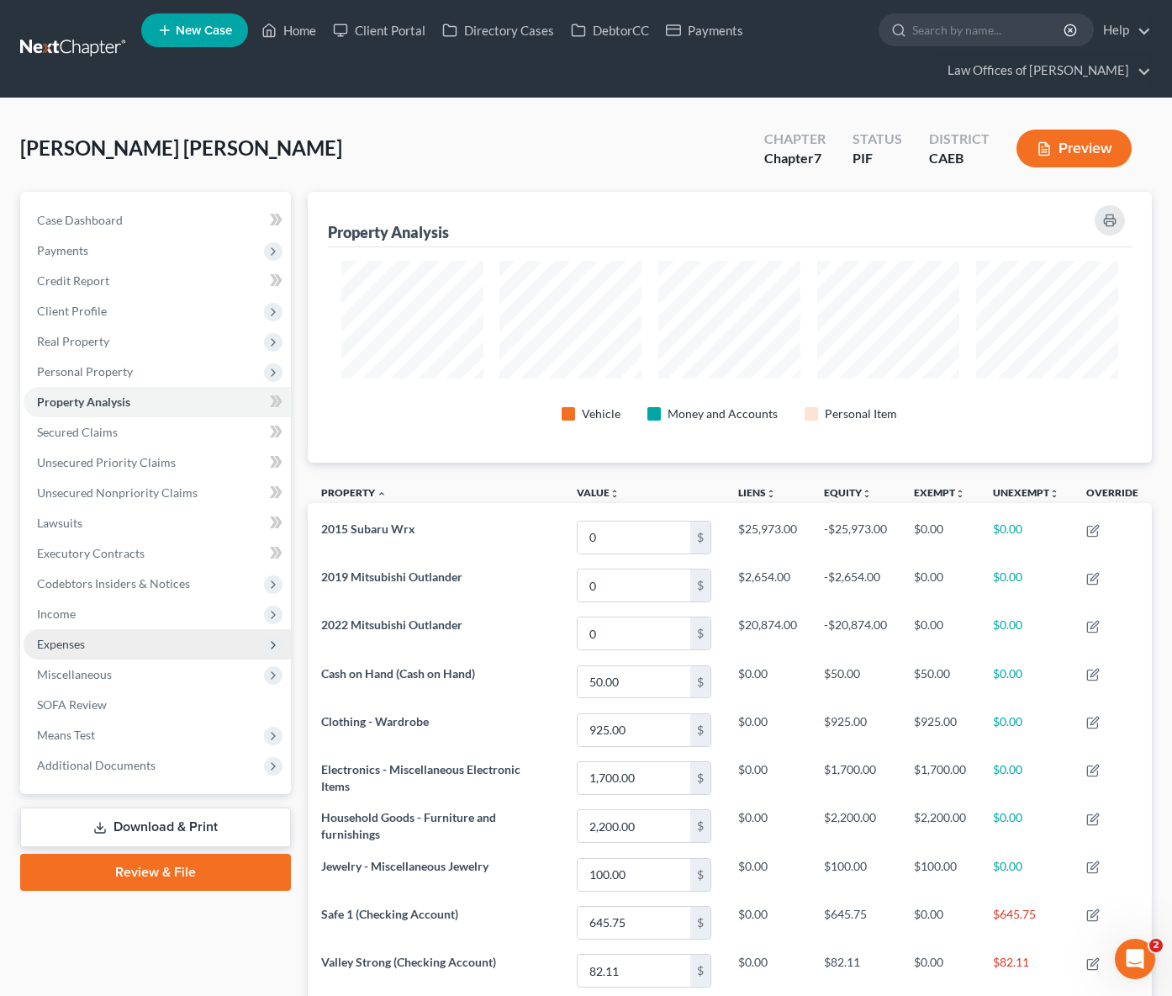
click at [77, 645] on span "Expenses" at bounding box center [61, 644] width 48 height 14
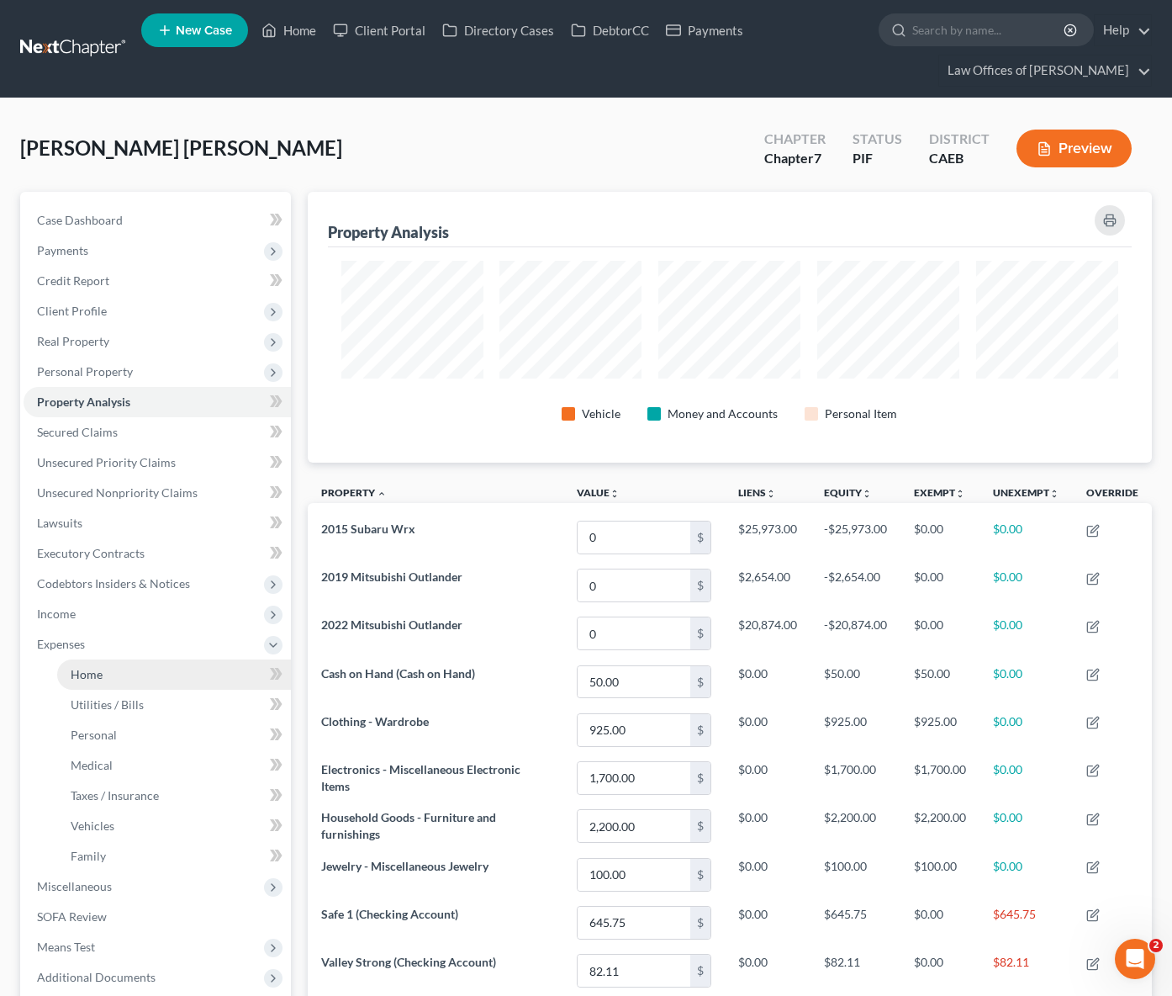
click at [103, 665] on link "Home" at bounding box center [174, 674] width 234 height 30
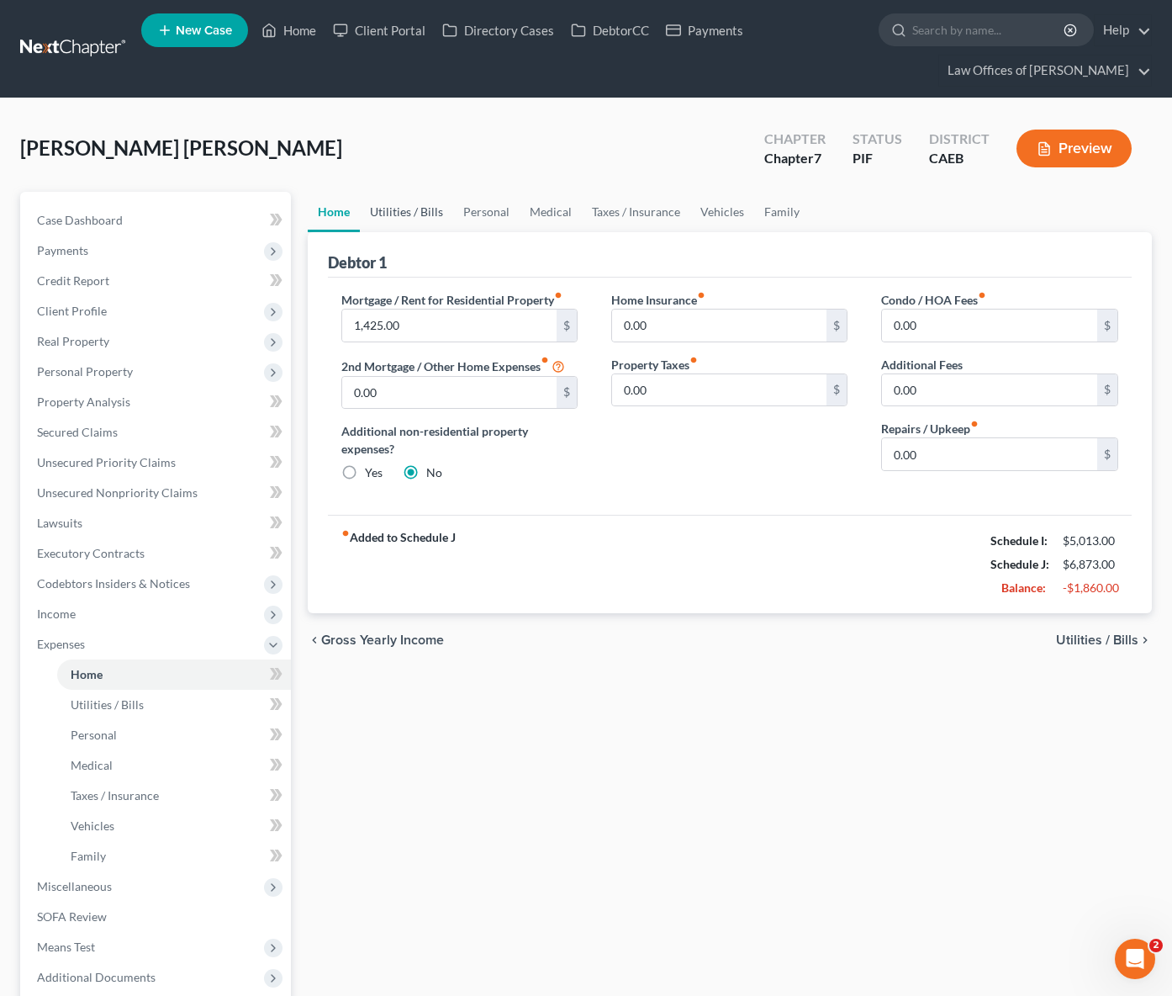
click at [399, 213] on link "Utilities / Bills" at bounding box center [406, 212] width 93 height 40
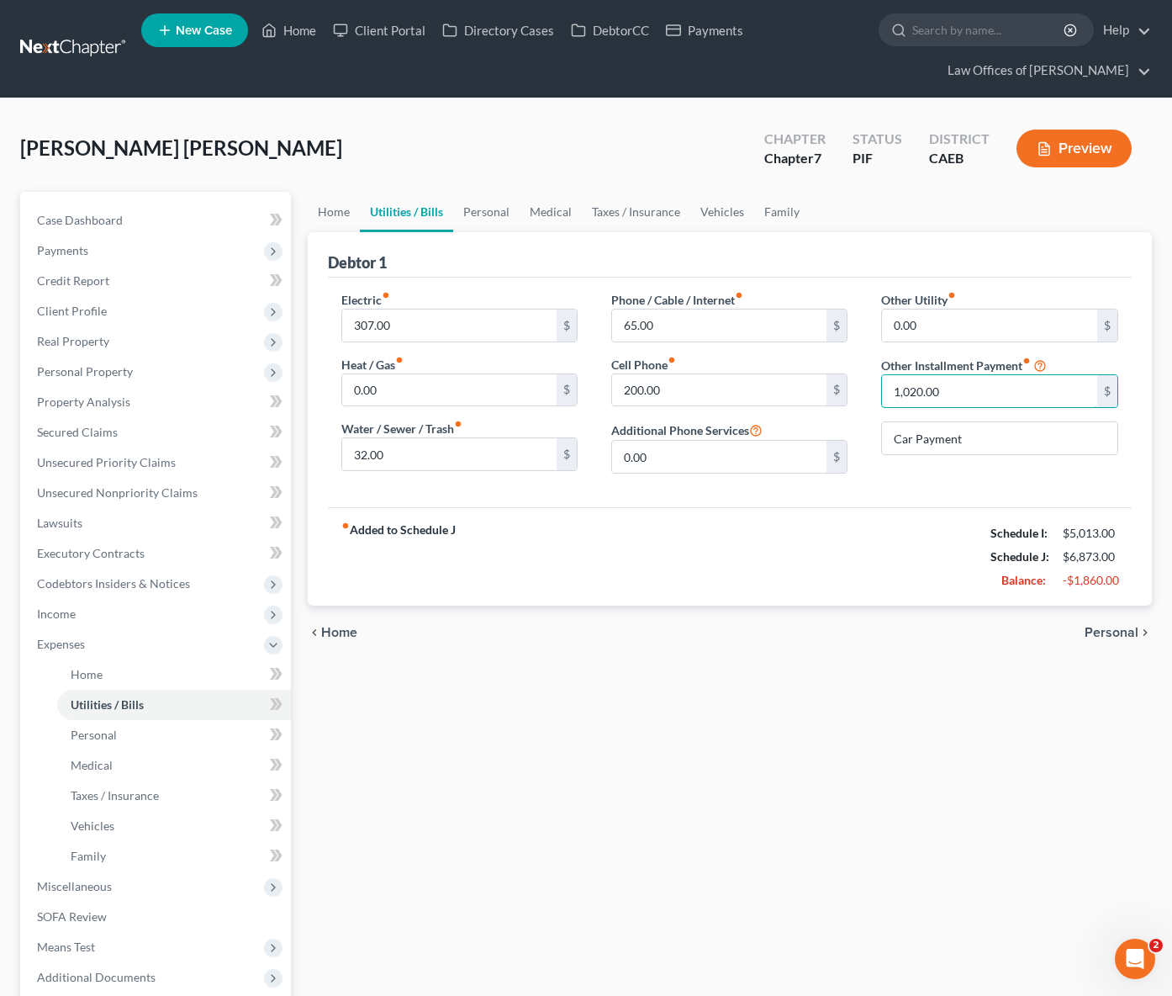
drag, startPoint x: 965, startPoint y: 394, endPoint x: 869, endPoint y: 394, distance: 95.9
click at [869, 394] on div "Other Utility fiber_manual_record 0.00 $ Other Installment Payment fiber_manual…" at bounding box center [999, 389] width 270 height 196
drag, startPoint x: 941, startPoint y: 389, endPoint x: 880, endPoint y: 387, distance: 60.6
click at [880, 387] on div "Other Utility fiber_manual_record 0.00 $ Other Installment Payment fiber_manual…" at bounding box center [999, 389] width 270 height 196
click at [489, 214] on link "Personal" at bounding box center [486, 212] width 66 height 40
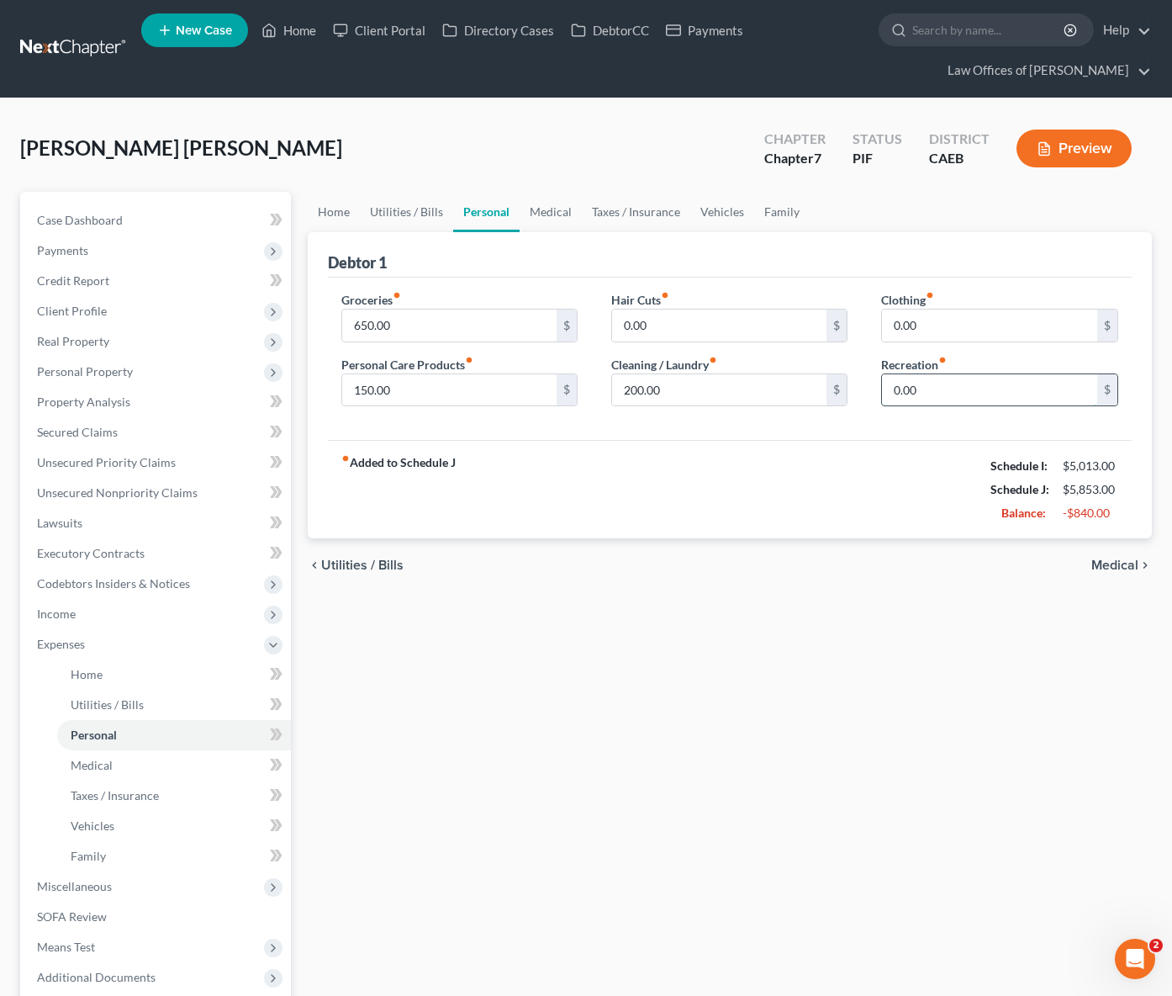
click at [891, 388] on input "0.00" at bounding box center [989, 390] width 215 height 32
type input "100.00"
drag, startPoint x: 696, startPoint y: 389, endPoint x: 517, endPoint y: 383, distance: 179.2
click at [513, 385] on div "Groceries fiber_manual_record 650.00 $ Personal Care Products fiber_manual_reco…" at bounding box center [730, 355] width 811 height 129
type input "0"
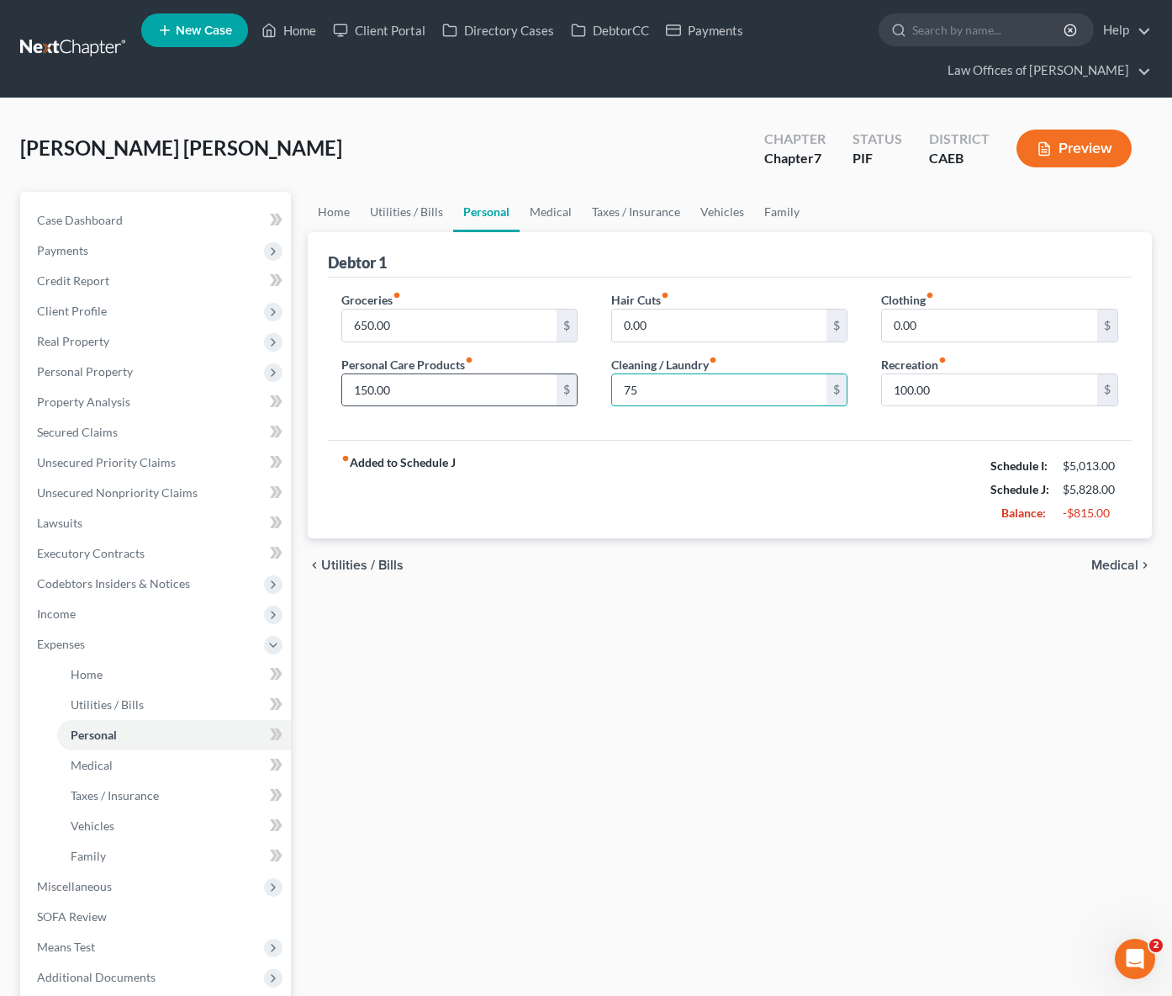
type input "75"
click at [541, 216] on link "Medical" at bounding box center [551, 212] width 62 height 40
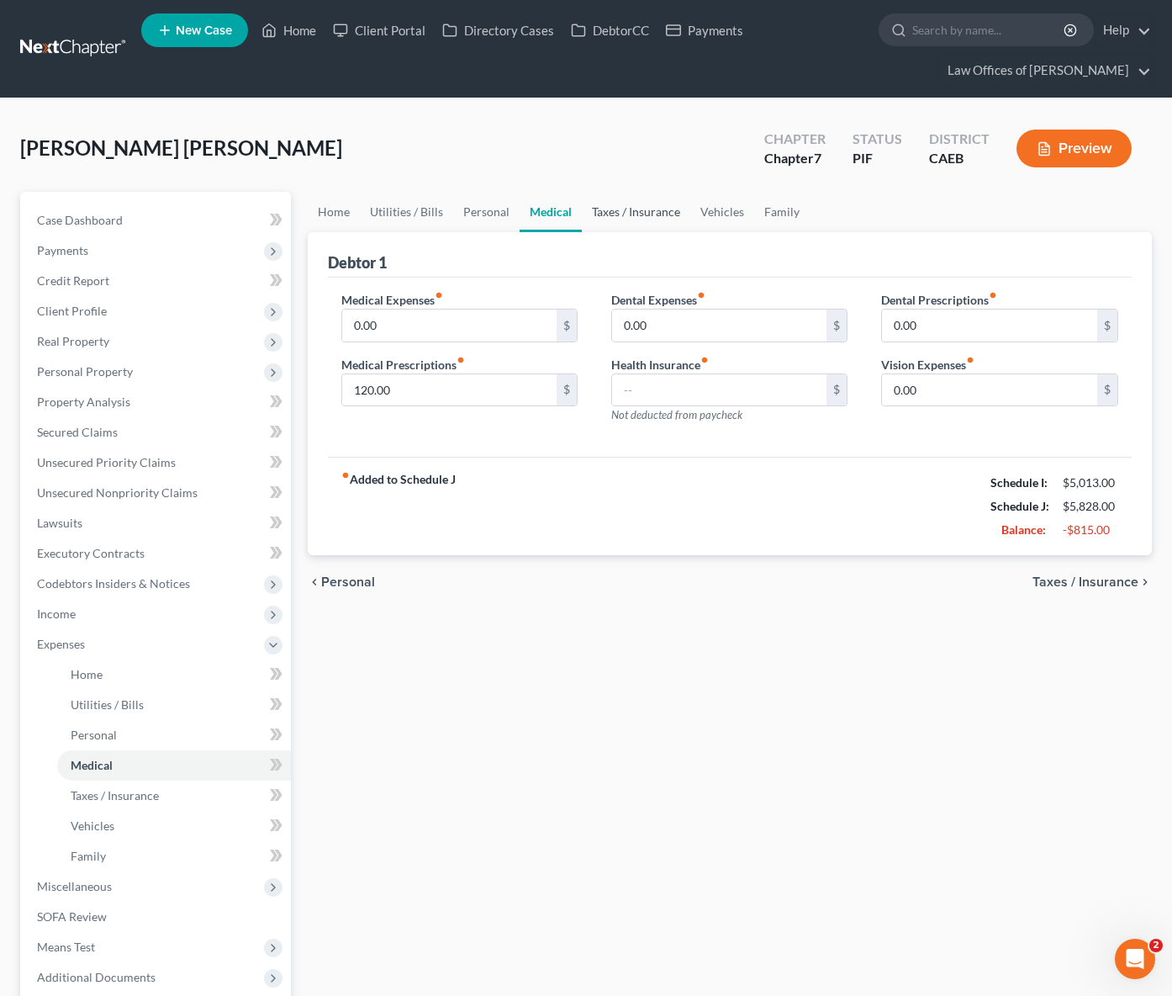
click at [614, 211] on link "Taxes / Insurance" at bounding box center [636, 212] width 108 height 40
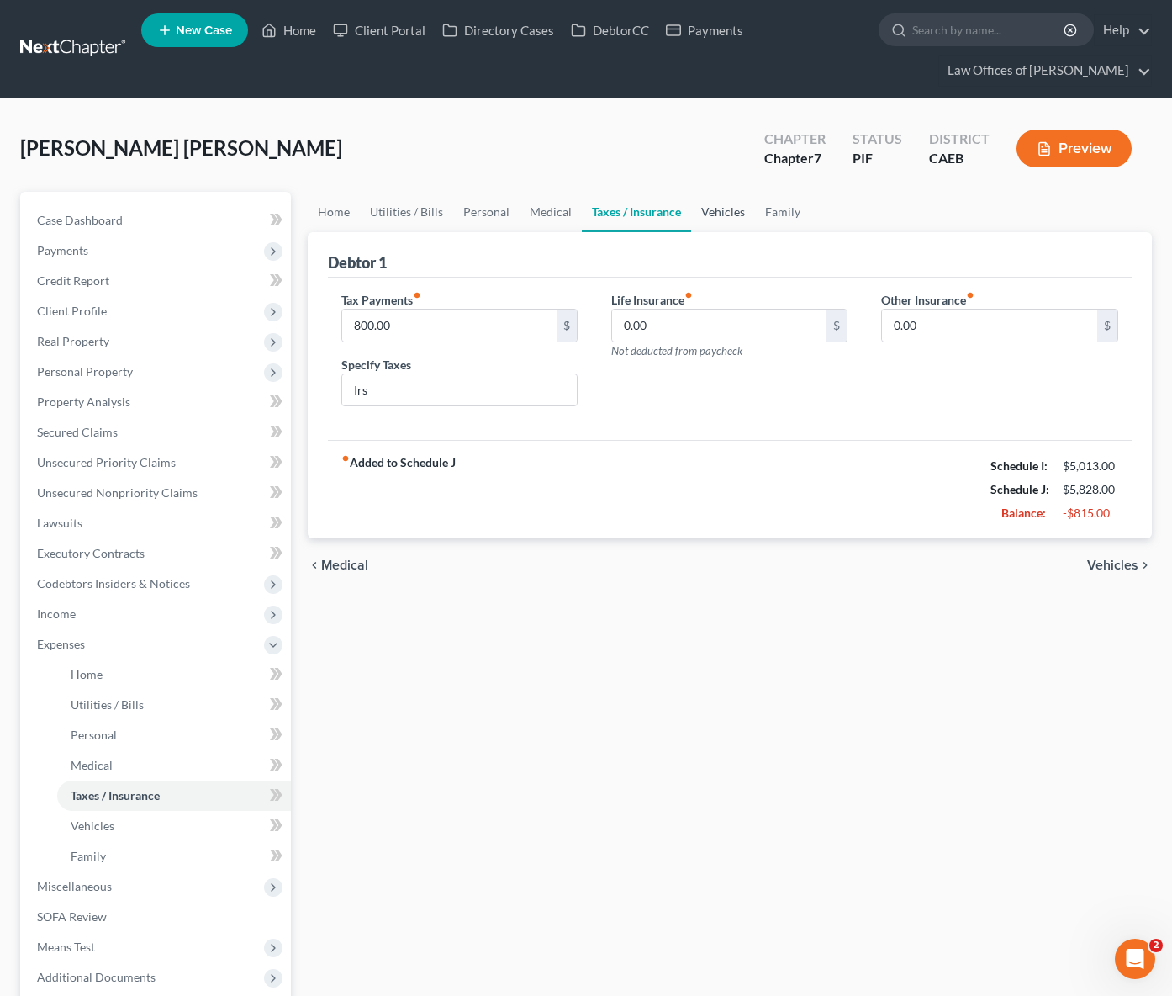
click at [710, 212] on link "Vehicles" at bounding box center [723, 212] width 64 height 40
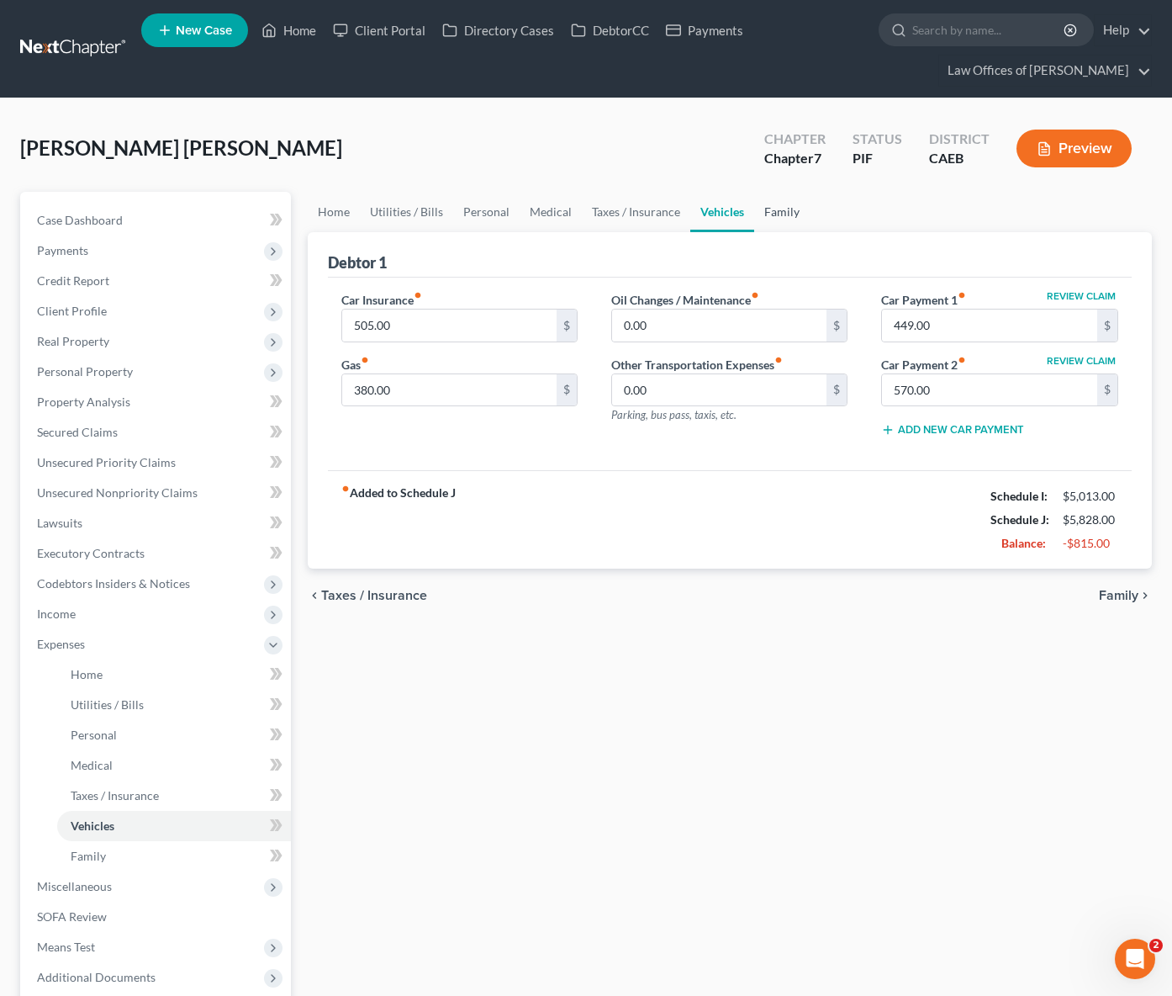
click at [769, 203] on link "Family" at bounding box center [781, 212] width 55 height 40
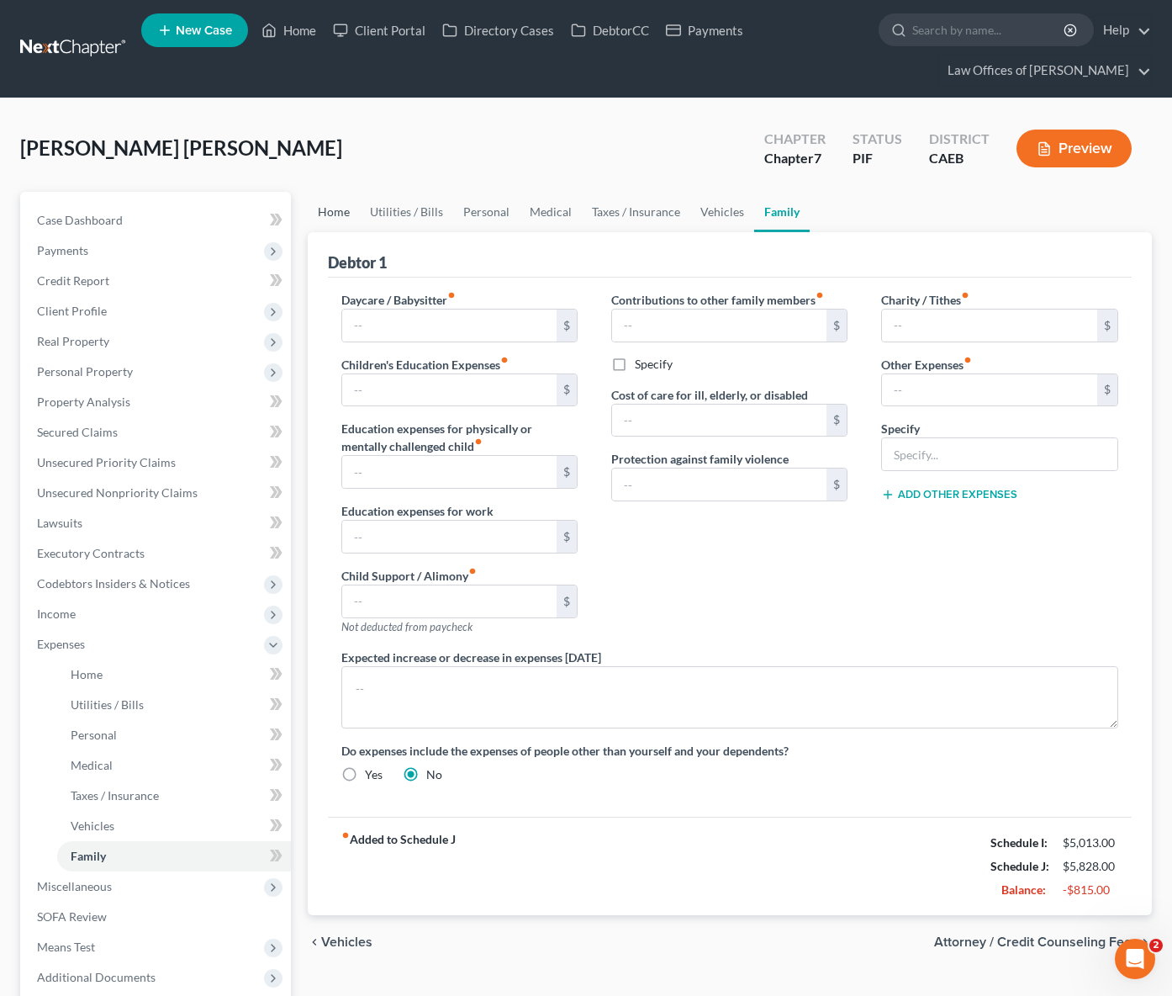
click at [330, 209] on link "Home" at bounding box center [334, 212] width 52 height 40
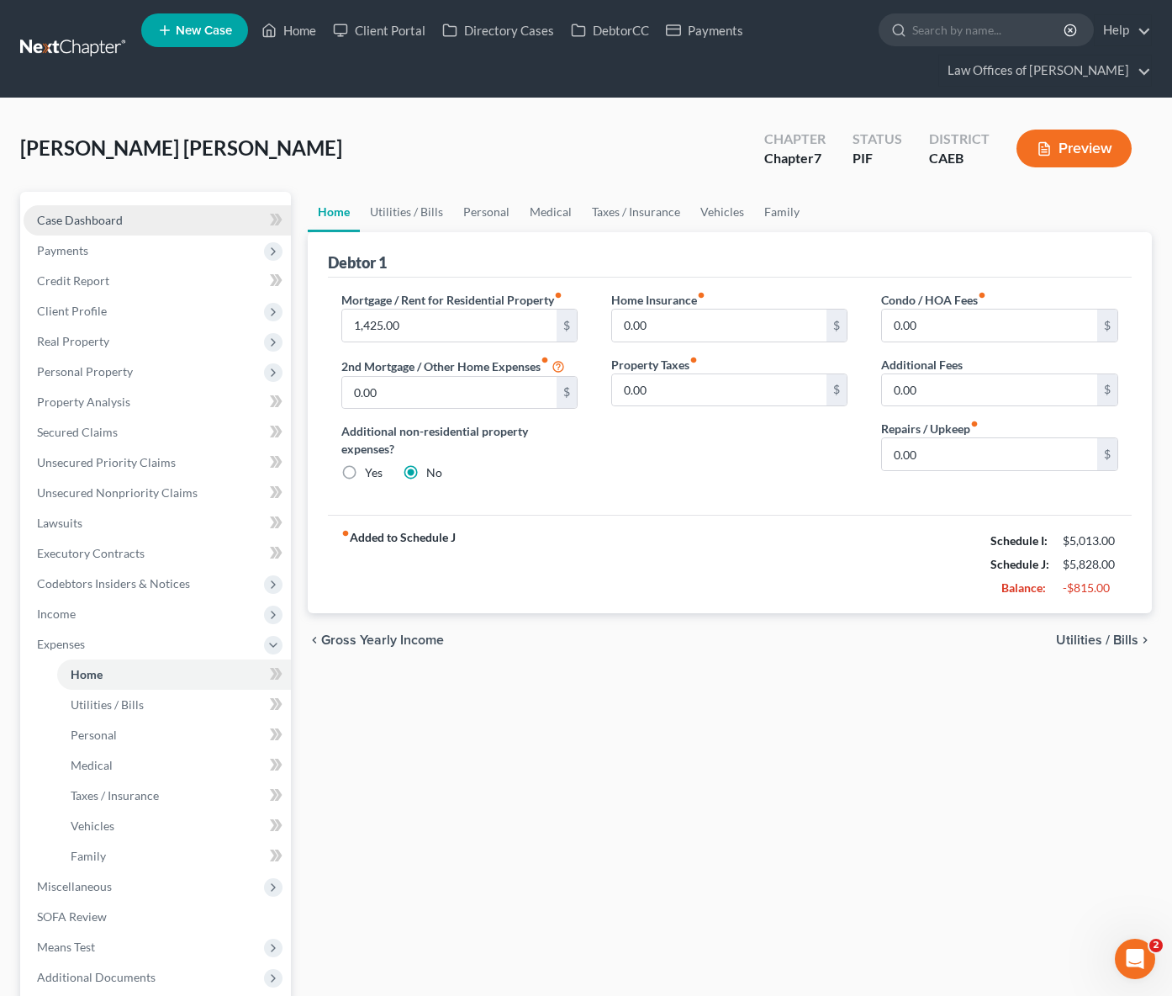
click at [108, 223] on span "Case Dashboard" at bounding box center [80, 220] width 86 height 14
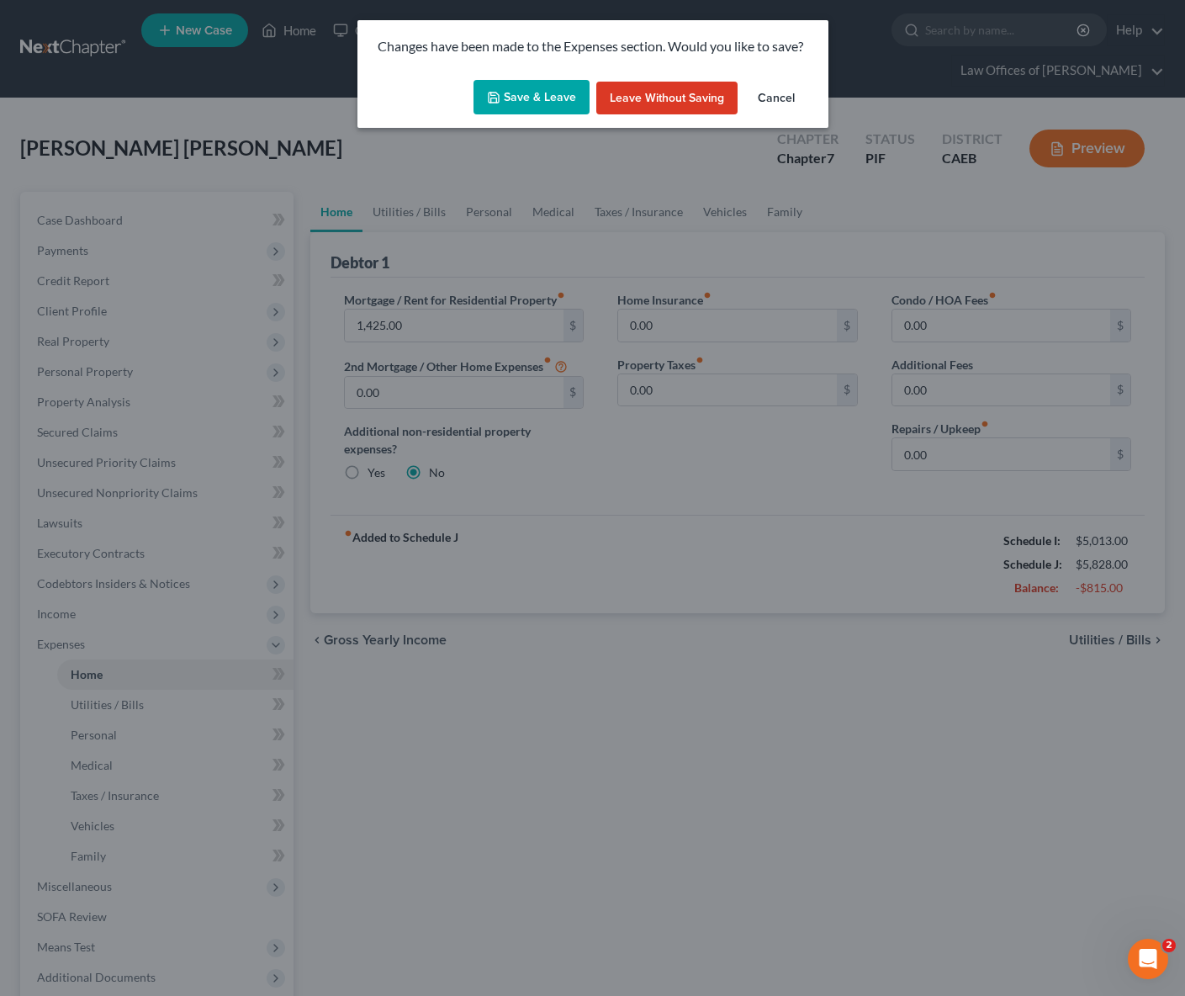
click at [540, 93] on button "Save & Leave" at bounding box center [531, 97] width 116 height 35
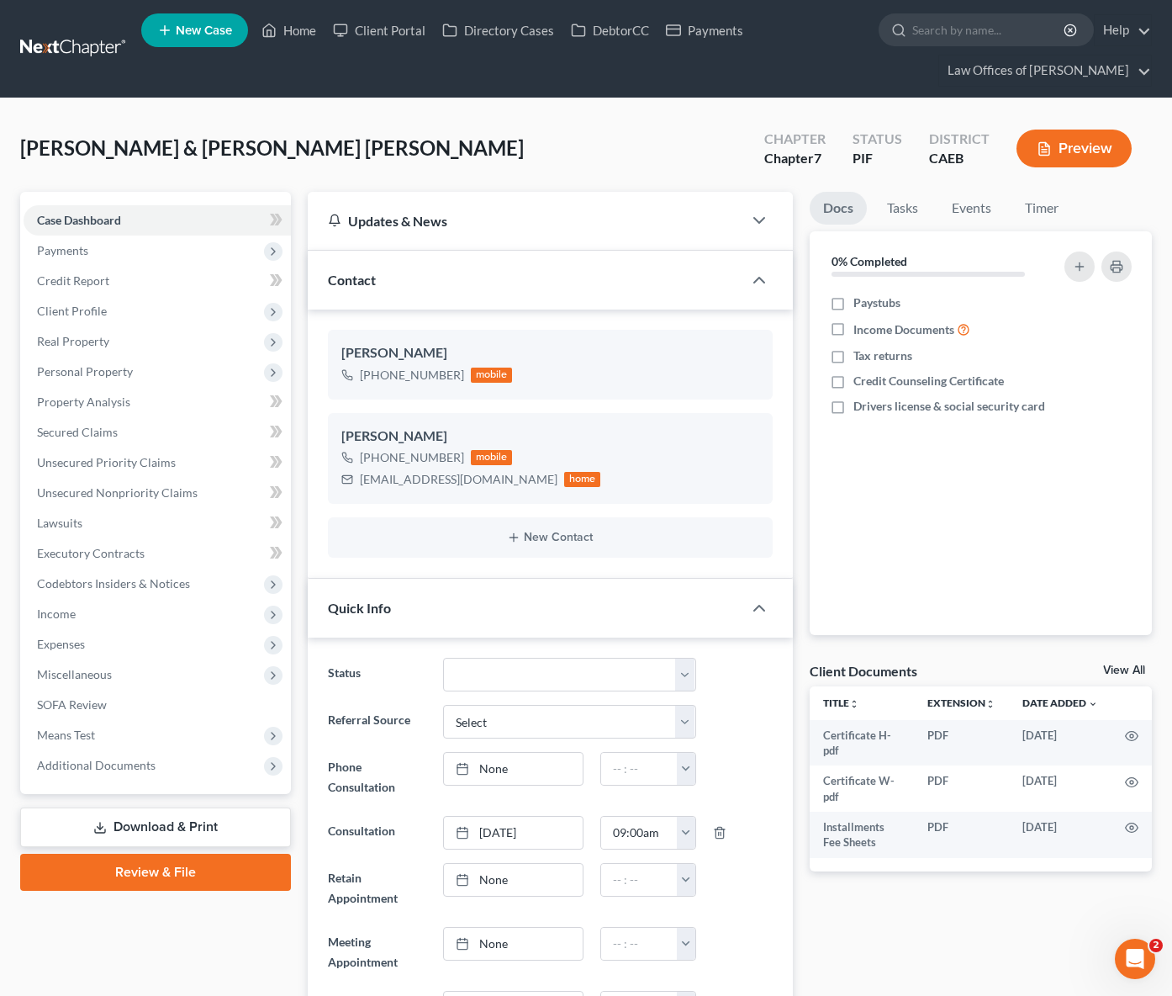
scroll to position [74, 0]
click at [129, 430] on link "Secured Claims" at bounding box center [157, 432] width 267 height 30
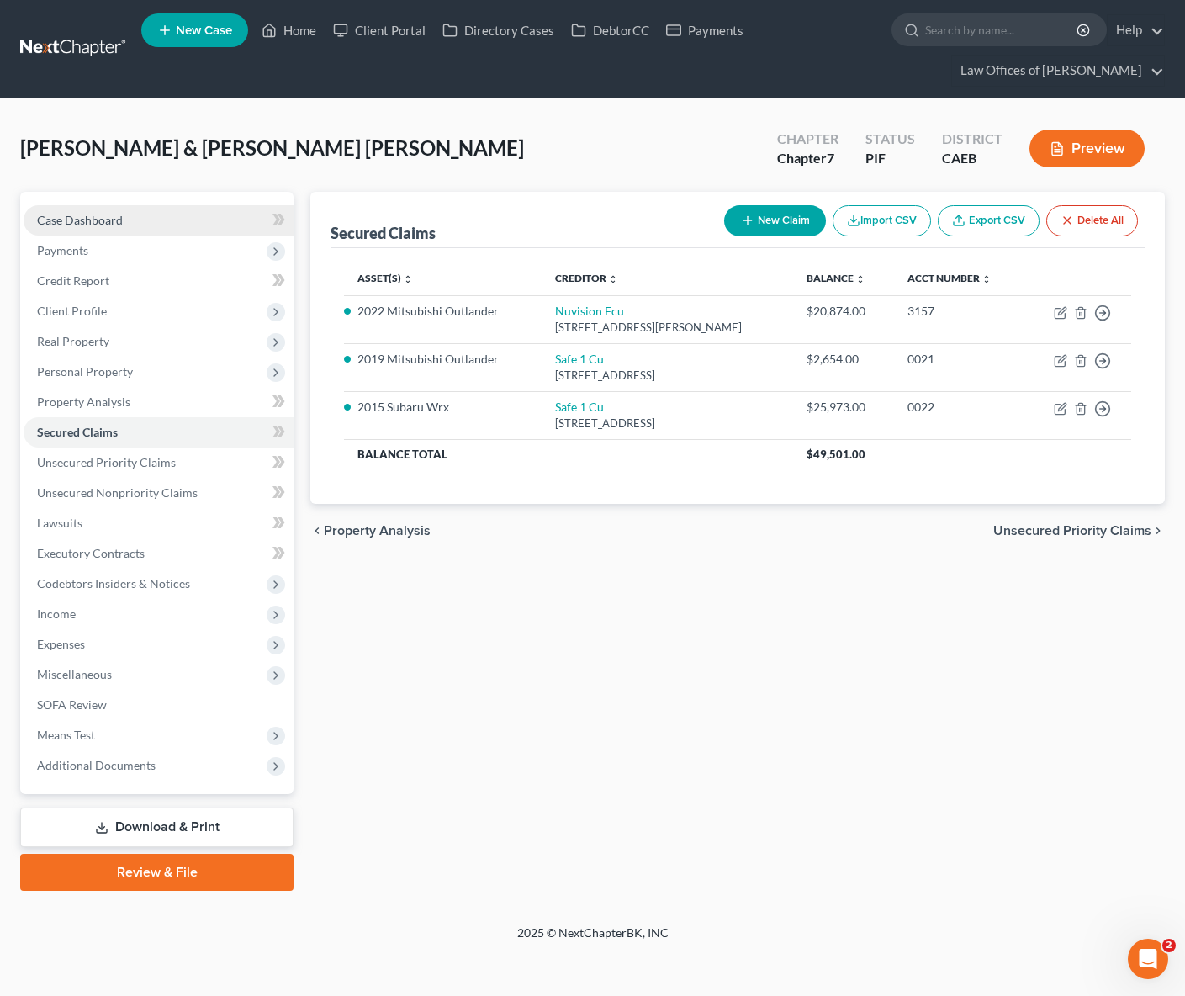
click at [127, 220] on link "Case Dashboard" at bounding box center [159, 220] width 270 height 30
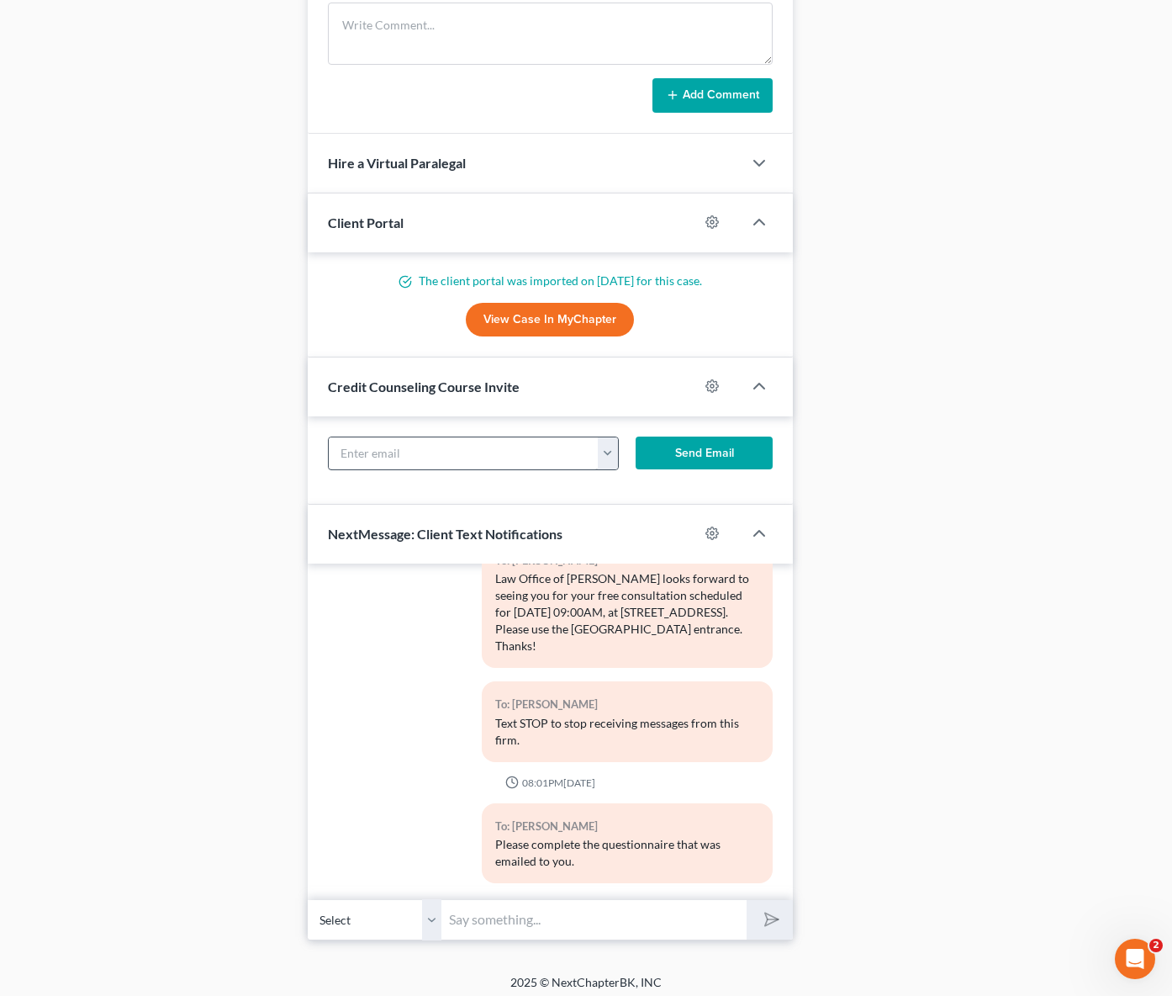
scroll to position [1600, 0]
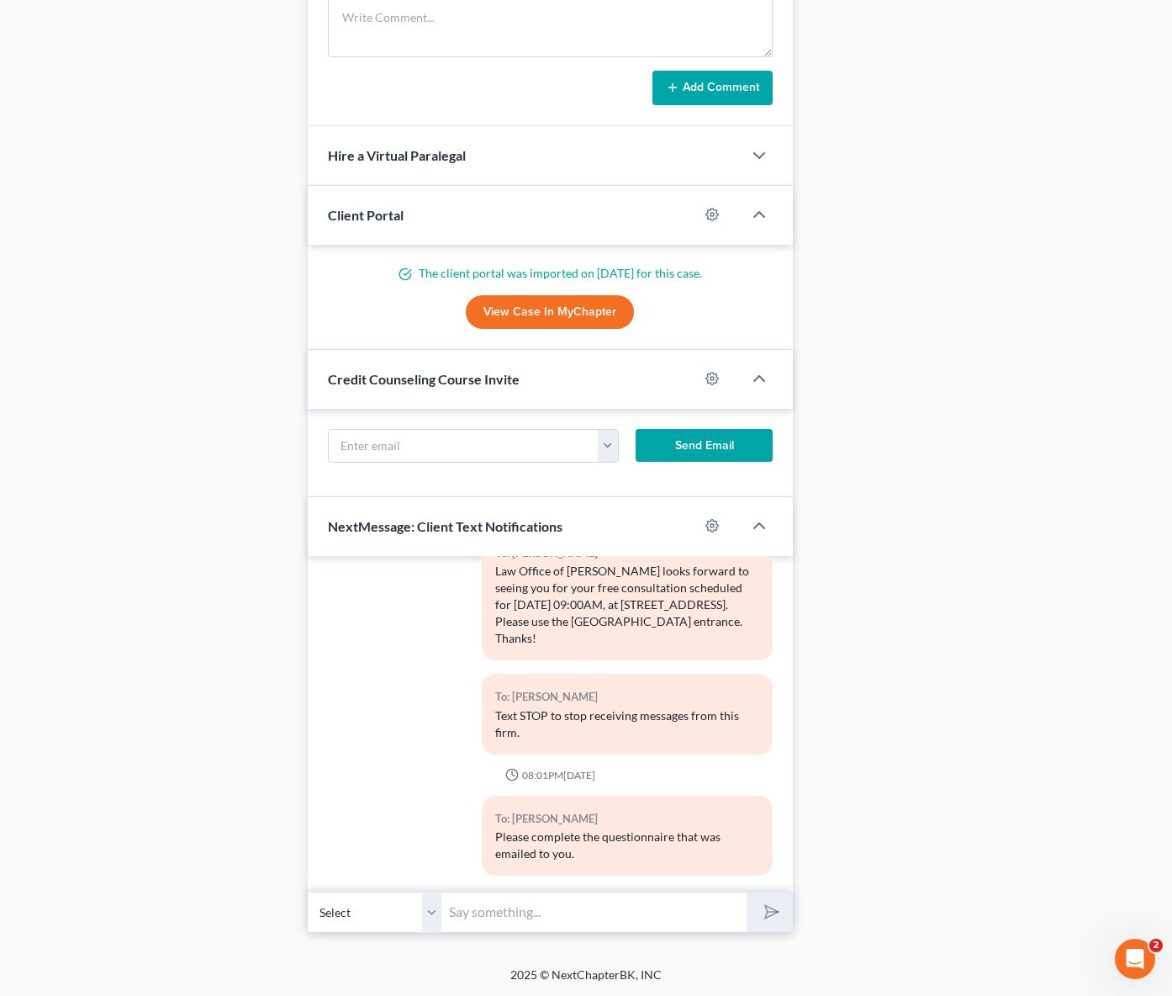
click at [572, 912] on input "text" at bounding box center [594, 911] width 304 height 41
type input "Hi. We are working on your petition and have some questions. How much money do …"
click at [747, 892] on button "submit" at bounding box center [770, 912] width 46 height 40
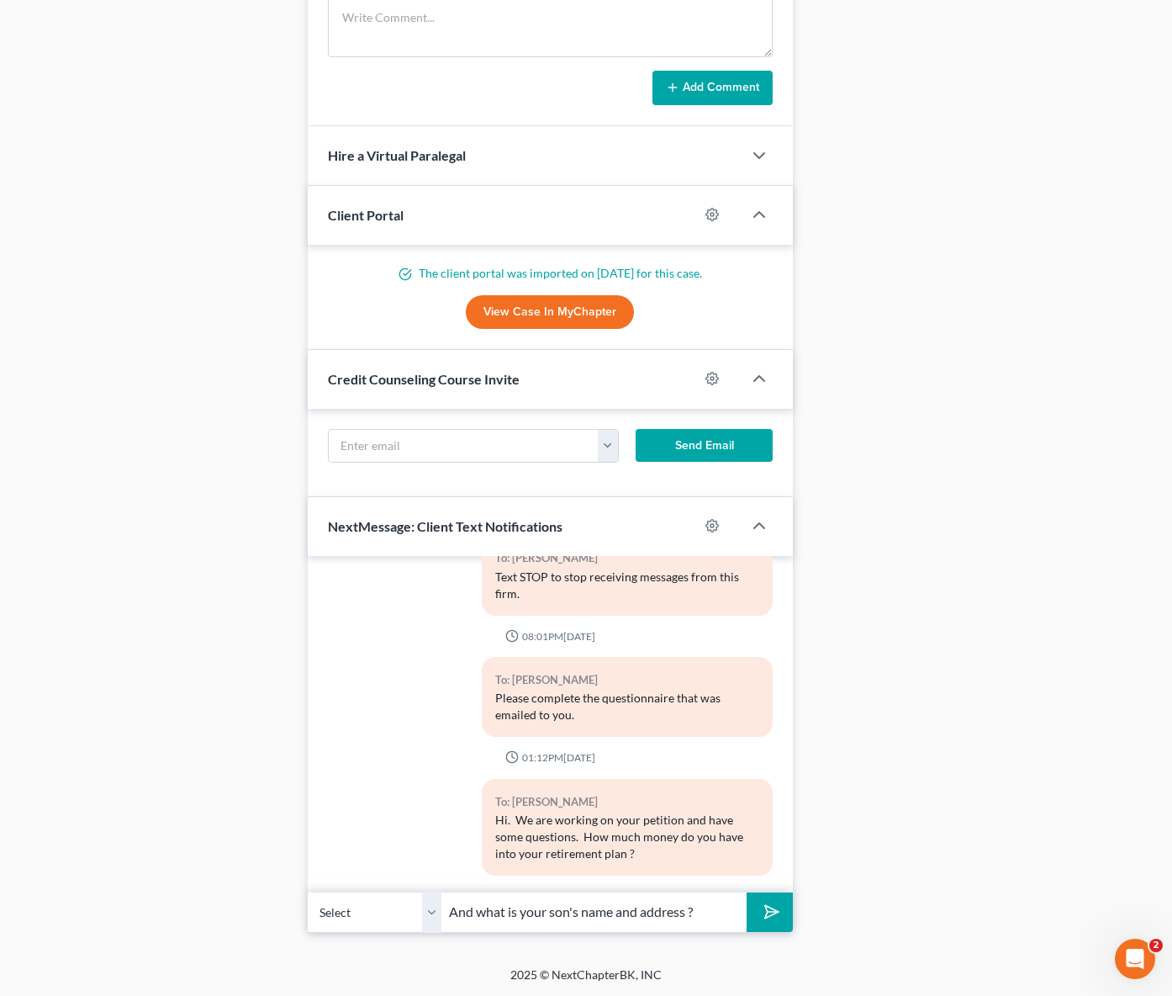
type input "And what is your son's name and address ?"
click at [747, 892] on button "submit" at bounding box center [770, 912] width 46 height 40
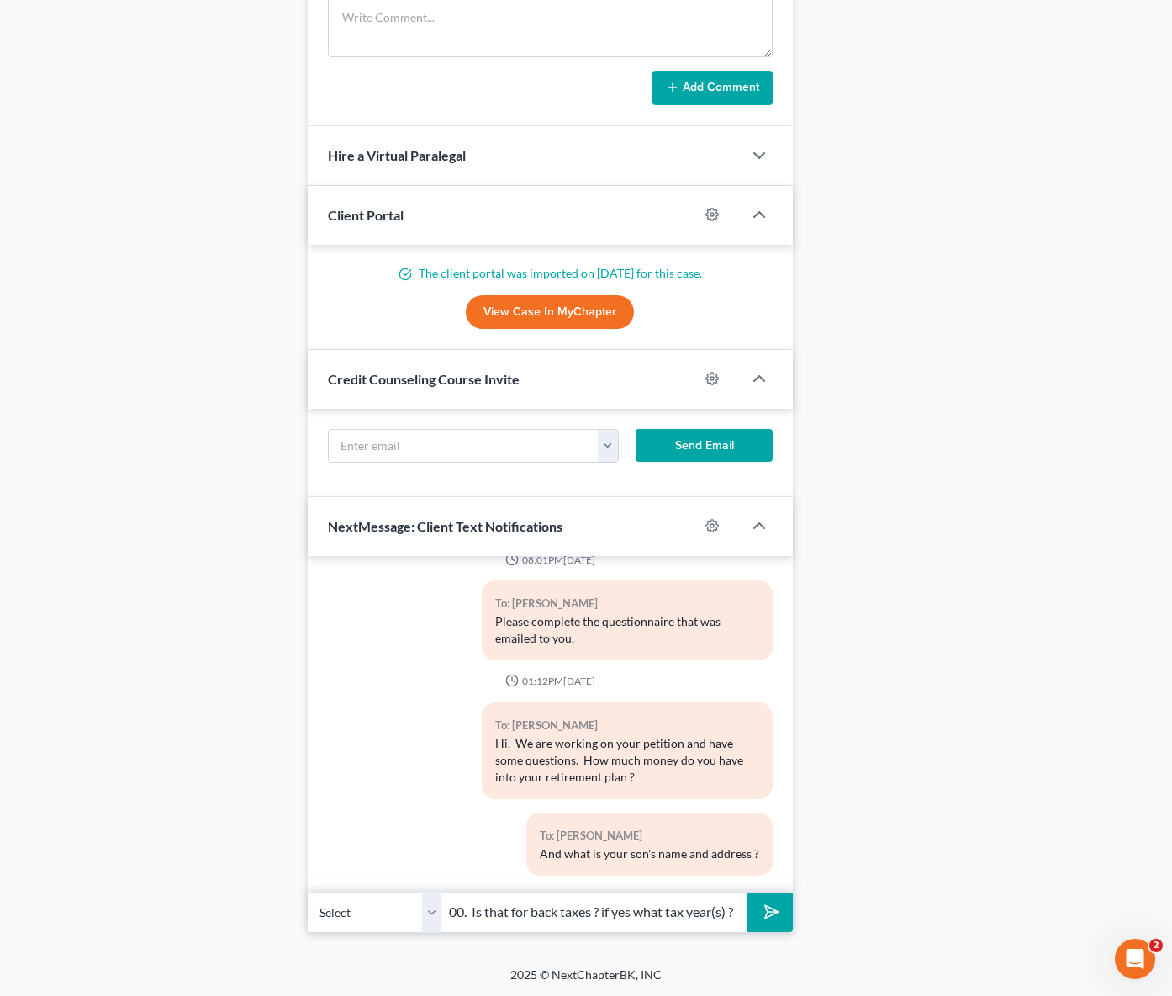
scroll to position [0, 390]
type input "In the questionnaire you enter a monthly expense to the IRS of $ 800. Is that f…"
click at [747, 892] on button "submit" at bounding box center [770, 912] width 46 height 40
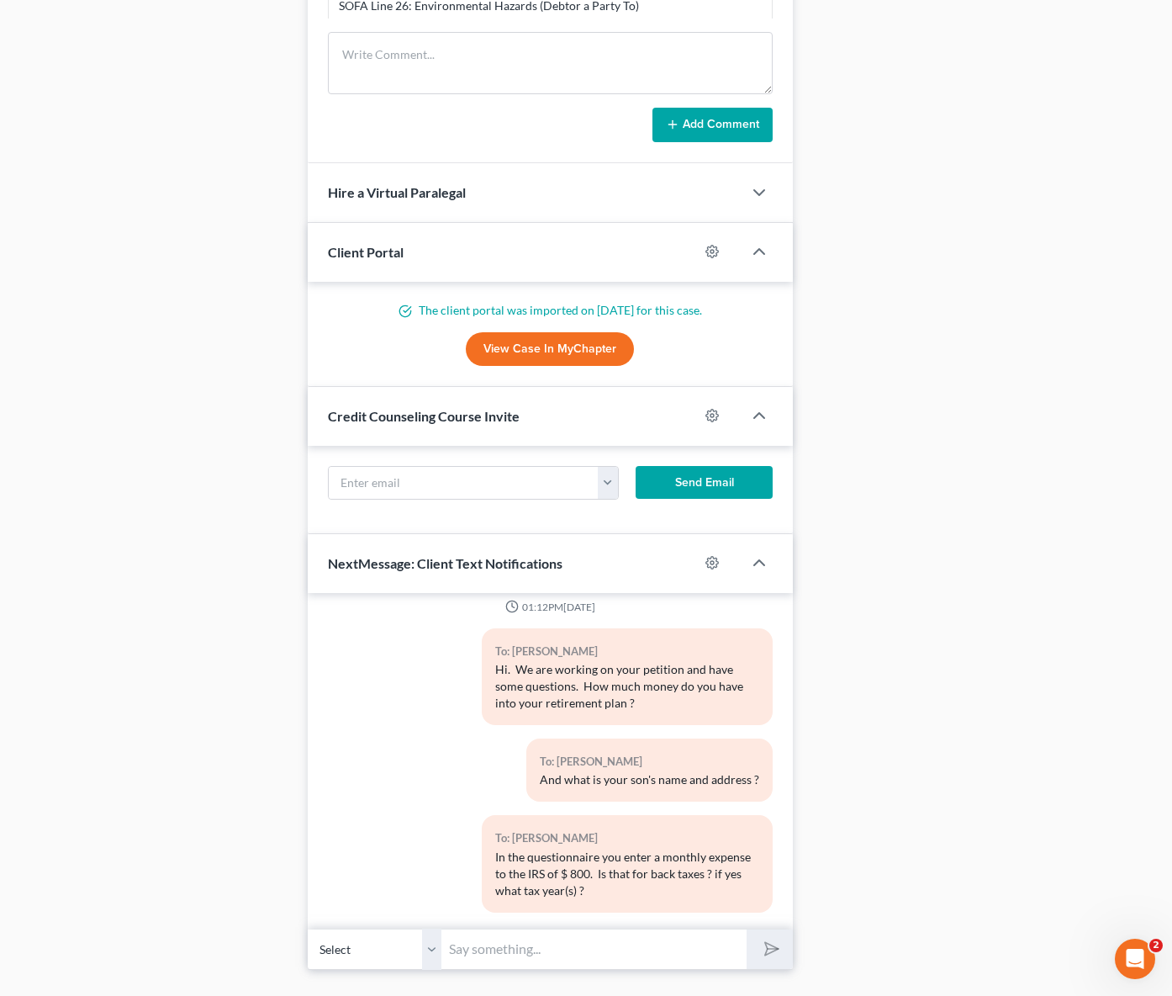
scroll to position [1600, 0]
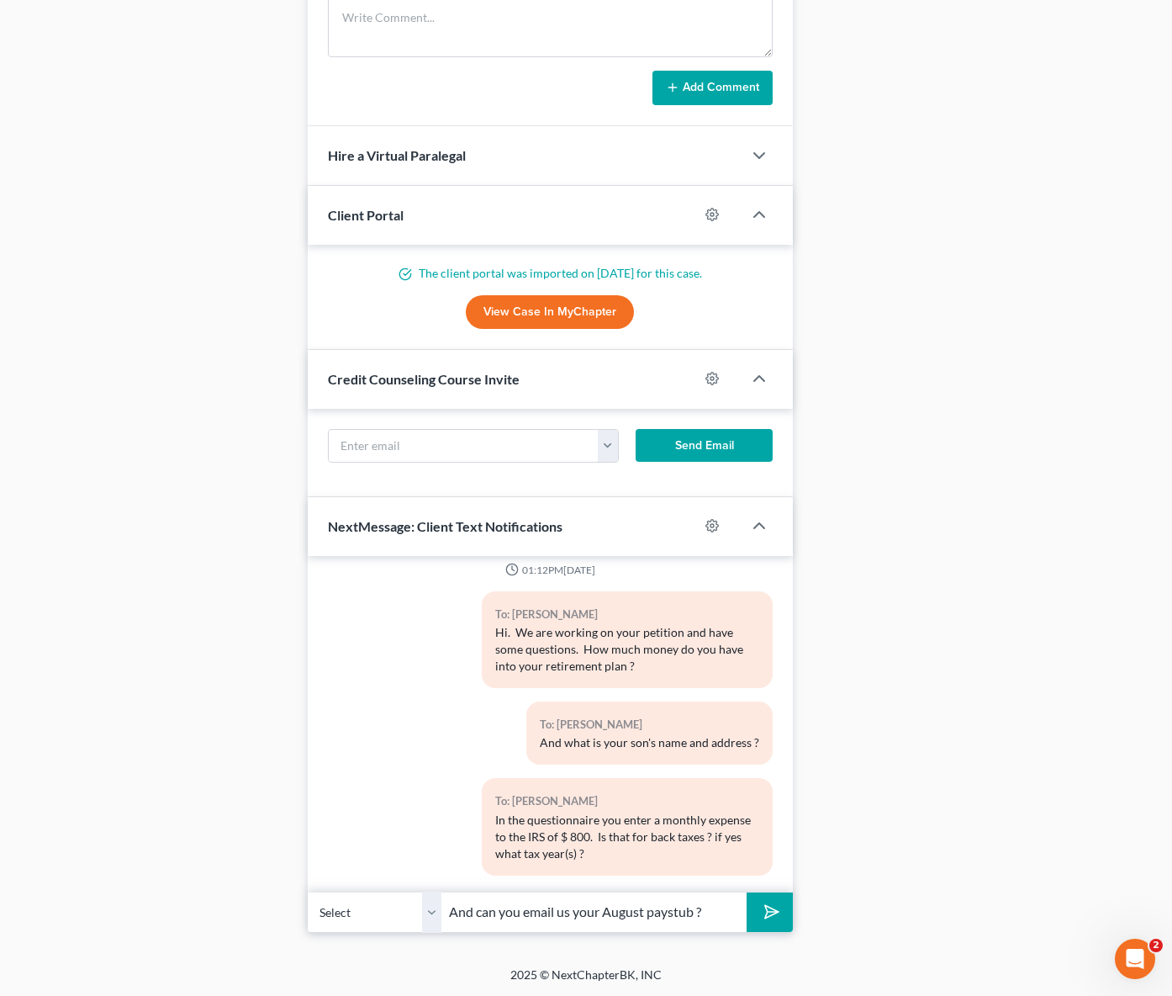
type input "And can you email us your August paystub ?"
click at [747, 892] on button "submit" at bounding box center [770, 912] width 46 height 40
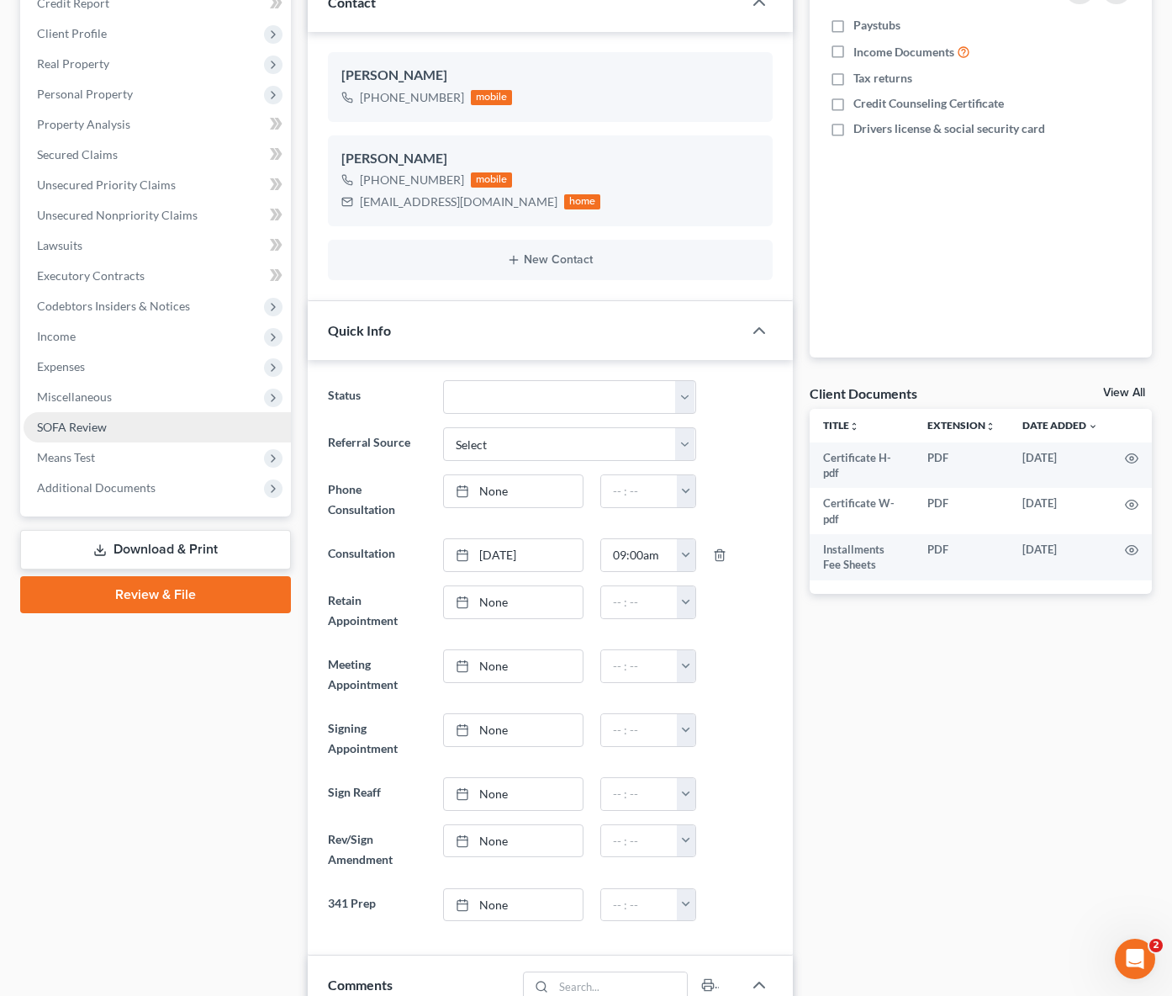
scroll to position [0, 0]
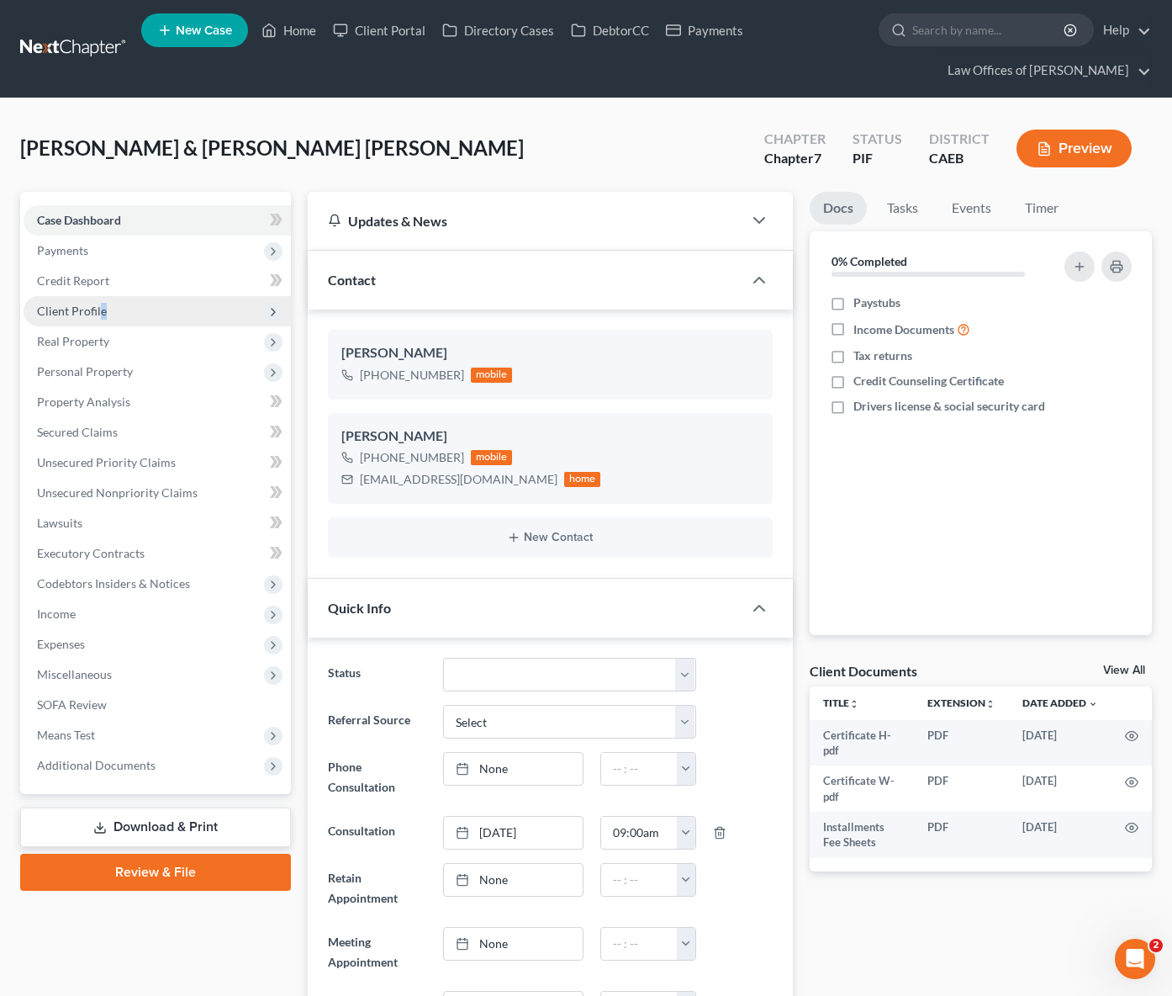
click at [100, 309] on span "Client Profile" at bounding box center [72, 311] width 70 height 14
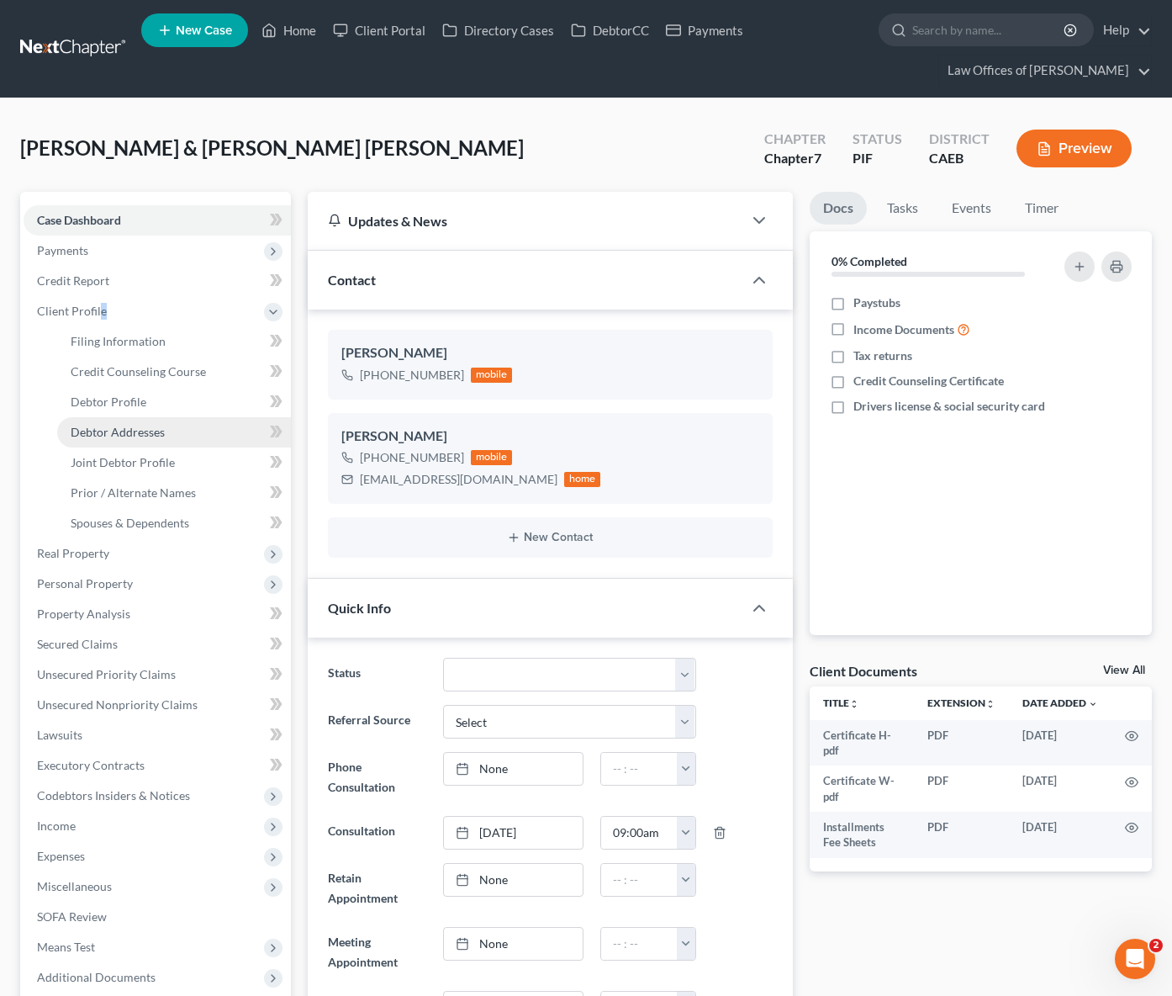
click at [147, 426] on span "Debtor Addresses" at bounding box center [118, 432] width 94 height 14
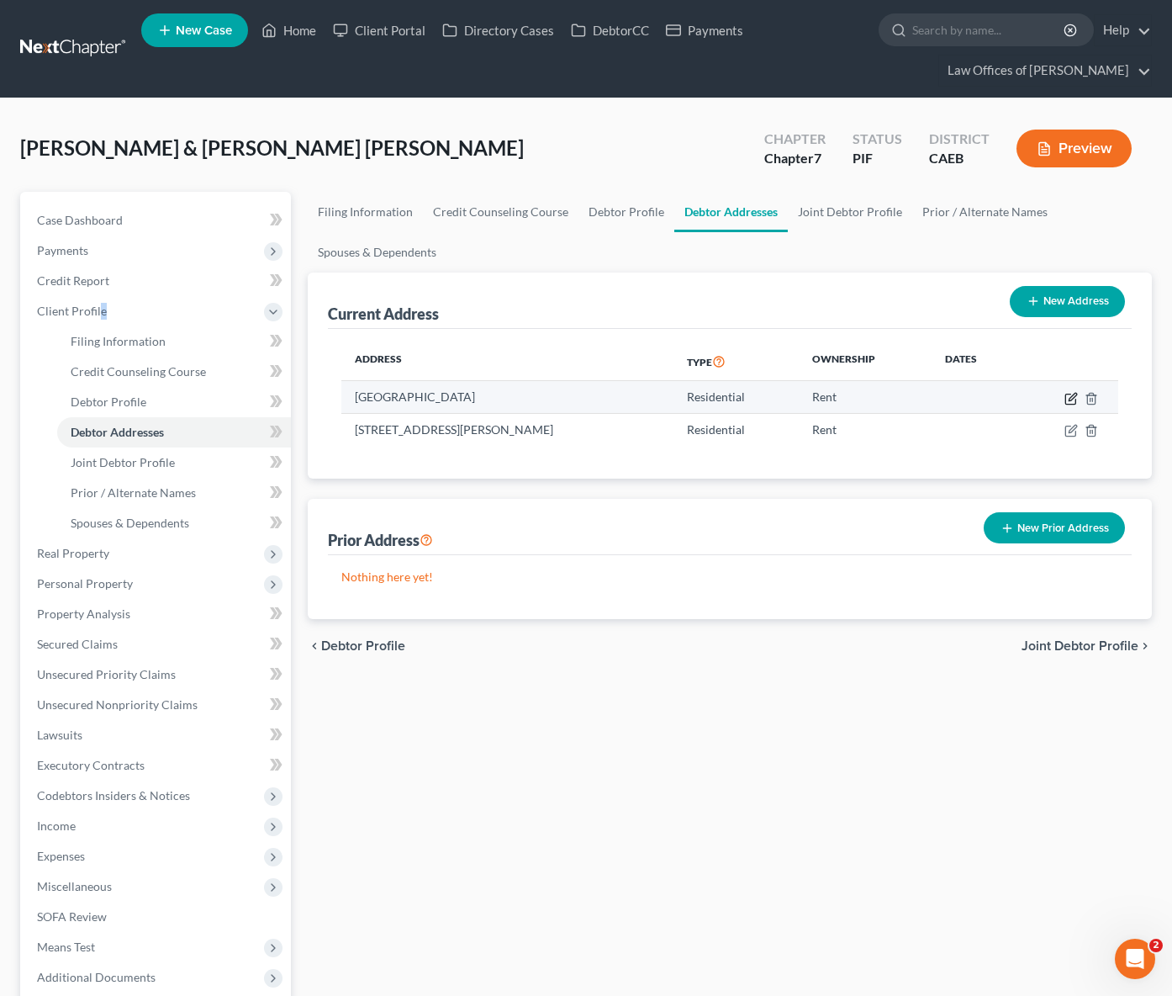
click at [1069, 398] on icon "button" at bounding box center [1073, 397] width 8 height 8
select select "4"
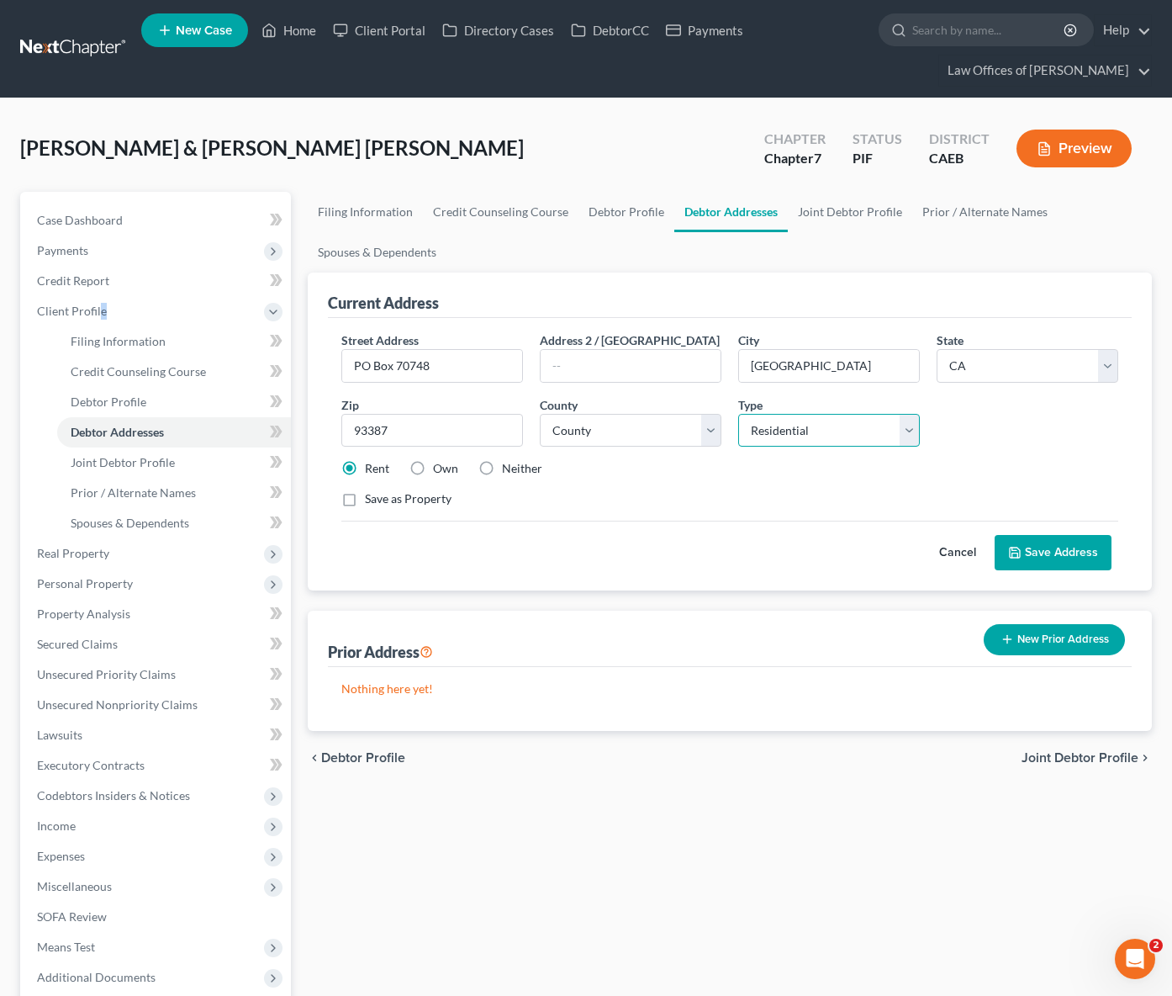
click at [911, 431] on select "Select Residential Mailing Rental Business" at bounding box center [829, 431] width 182 height 34
select select "1"
click at [738, 414] on select "Select Residential Mailing Rental Business" at bounding box center [829, 431] width 182 height 34
click at [502, 464] on label "Neither" at bounding box center [522, 468] width 40 height 17
click at [509, 464] on input "Neither" at bounding box center [514, 465] width 11 height 11
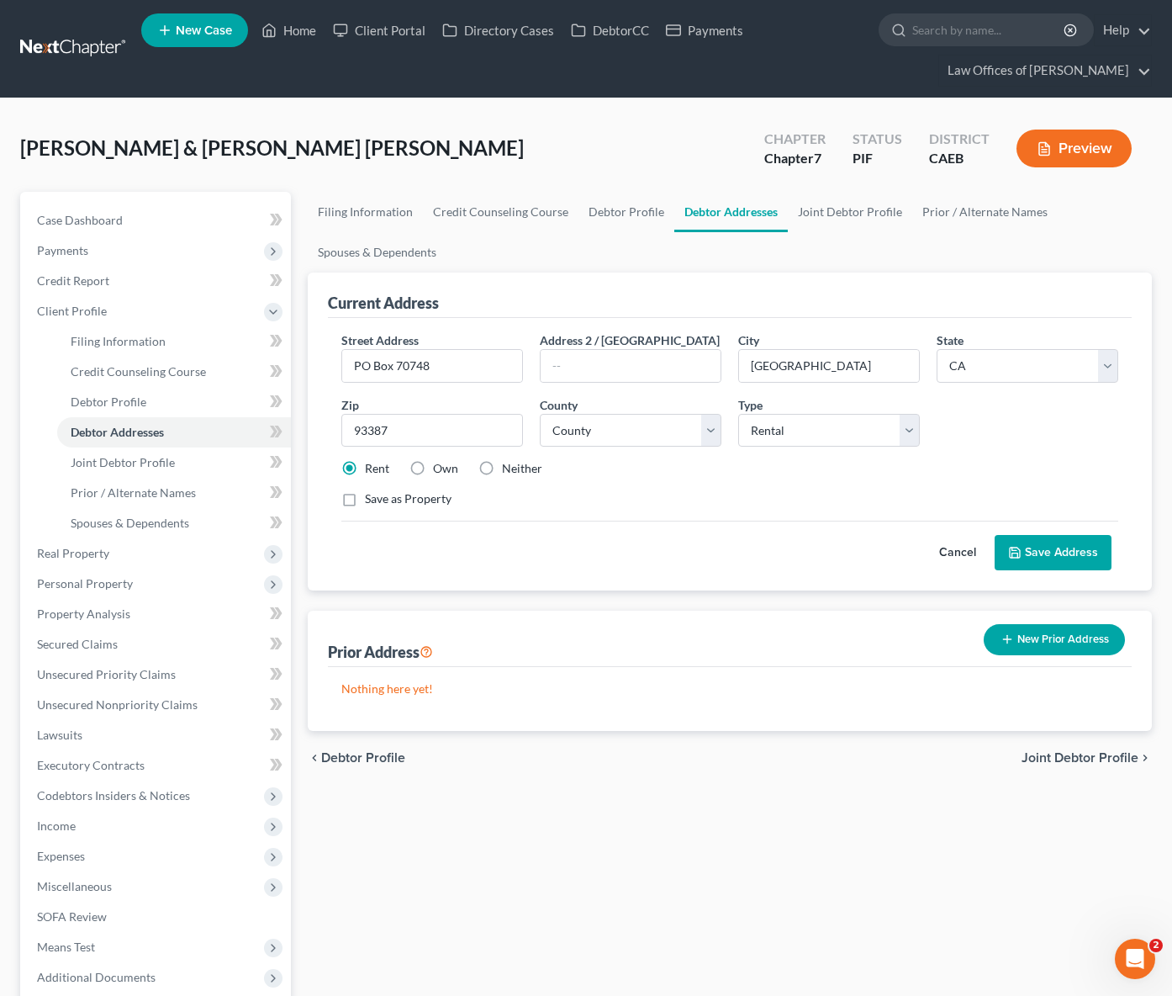
radio input "true"
click at [445, 370] on input "PO Box 70748" at bounding box center [432, 366] width 180 height 32
type input "PO BOX 70748"
click at [1089, 547] on button "Save Address" at bounding box center [1053, 552] width 117 height 35
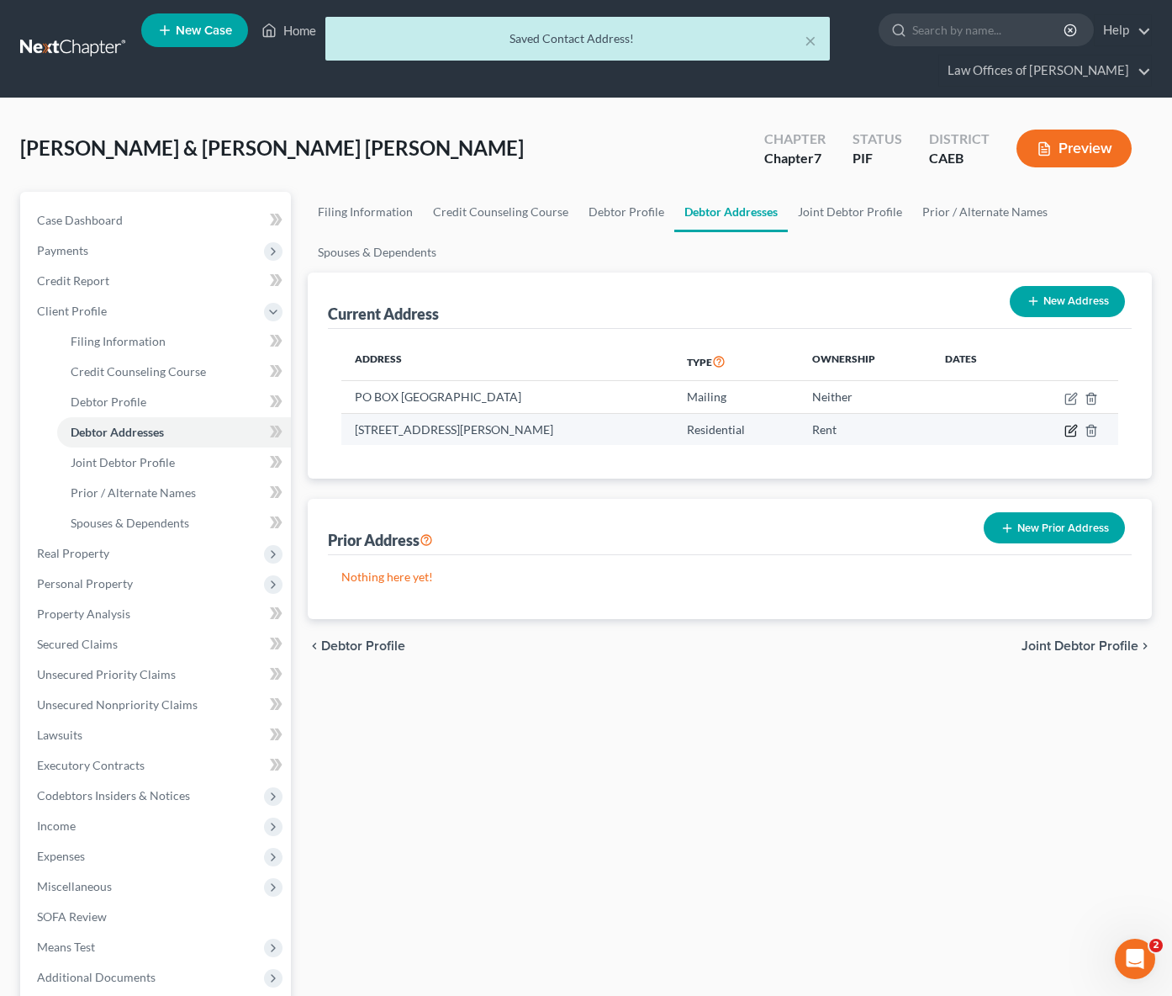
click at [1075, 429] on icon "button" at bounding box center [1071, 430] width 13 height 13
select select "4"
select select "0"
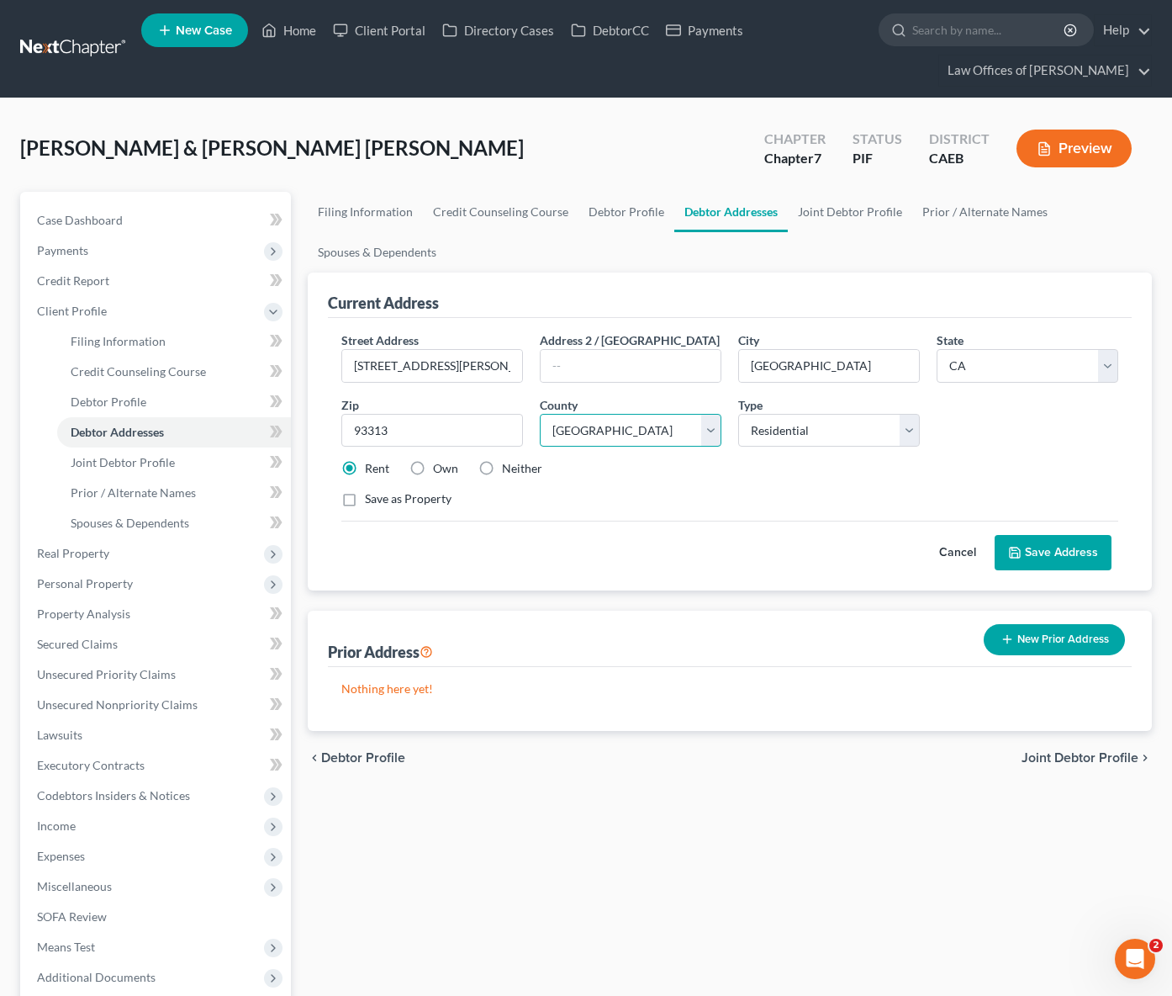
click at [708, 425] on select "County Alameda County Alpine County Amador County Butte County Calaveras County…" at bounding box center [631, 431] width 182 height 34
select select "14"
click at [540, 414] on select "County Alameda County Alpine County Amador County Butte County Calaveras County…" at bounding box center [631, 431] width 182 height 34
click at [1053, 547] on button "Save Address" at bounding box center [1053, 552] width 117 height 35
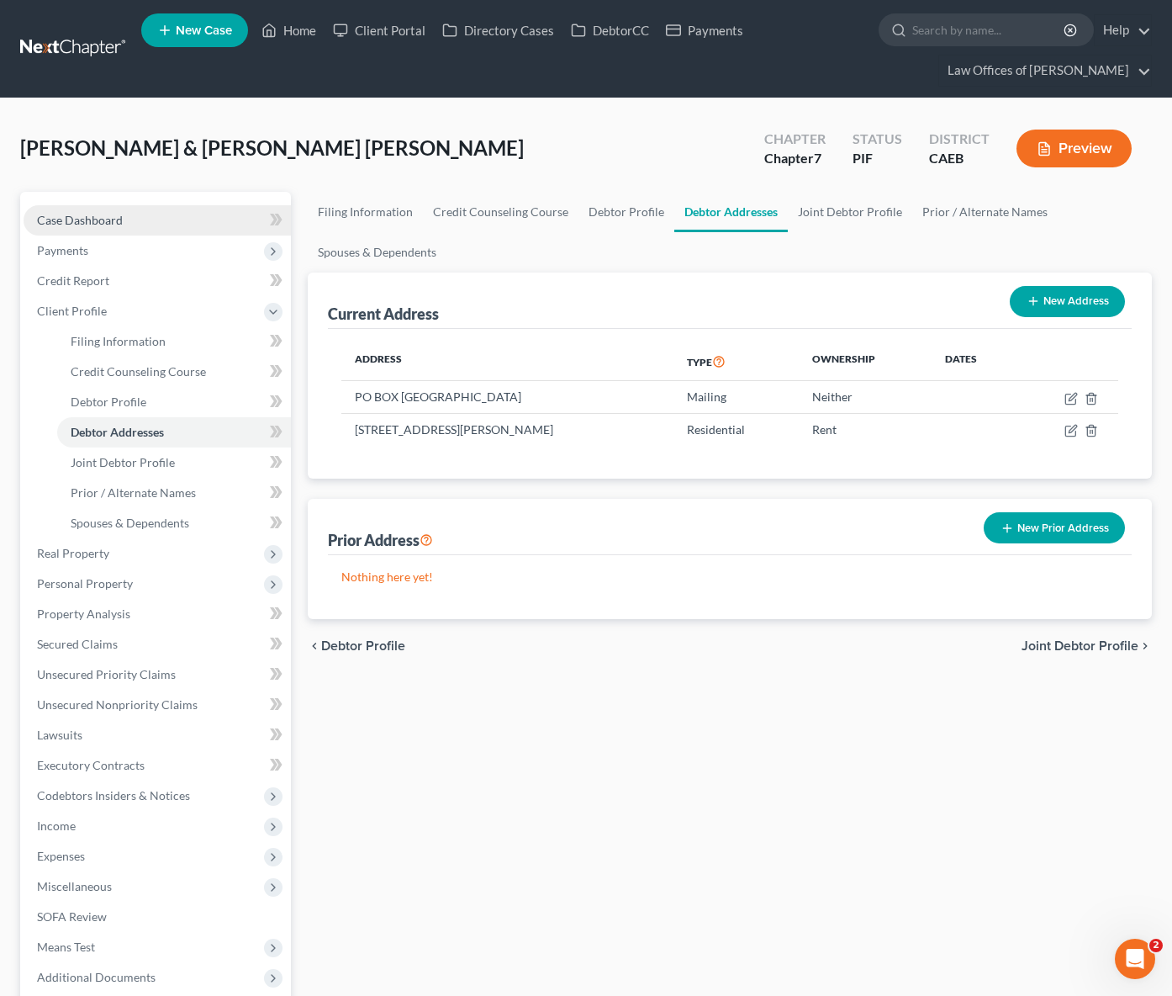
click at [106, 225] on span "Case Dashboard" at bounding box center [80, 220] width 86 height 14
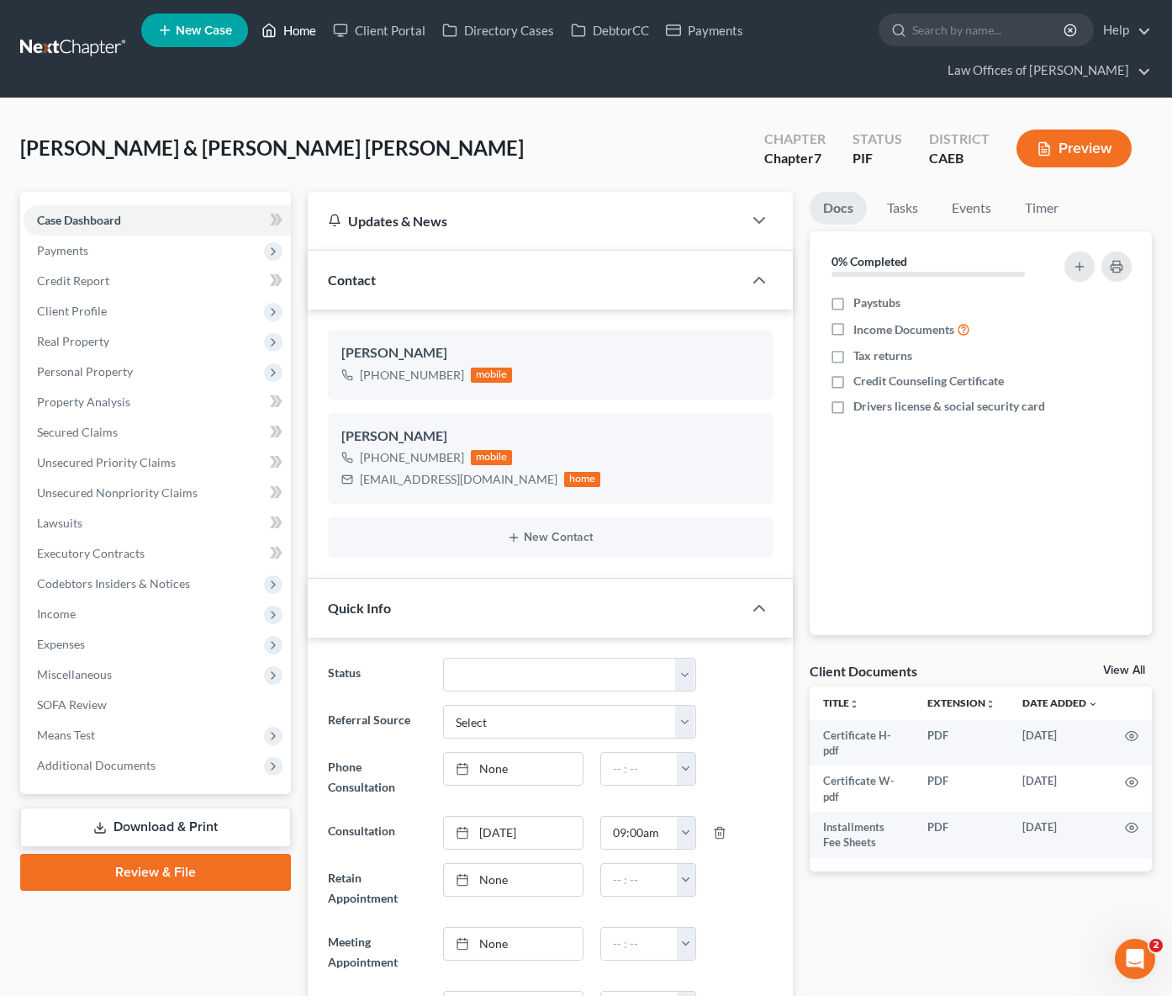
click at [297, 33] on link "Home" at bounding box center [288, 30] width 71 height 30
